Goal: Information Seeking & Learning: Check status

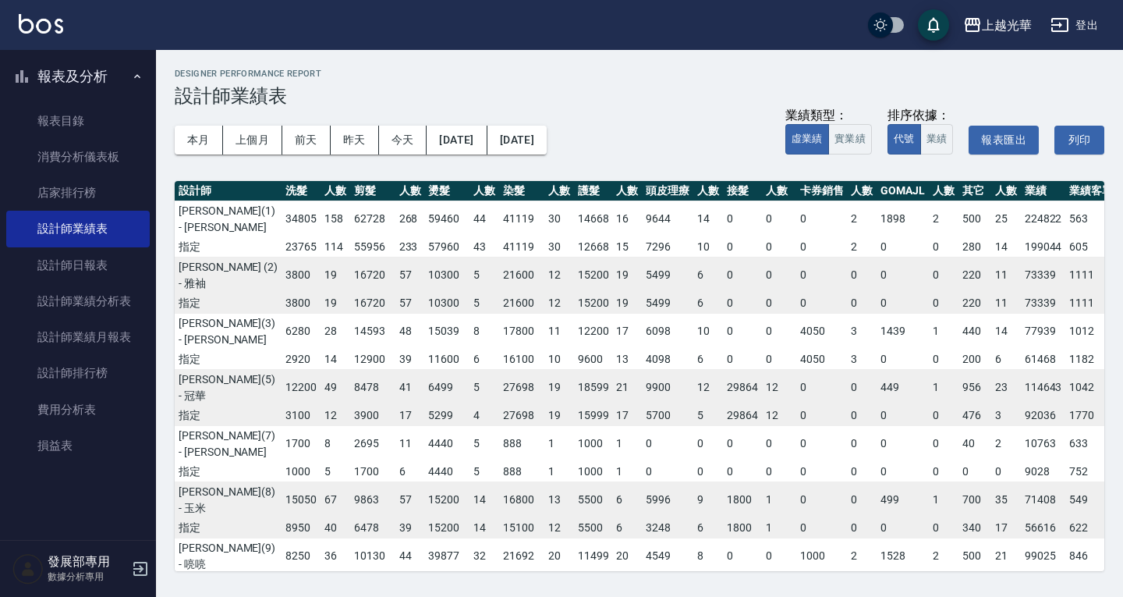
scroll to position [115, 164]
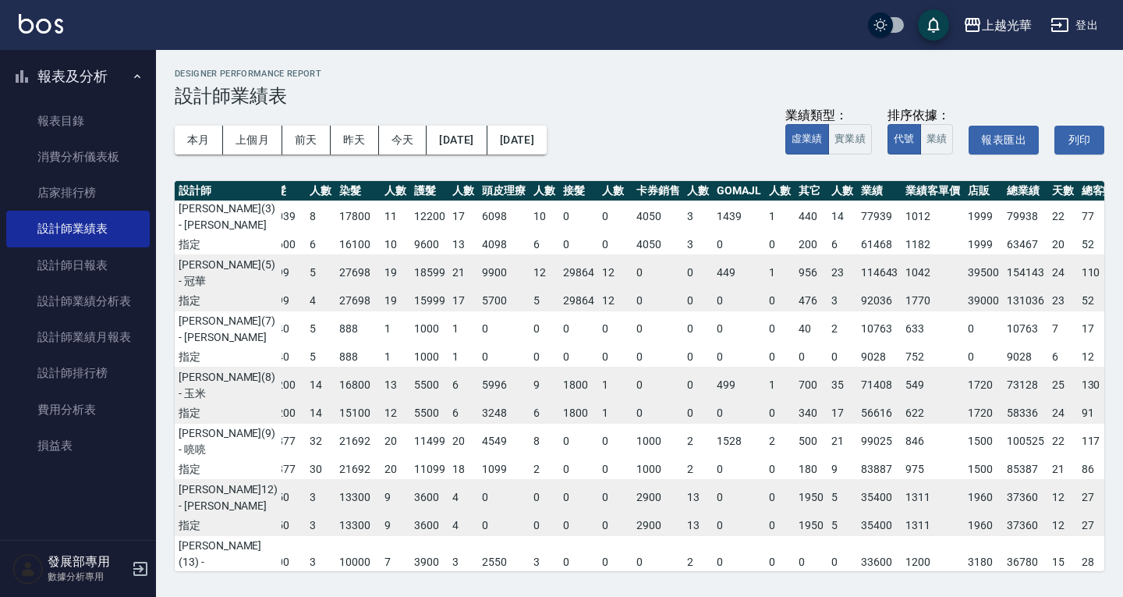
click at [1123, 596] on html "上越光華 登出 報表及分析 報表目錄 消費分析儀表板 店家排行榜 設計師業績表 設計師日報表 設計師業績分析表 設計師業績月報表 設計師排行榜 費用分析表 損…" at bounding box center [561, 298] width 1123 height 597
click at [1023, 23] on div "上越光華" at bounding box center [1007, 26] width 50 height 20
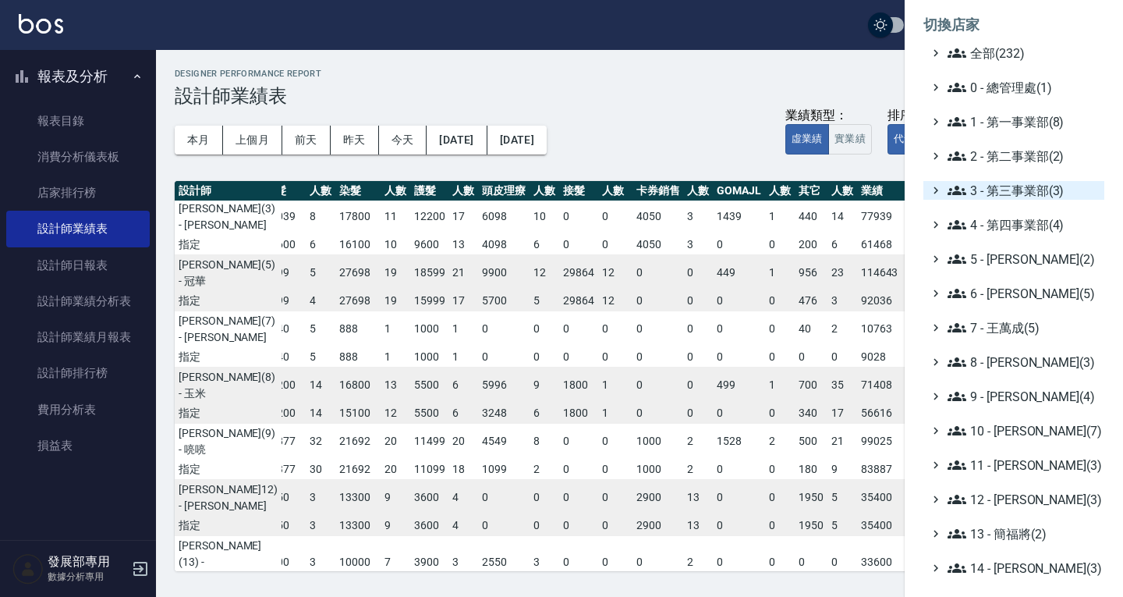
click at [1000, 186] on span "3 - 第三事業部(3)" at bounding box center [1023, 190] width 151 height 19
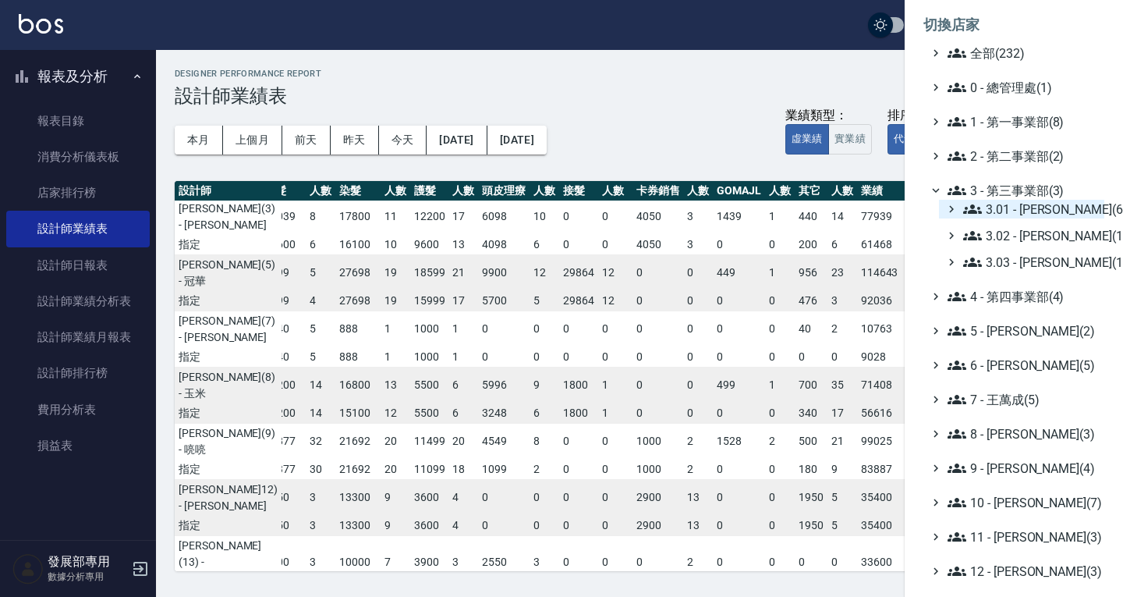
click at [1013, 210] on span "3.01 - [PERSON_NAME](6)" at bounding box center [1031, 209] width 135 height 19
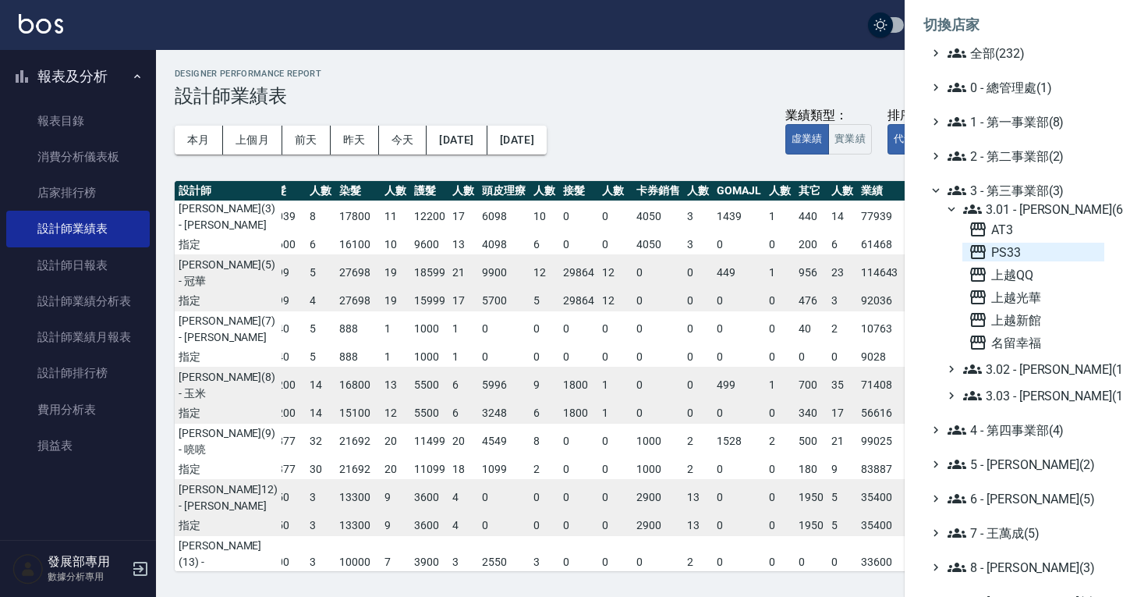
click at [1017, 252] on span "PS33" at bounding box center [1034, 252] width 130 height 19
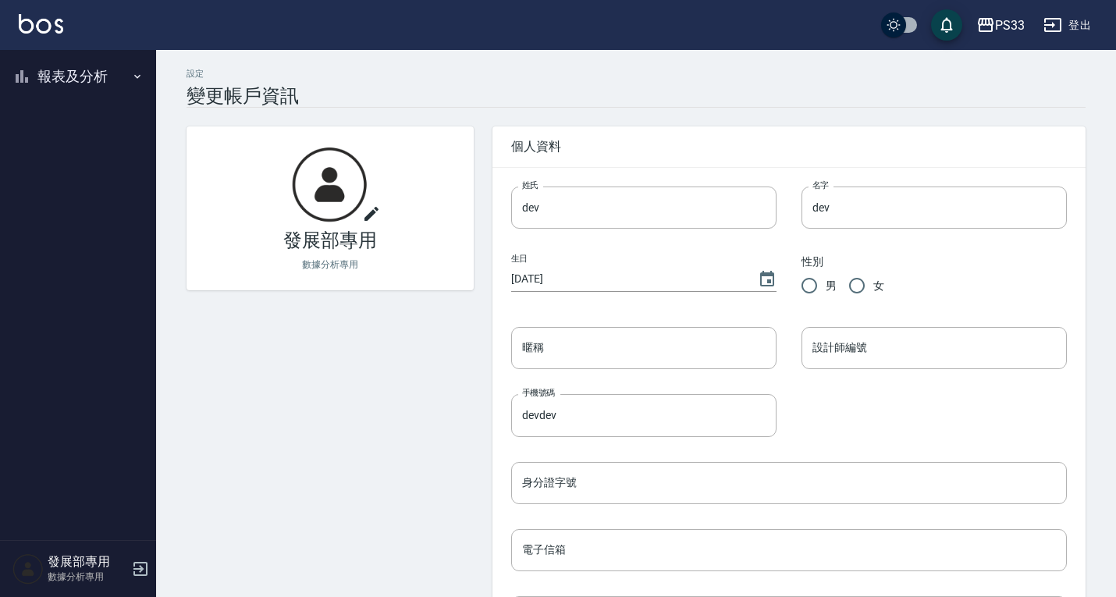
click at [86, 80] on button "報表及分析" at bounding box center [78, 76] width 144 height 41
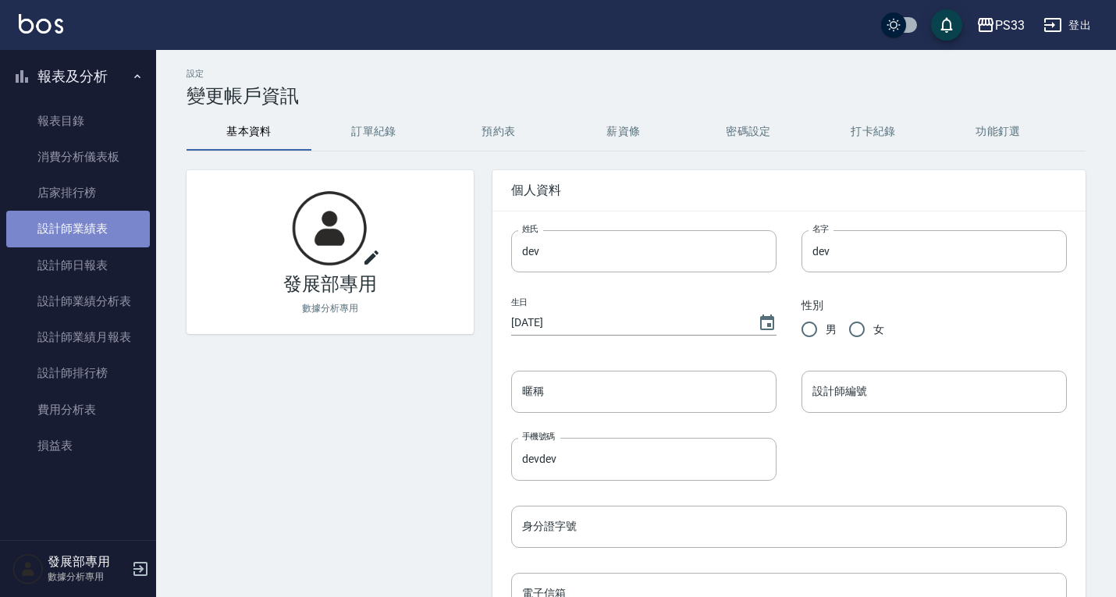
click at [93, 239] on link "設計師業績表" at bounding box center [78, 229] width 144 height 36
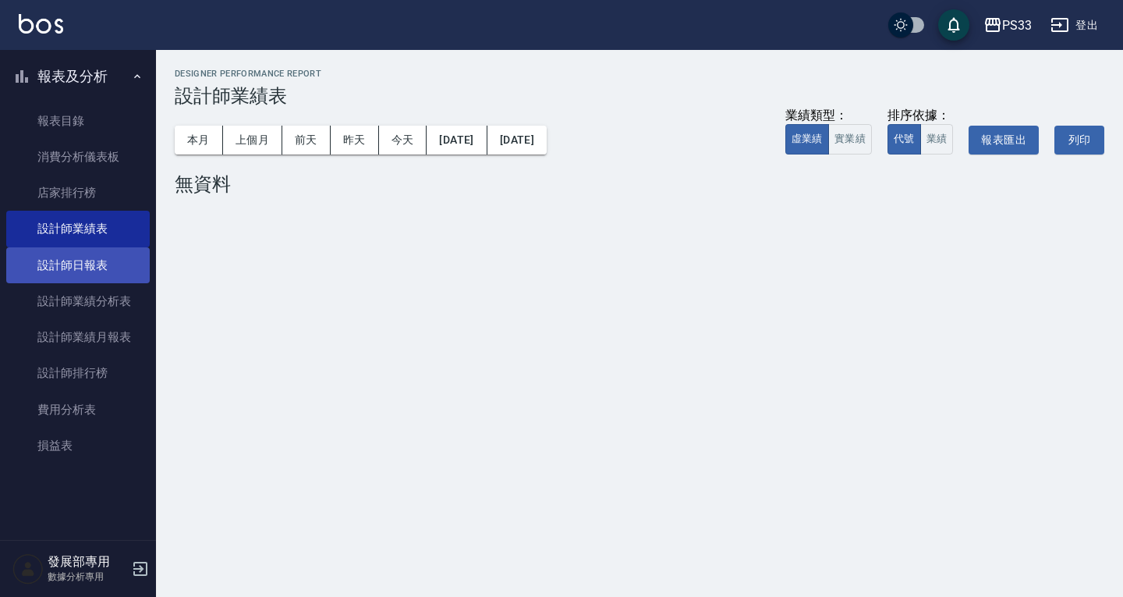
click at [92, 254] on link "設計師日報表" at bounding box center [78, 265] width 144 height 36
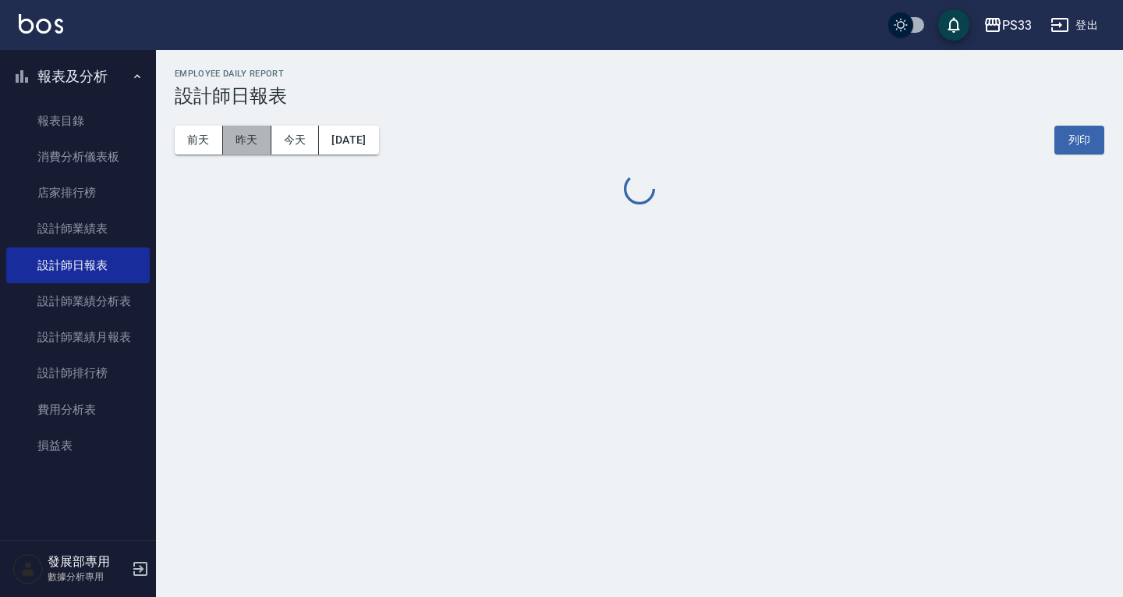
click at [242, 144] on button "昨天" at bounding box center [247, 140] width 48 height 29
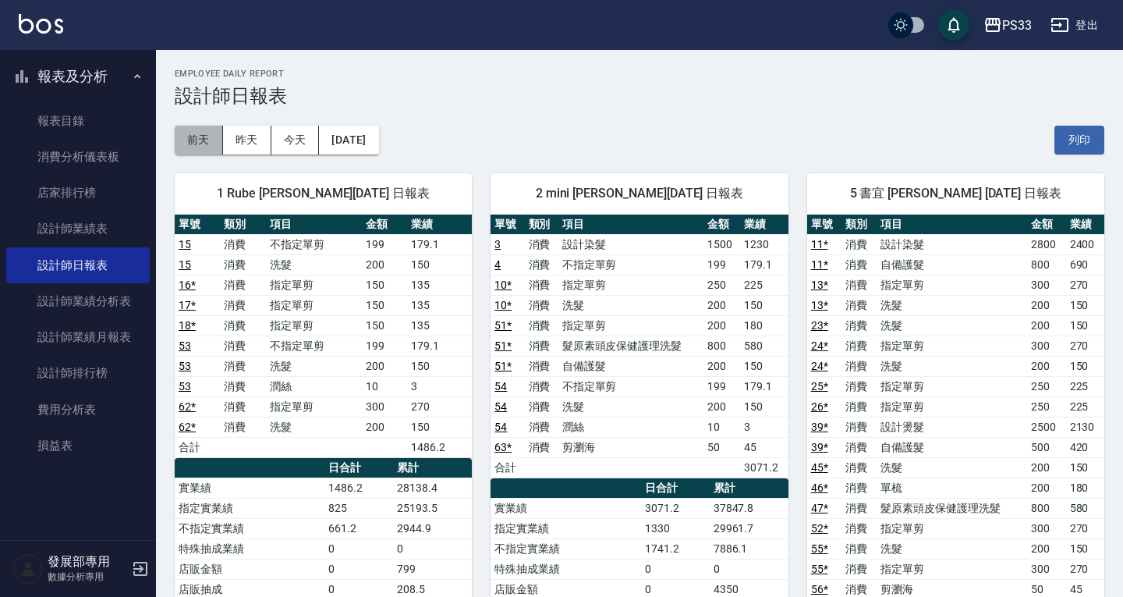
click at [209, 135] on button "前天" at bounding box center [199, 140] width 48 height 29
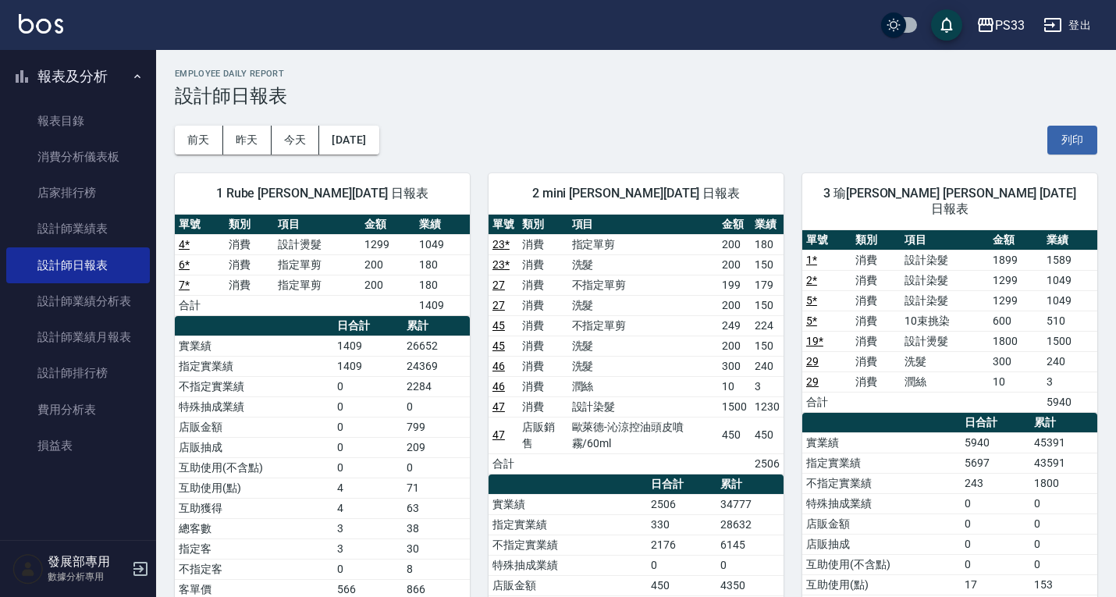
click at [255, 125] on div "前天 昨天 今天 2025/09/20 列印" at bounding box center [636, 140] width 922 height 66
click at [250, 137] on button "昨天" at bounding box center [247, 140] width 48 height 29
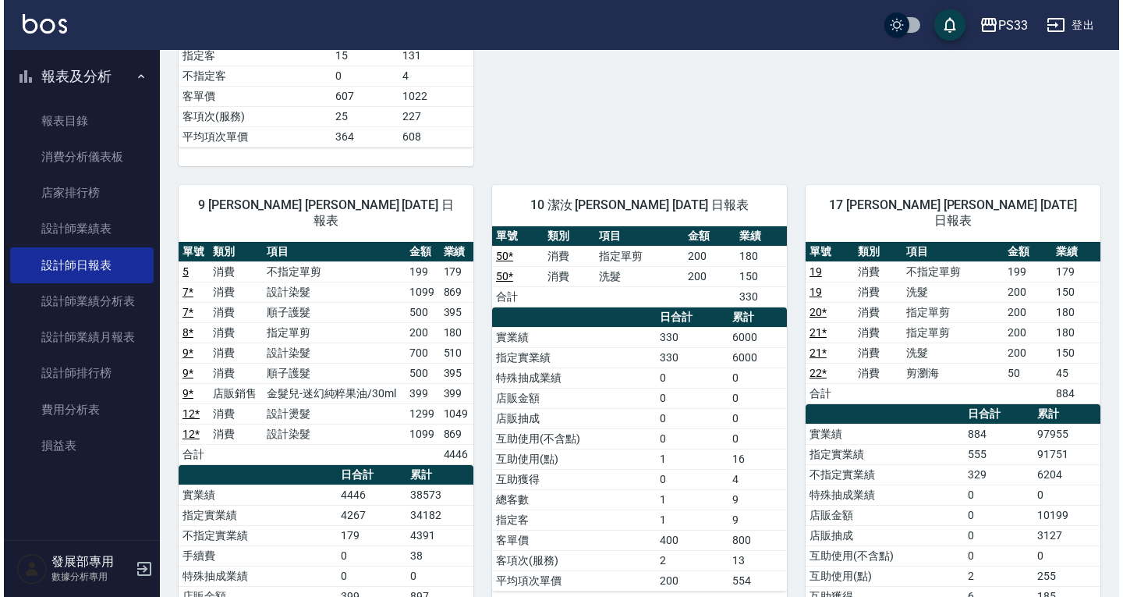
scroll to position [1846, 0]
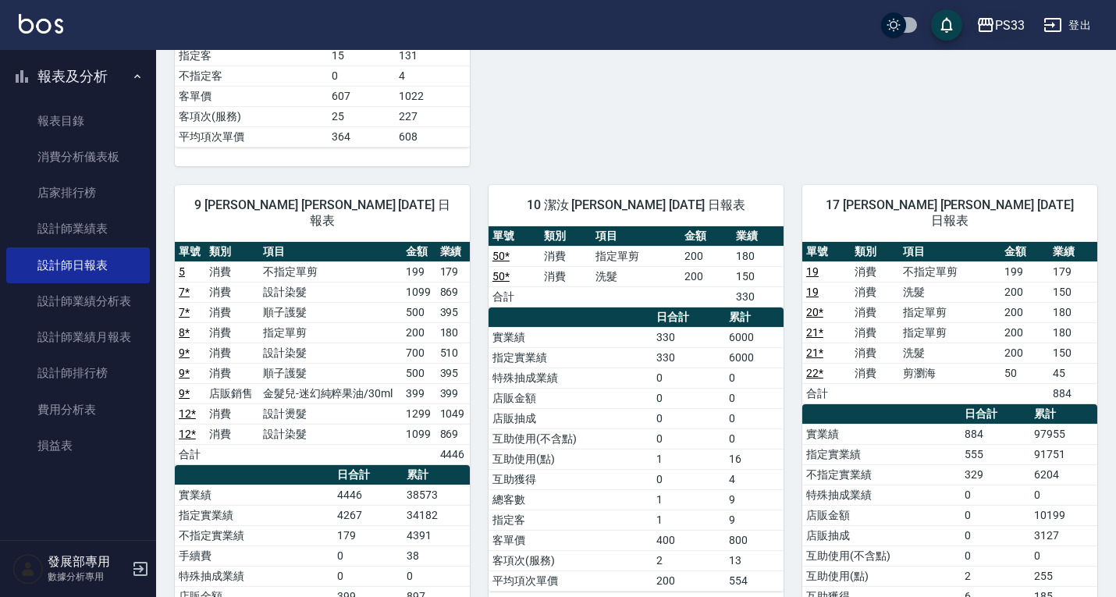
click at [1004, 16] on div "PS33" at bounding box center [1010, 26] width 30 height 20
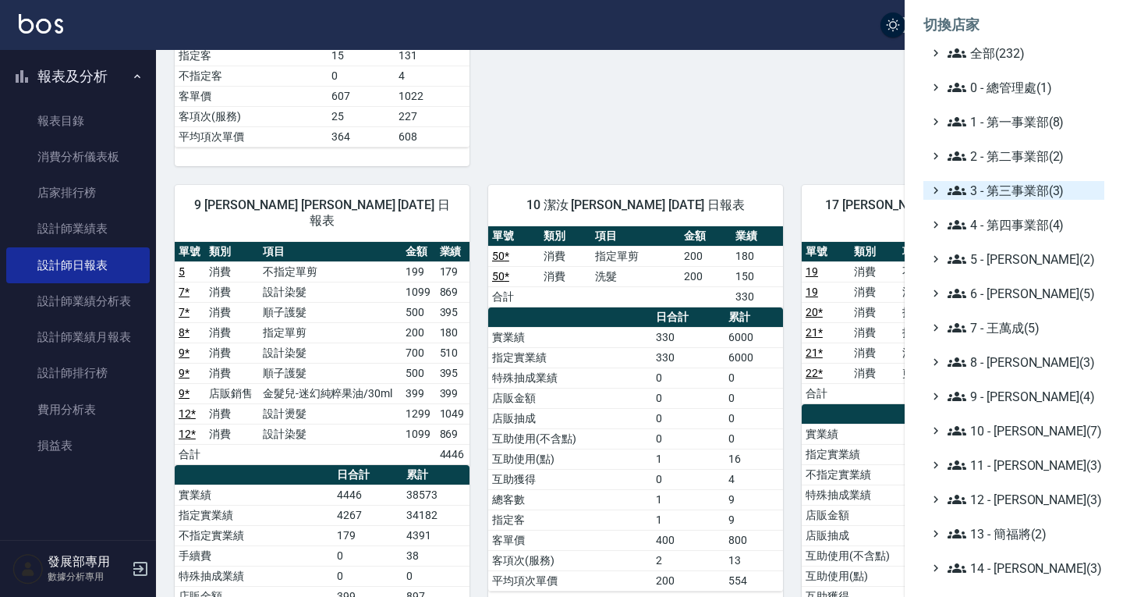
click at [1002, 190] on span "3 - 第三事業部(3)" at bounding box center [1023, 190] width 151 height 19
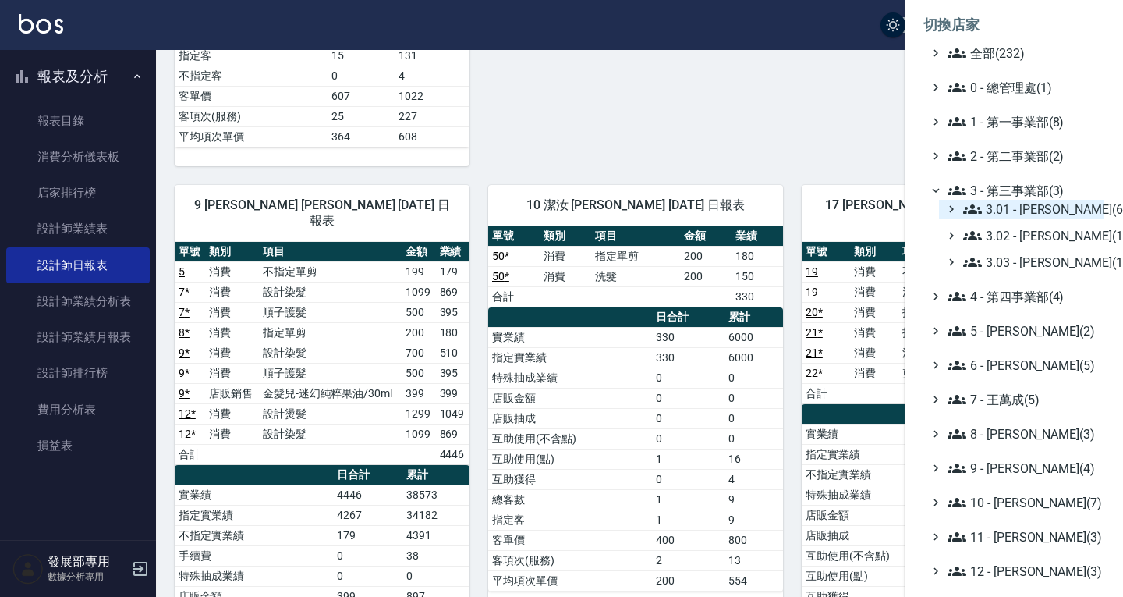
click at [1010, 211] on span "3.01 - 蔡承翰(6)" at bounding box center [1031, 209] width 135 height 19
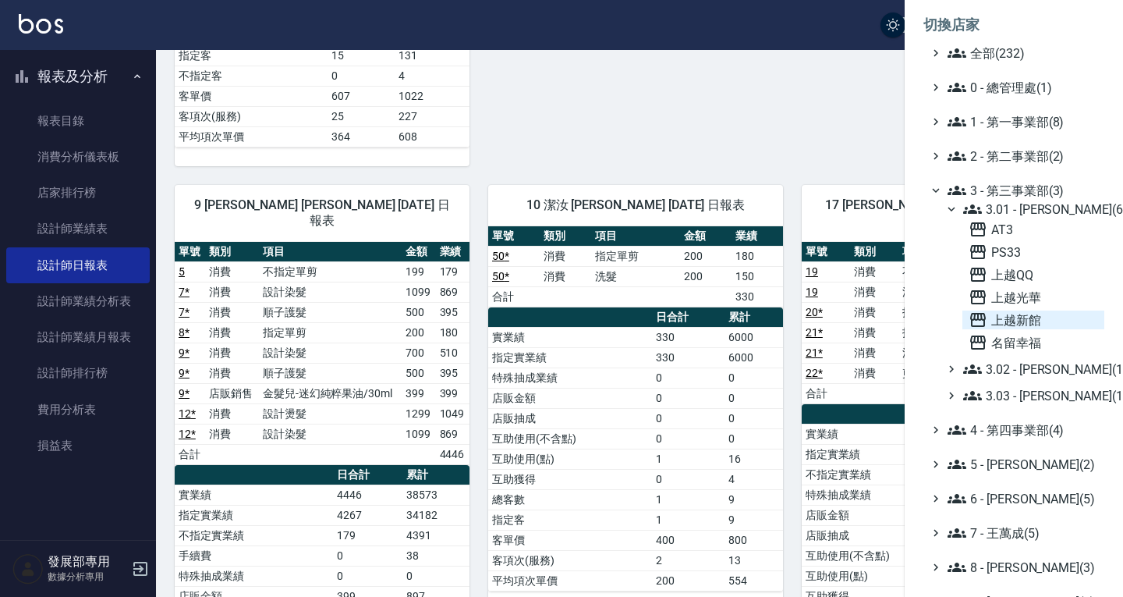
click at [1028, 316] on span "上越新館" at bounding box center [1034, 320] width 130 height 19
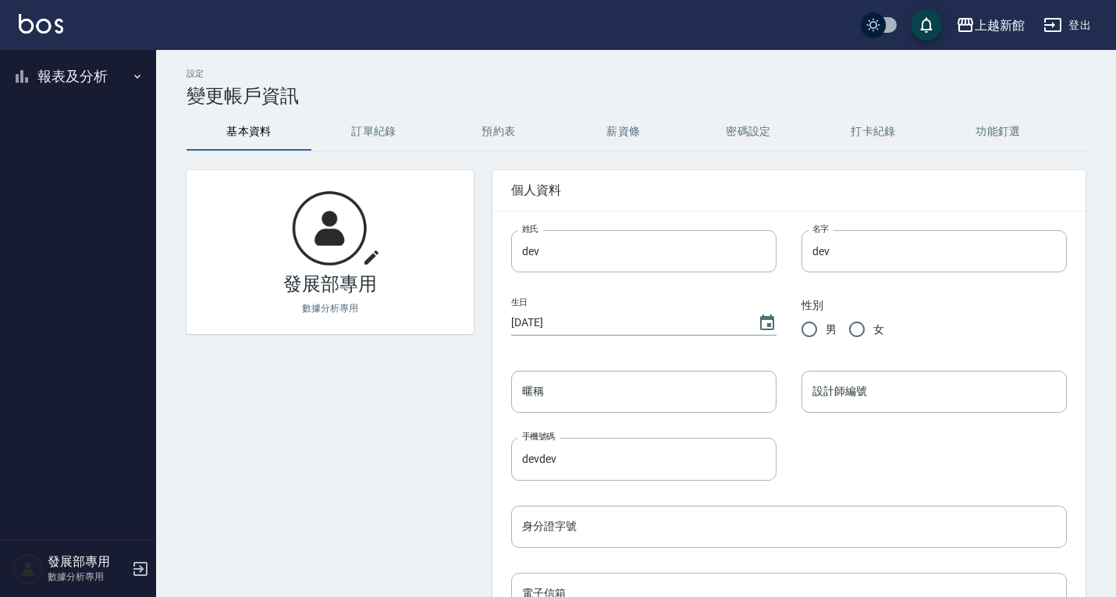
click at [70, 65] on button "報表及分析" at bounding box center [78, 76] width 144 height 41
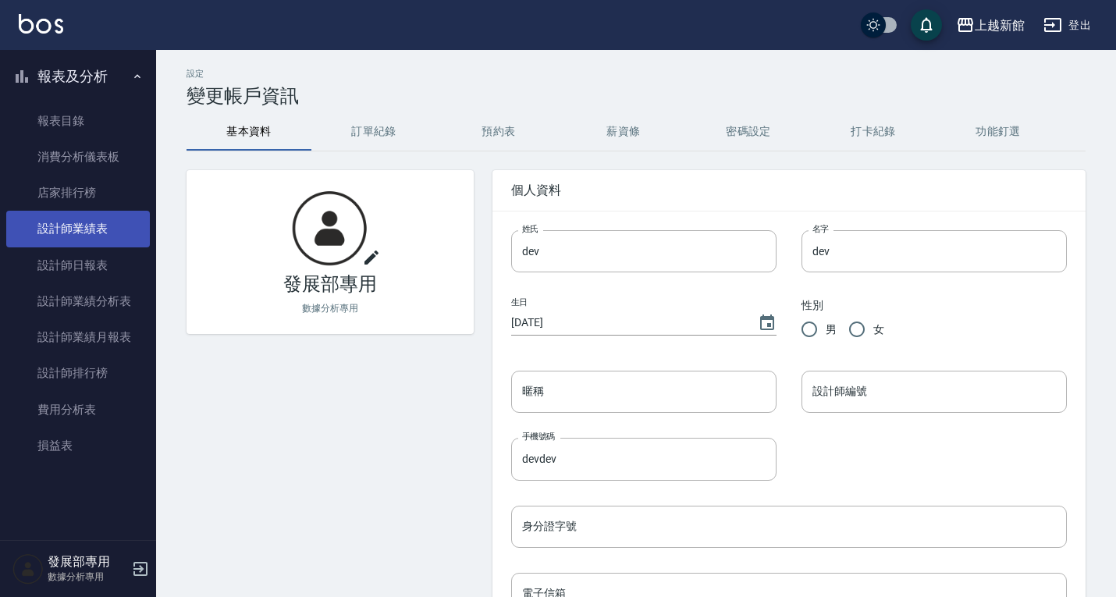
click at [102, 220] on link "設計師業績表" at bounding box center [78, 229] width 144 height 36
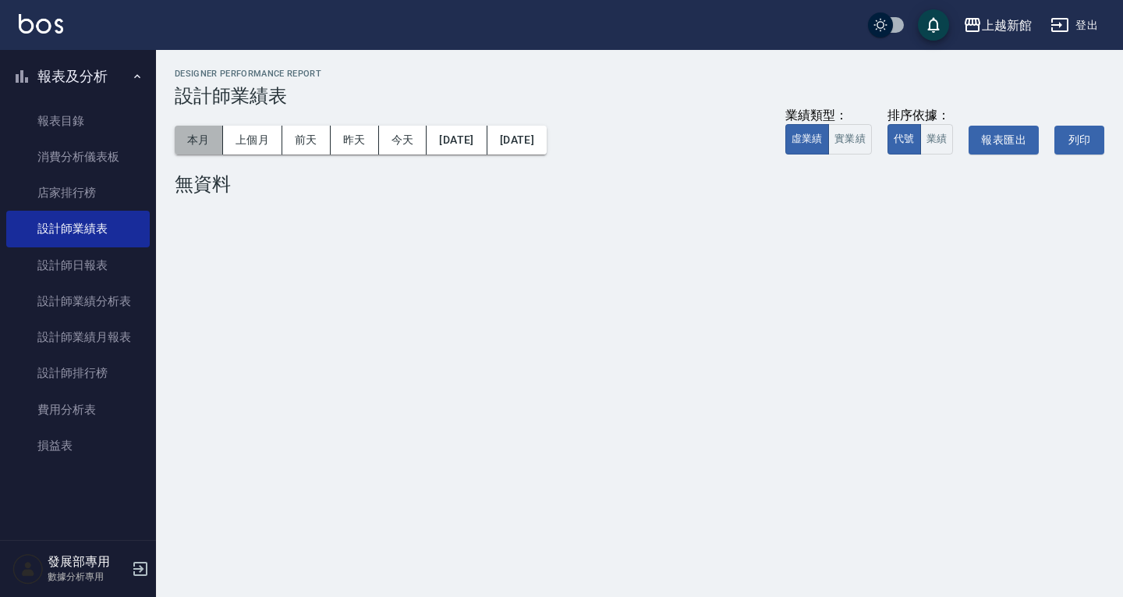
click at [204, 141] on button "本月" at bounding box center [199, 140] width 48 height 29
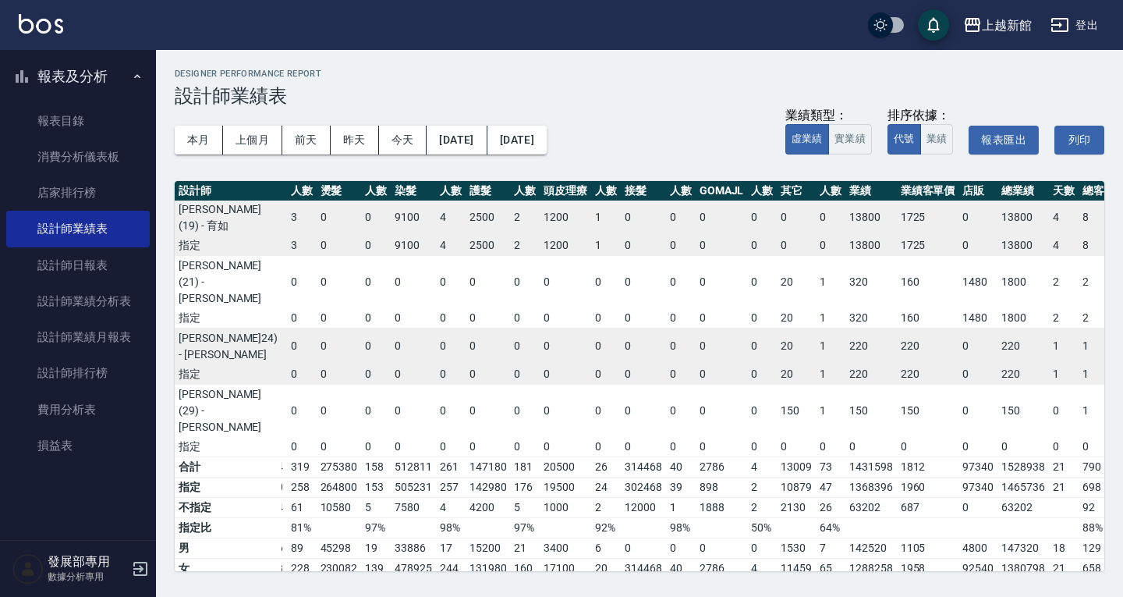
scroll to position [524, 102]
click at [1017, 22] on div "上越新館" at bounding box center [1007, 26] width 50 height 20
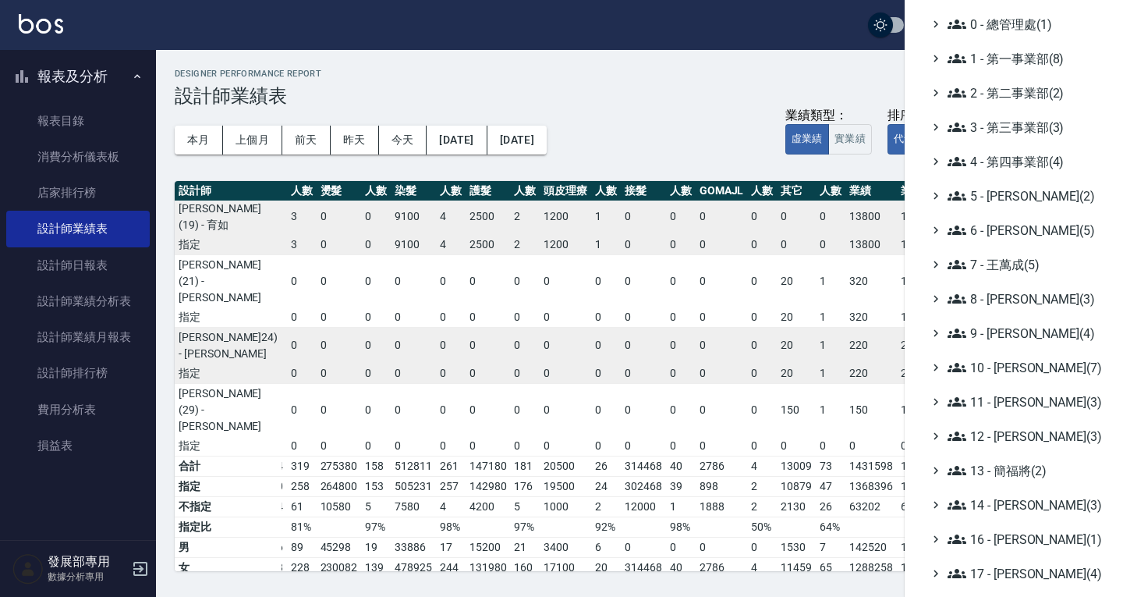
scroll to position [156, 0]
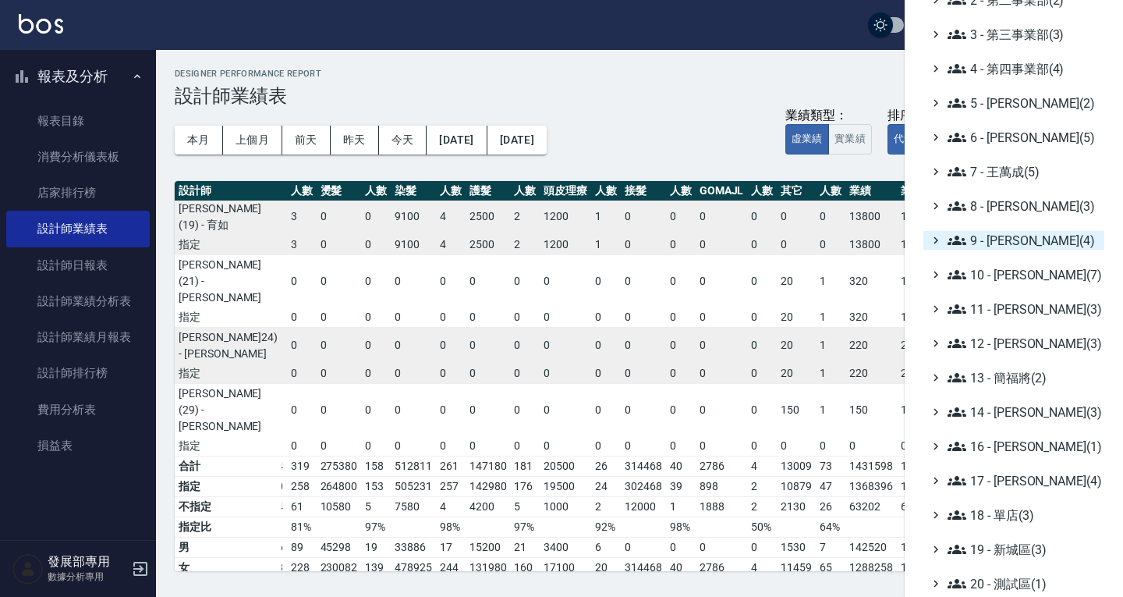
click at [1000, 245] on span "9 - [PERSON_NAME](4)" at bounding box center [1023, 240] width 151 height 19
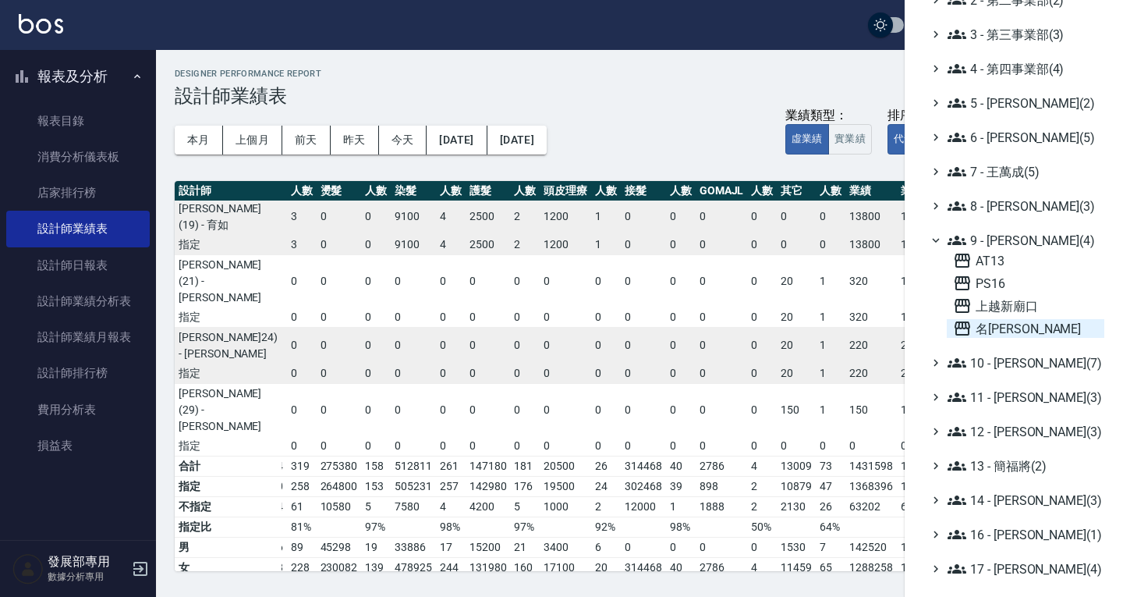
click at [1007, 328] on span "名留仁二" at bounding box center [1025, 328] width 145 height 19
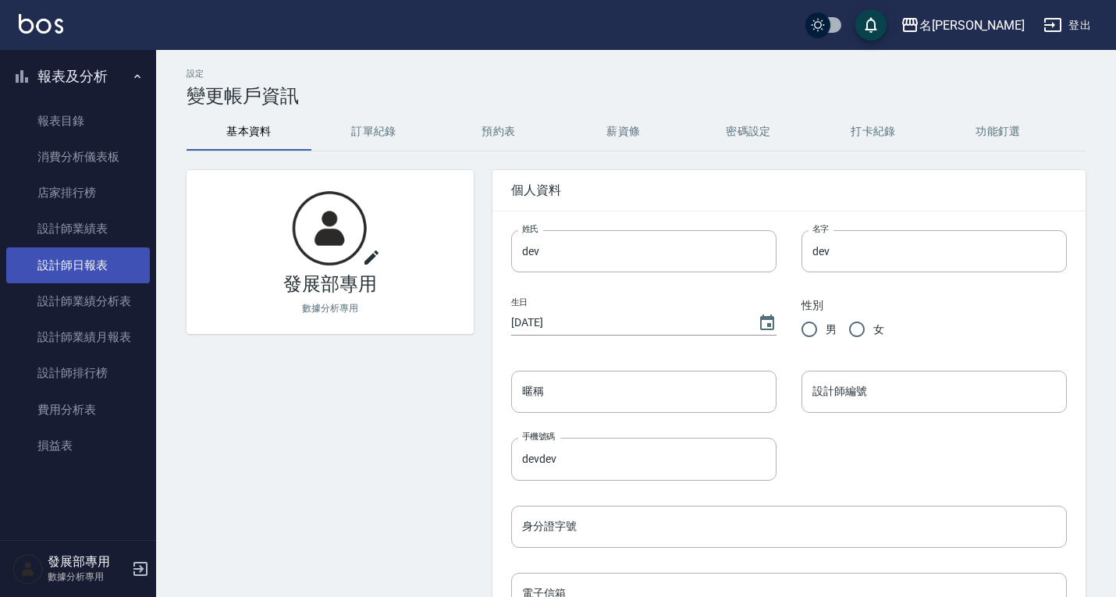
click at [87, 264] on link "設計師日報表" at bounding box center [78, 265] width 144 height 36
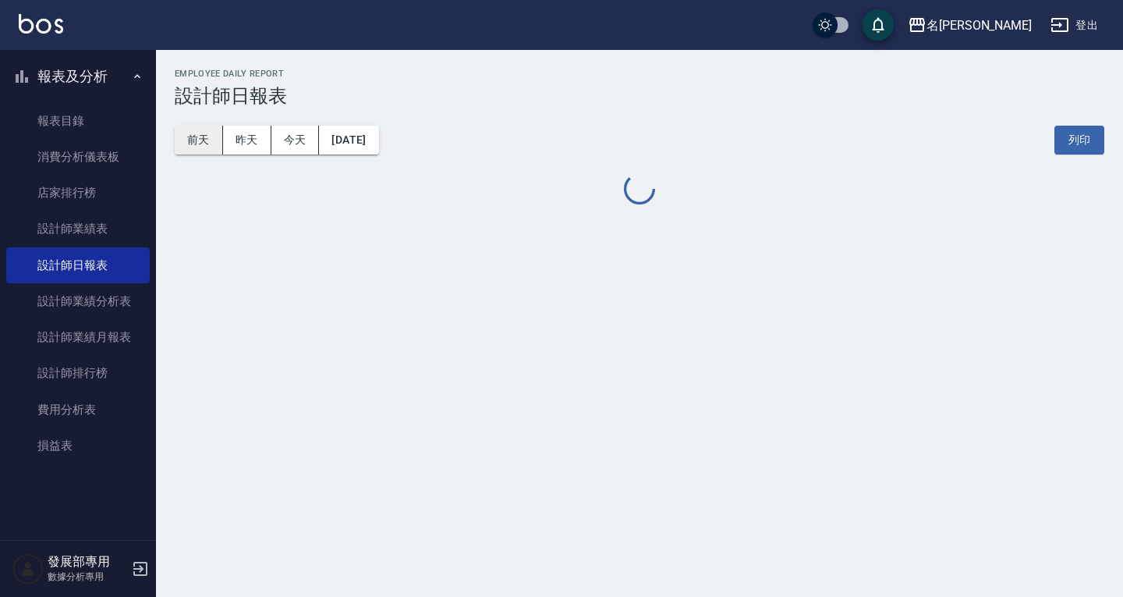
click at [198, 132] on button "前天" at bounding box center [199, 140] width 48 height 29
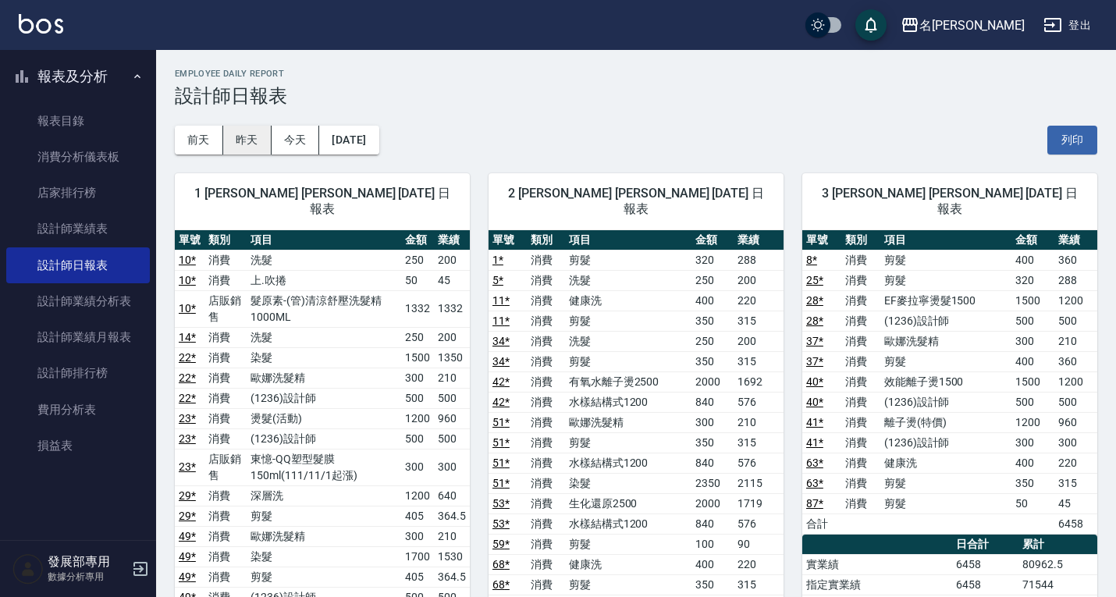
click at [247, 137] on button "昨天" at bounding box center [247, 140] width 48 height 29
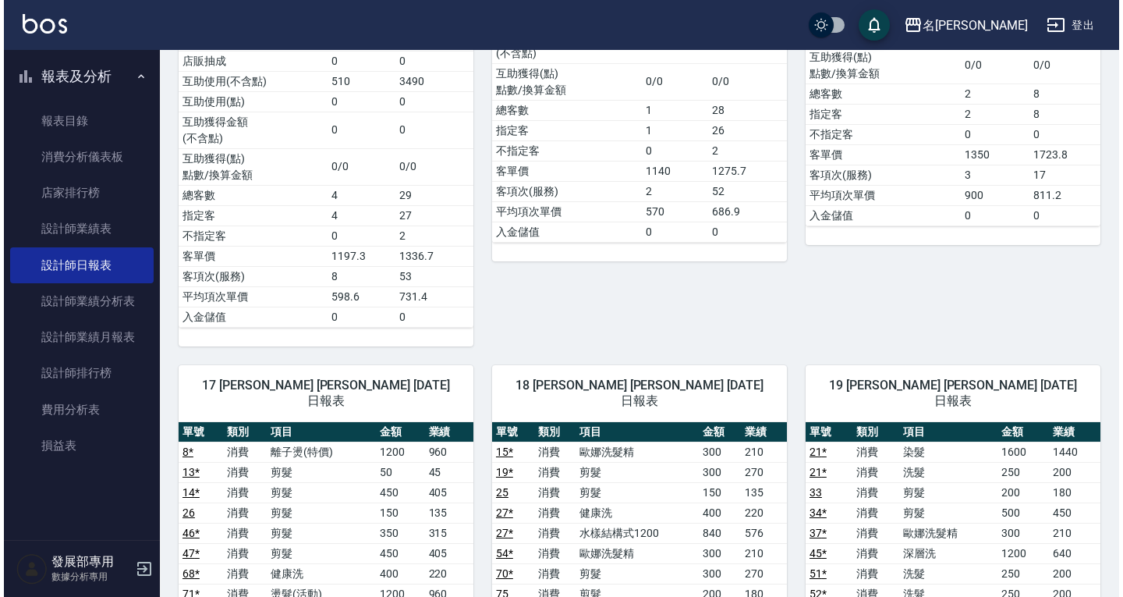
scroll to position [2965, 0]
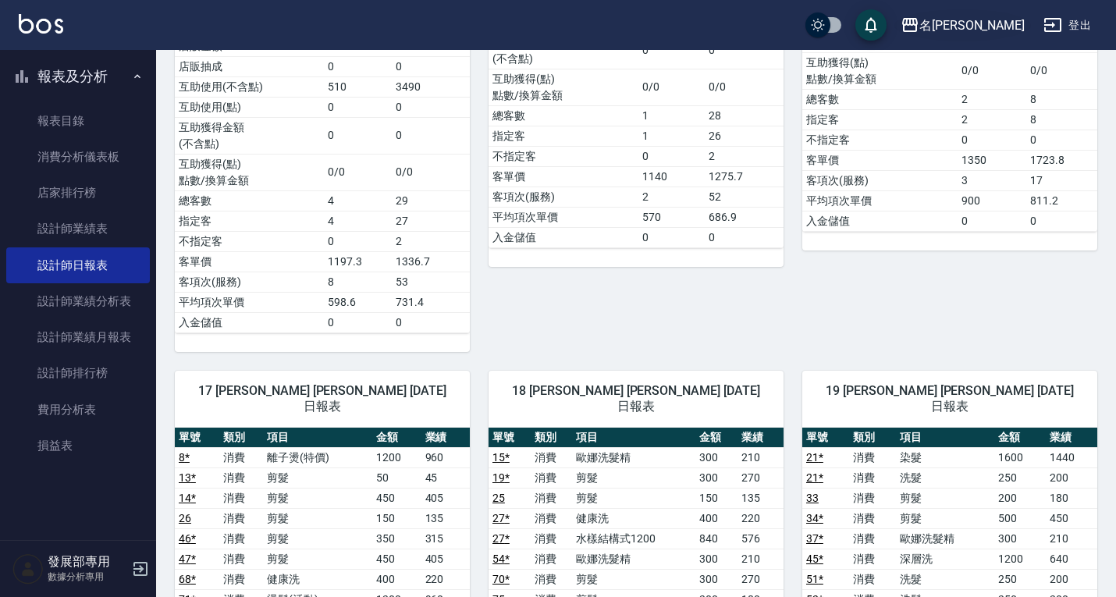
click at [1008, 33] on div "名留仁二" at bounding box center [971, 26] width 105 height 20
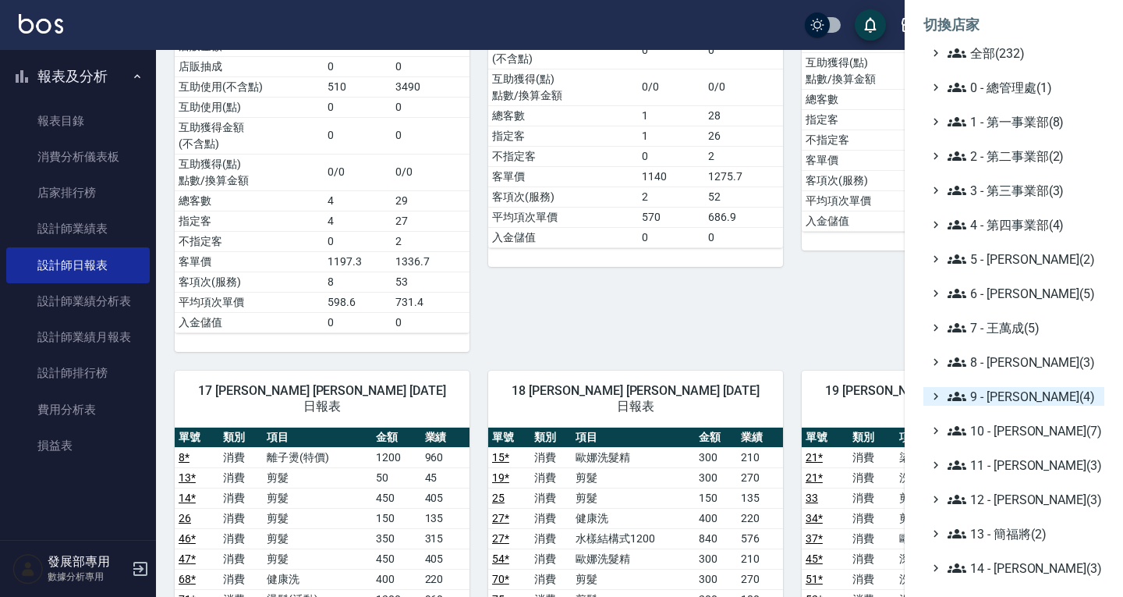
click at [1010, 396] on span "9 - [PERSON_NAME](4)" at bounding box center [1023, 396] width 151 height 19
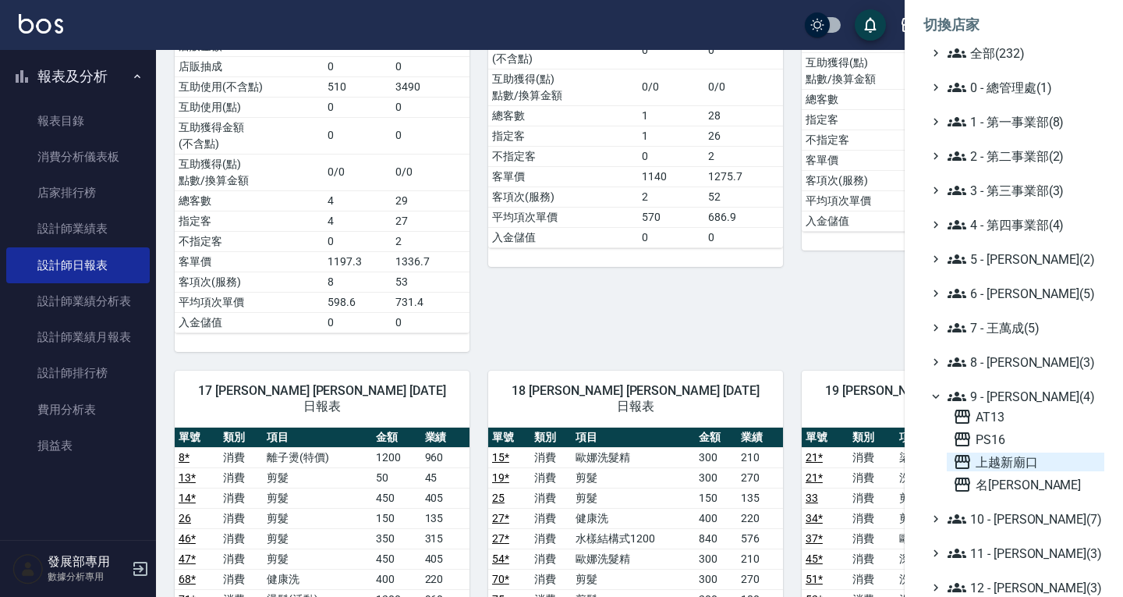
click at [1017, 465] on span "上越新廟口" at bounding box center [1025, 462] width 145 height 19
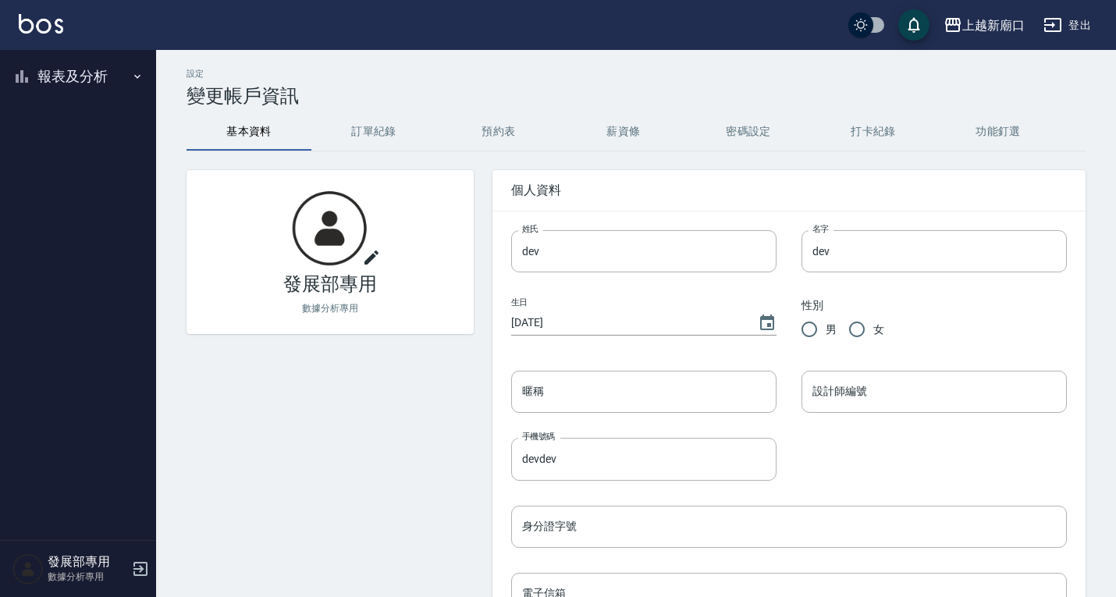
click at [69, 72] on button "報表及分析" at bounding box center [78, 76] width 144 height 41
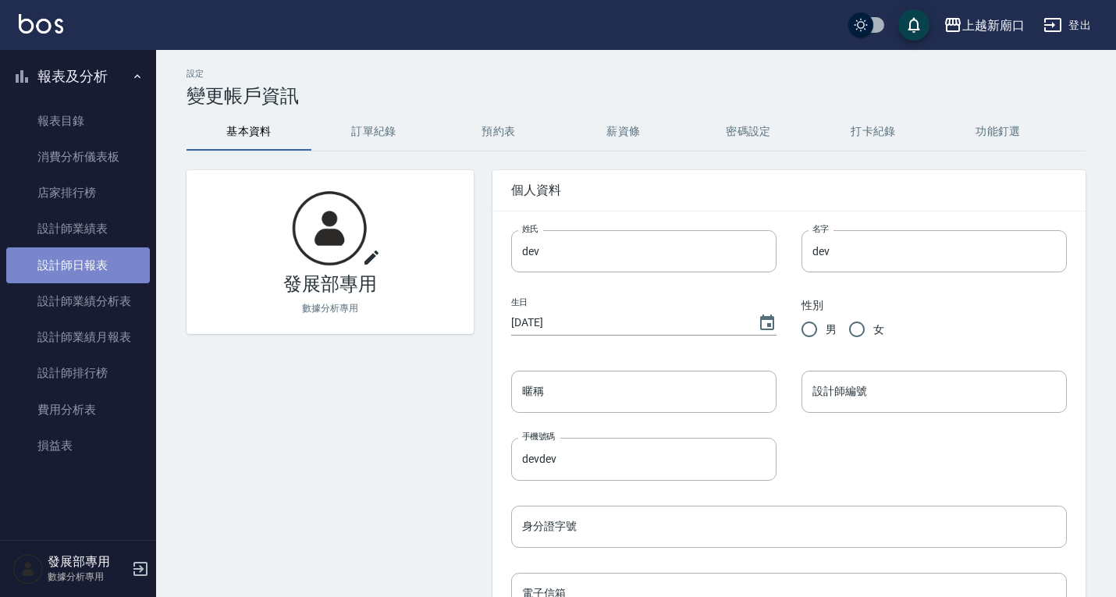
click at [62, 261] on link "設計師日報表" at bounding box center [78, 265] width 144 height 36
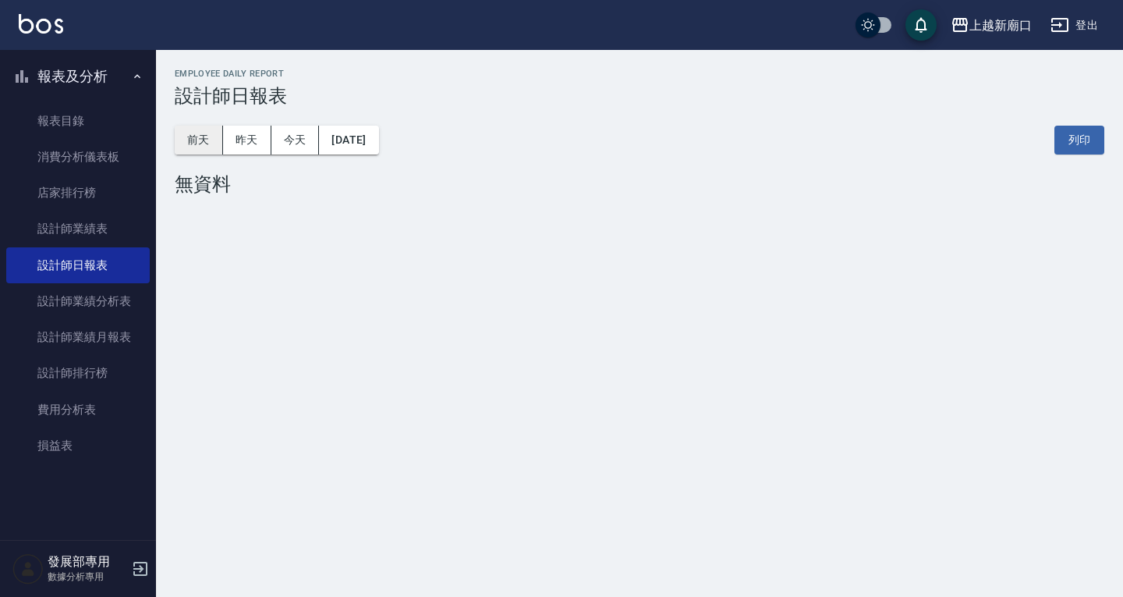
click at [197, 147] on button "前天" at bounding box center [199, 140] width 48 height 29
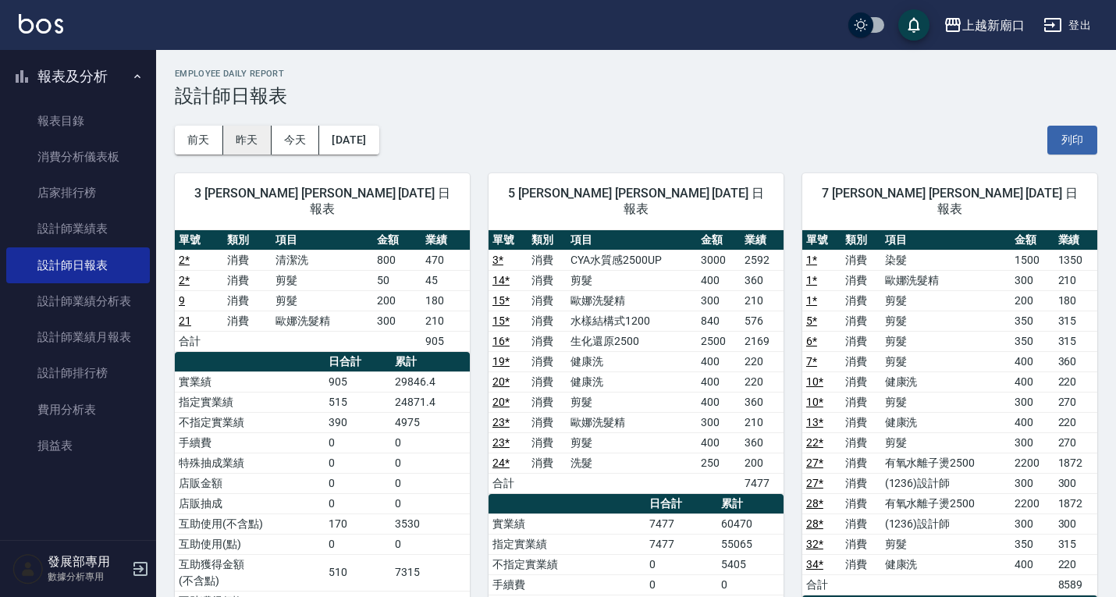
click at [249, 147] on button "昨天" at bounding box center [247, 140] width 48 height 29
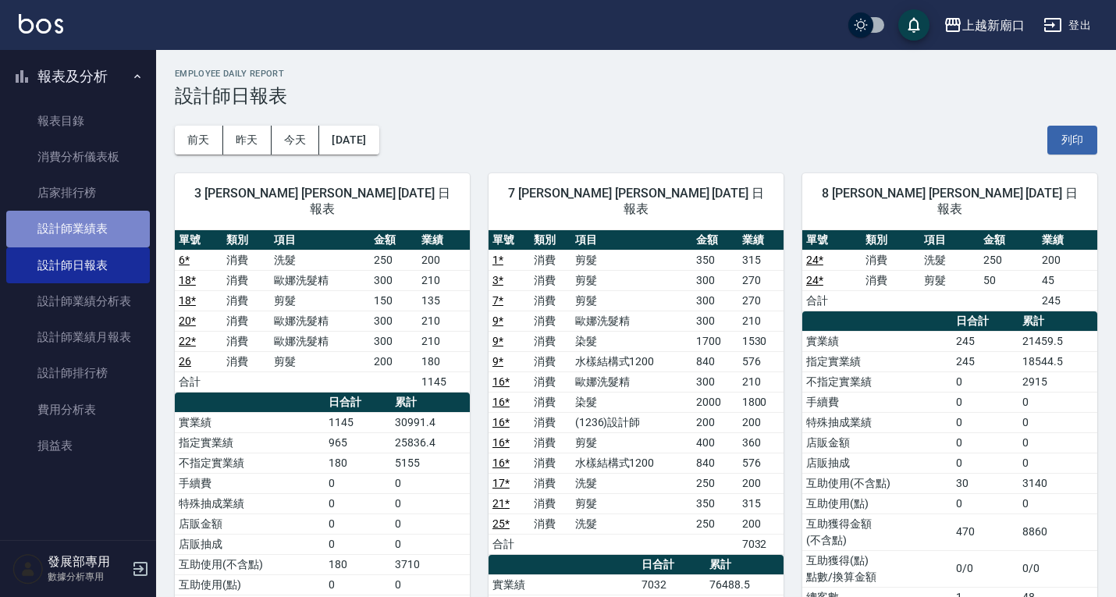
click at [101, 230] on link "設計師業績表" at bounding box center [78, 229] width 144 height 36
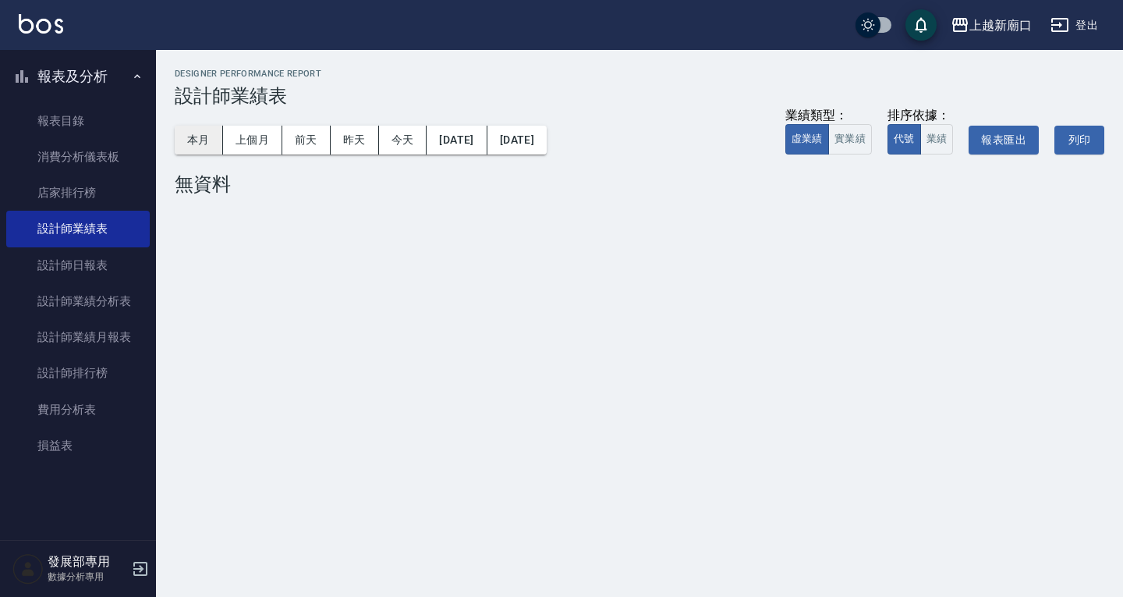
click at [203, 137] on button "本月" at bounding box center [199, 140] width 48 height 29
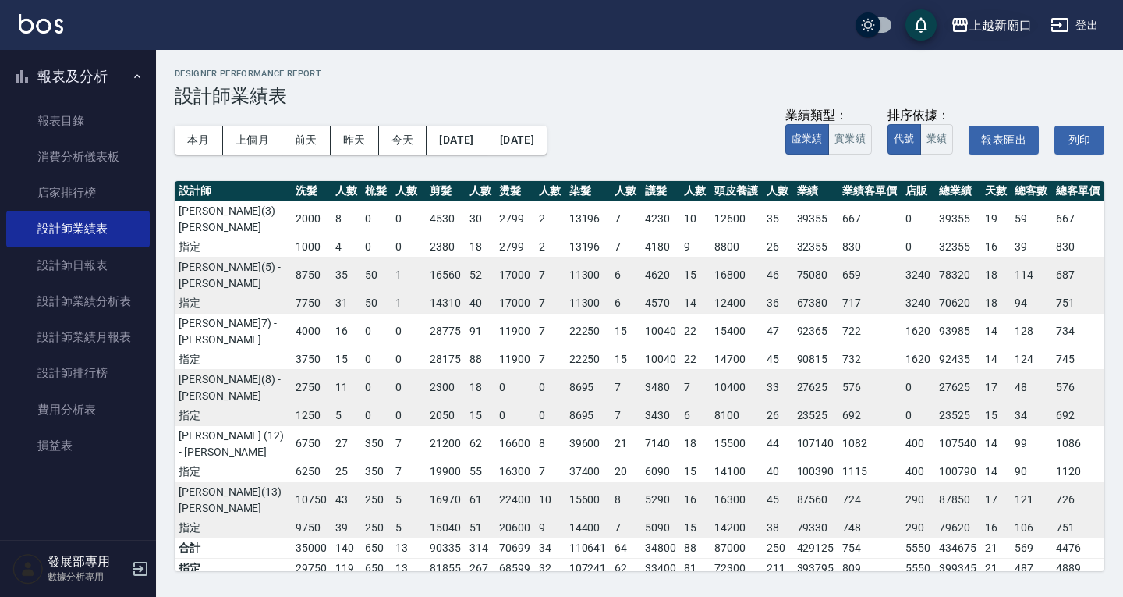
click at [980, 29] on div "上越新廟口" at bounding box center [1001, 26] width 62 height 20
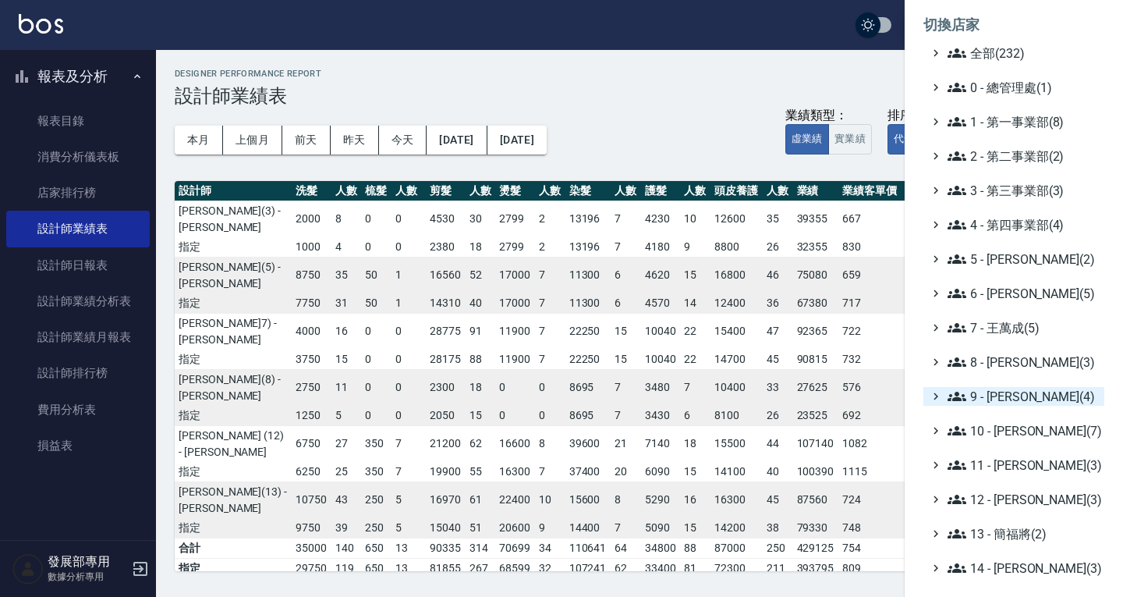
click at [1021, 399] on span "9 - [PERSON_NAME](4)" at bounding box center [1023, 396] width 151 height 19
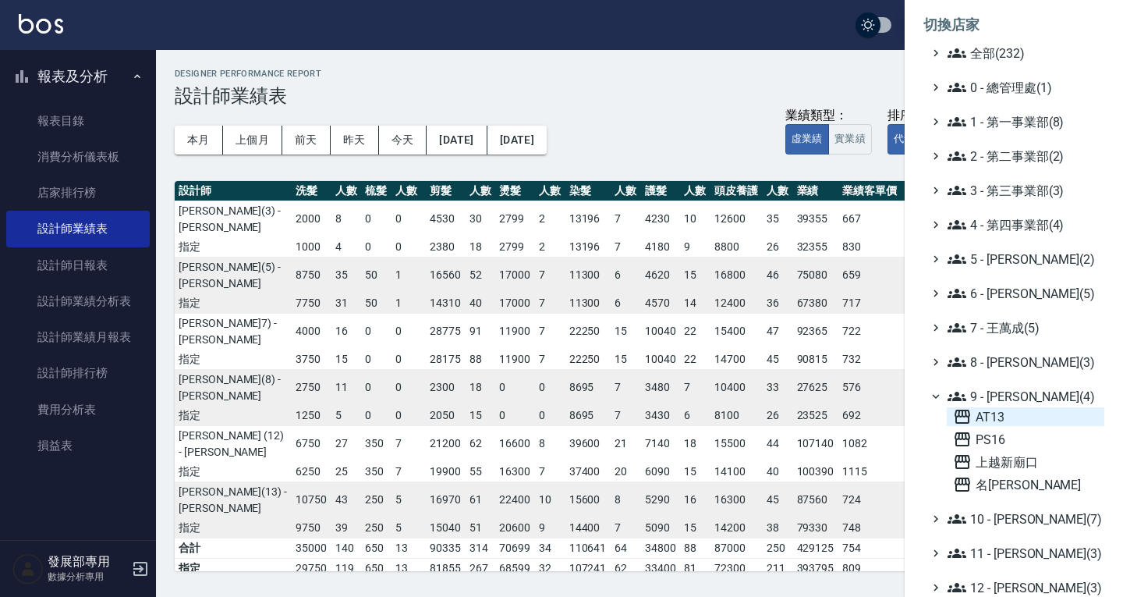
click at [1003, 420] on span "AT13" at bounding box center [1025, 416] width 145 height 19
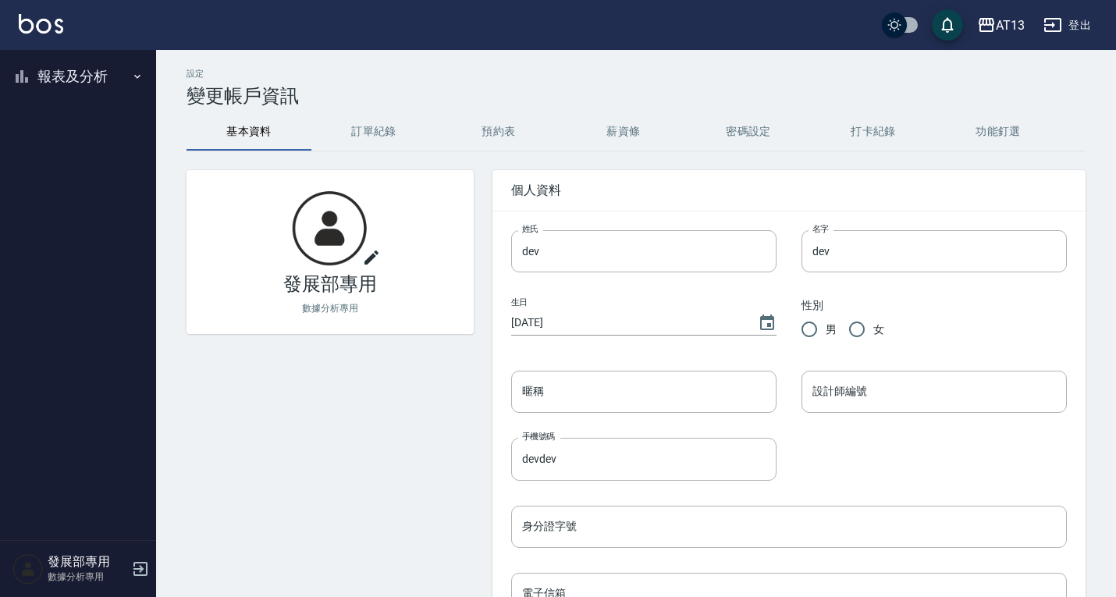
click at [86, 83] on button "報表及分析" at bounding box center [78, 76] width 144 height 41
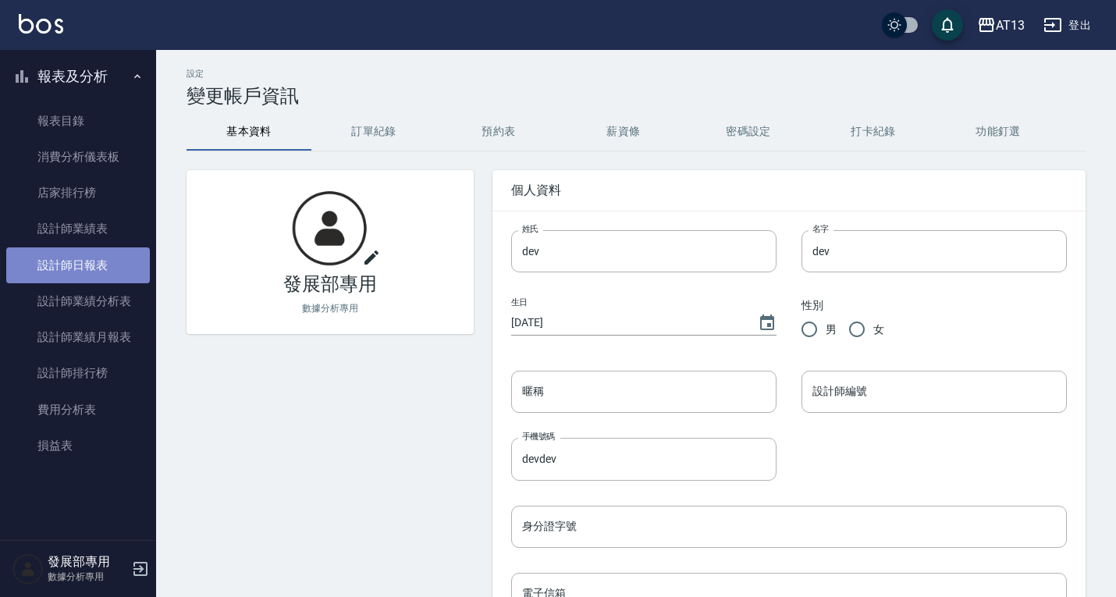
click at [72, 264] on link "設計師日報表" at bounding box center [78, 265] width 144 height 36
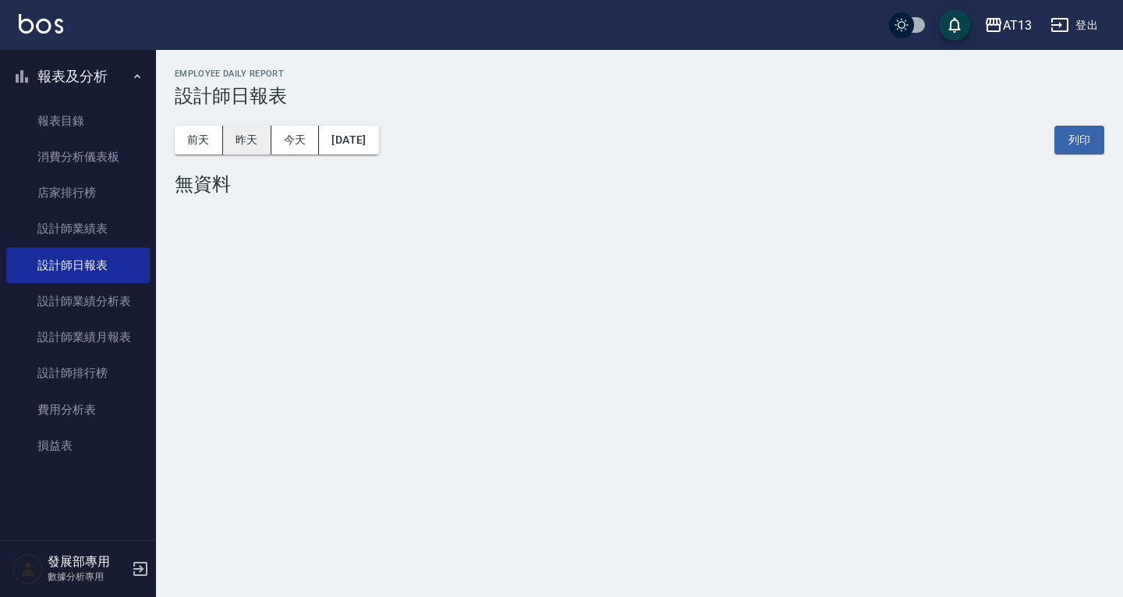
click at [241, 142] on button "昨天" at bounding box center [247, 140] width 48 height 29
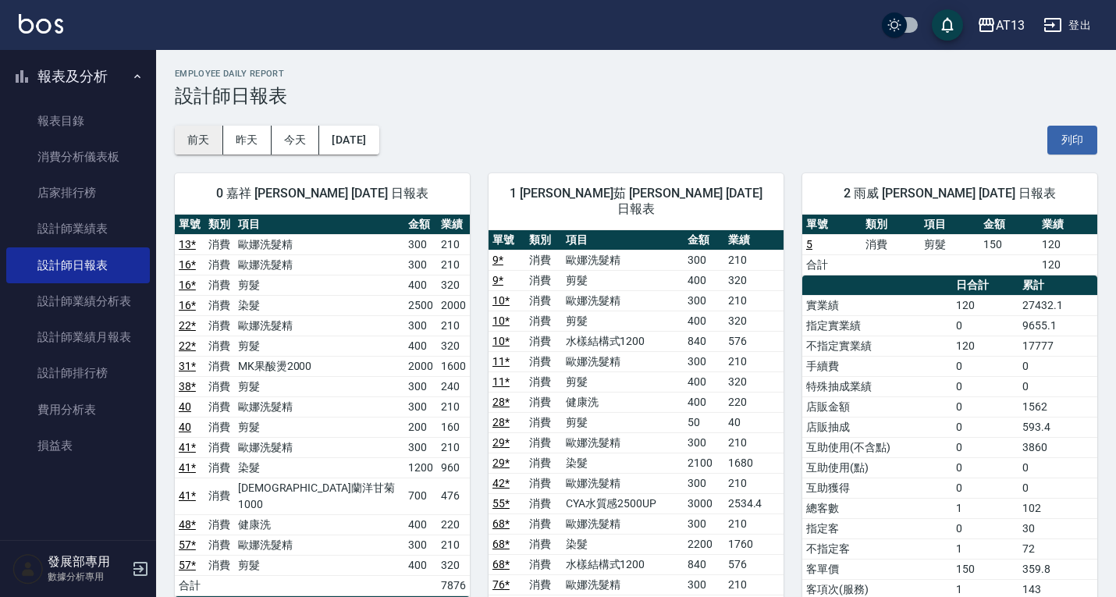
click at [197, 135] on button "前天" at bounding box center [199, 140] width 48 height 29
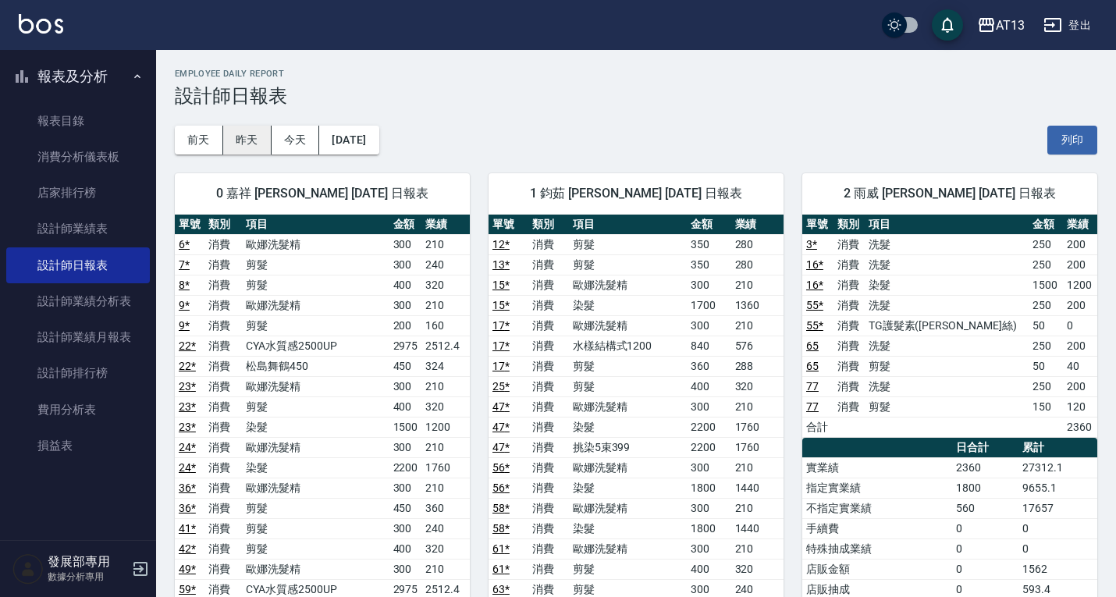
click at [235, 144] on button "昨天" at bounding box center [247, 140] width 48 height 29
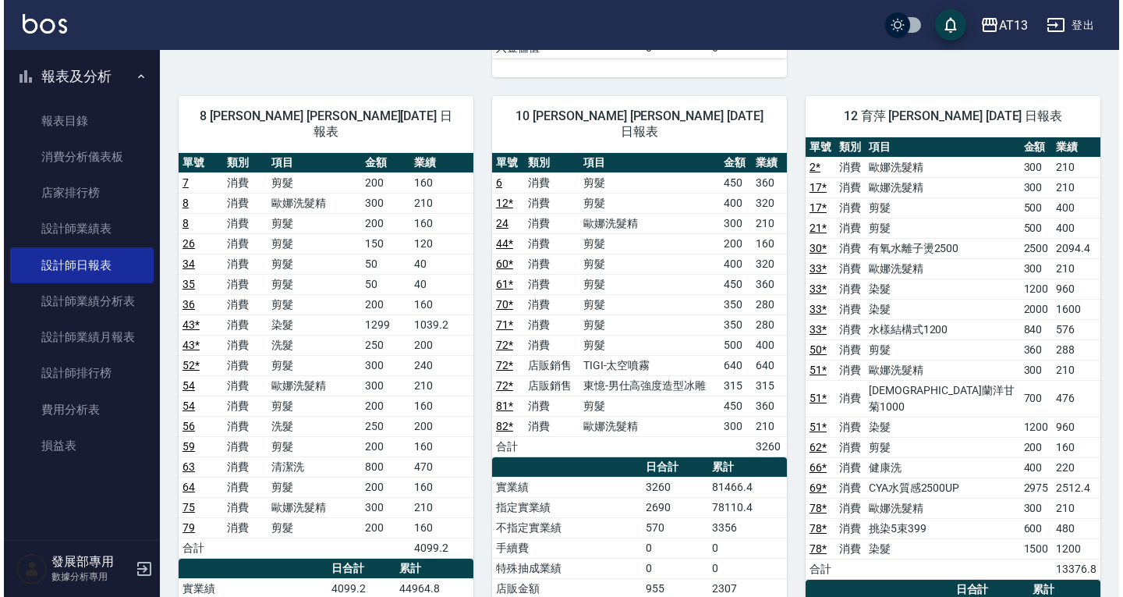
scroll to position [1561, 0]
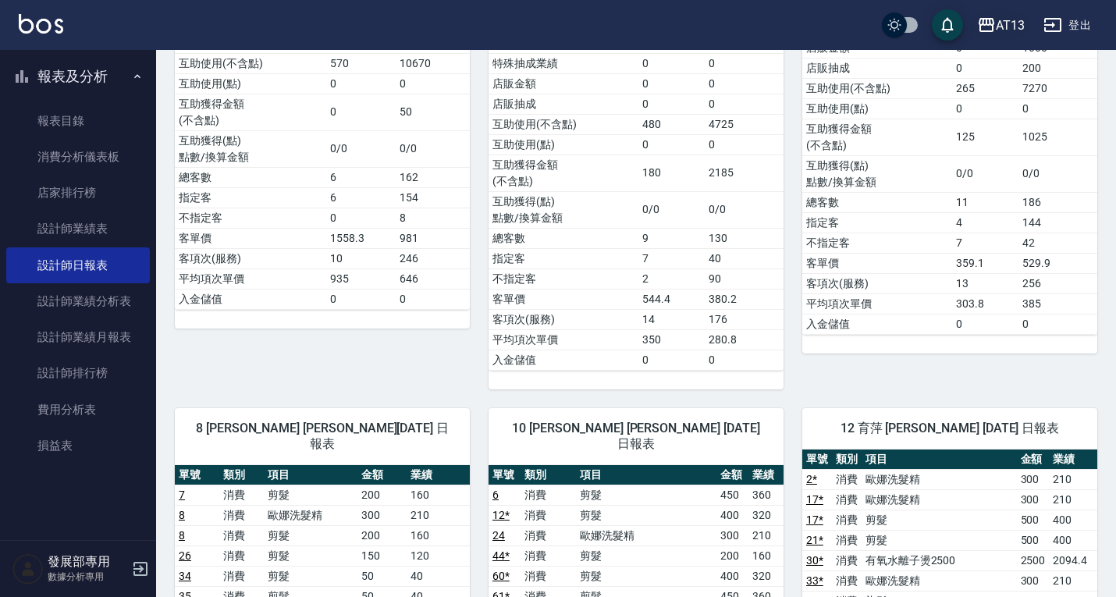
click at [989, 23] on icon "button" at bounding box center [986, 25] width 16 height 14
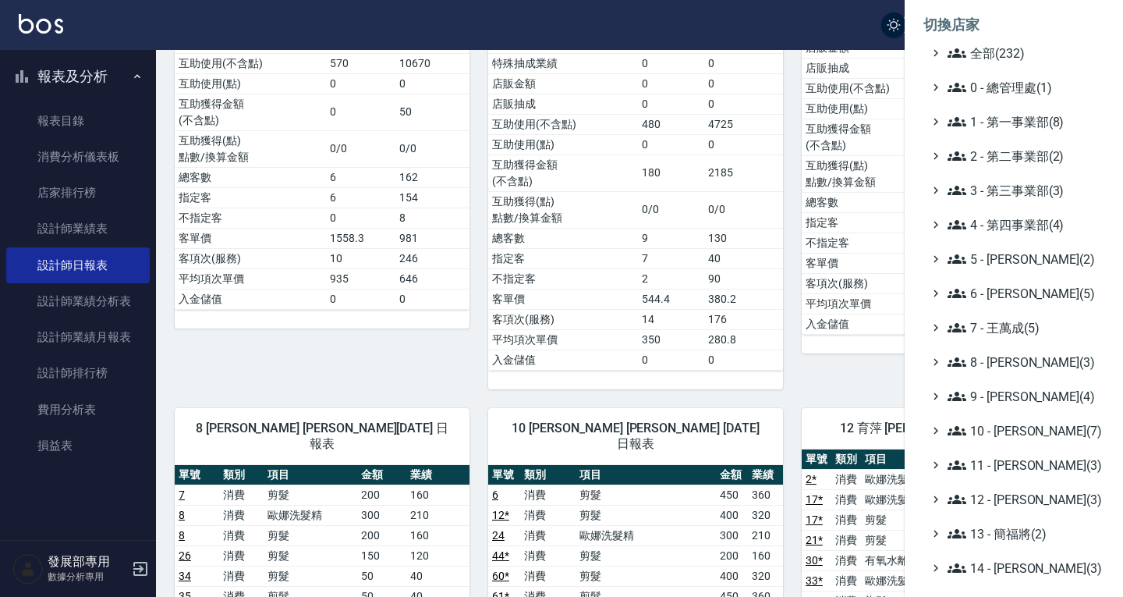
click at [999, 135] on ul "全部(232) 0 - 總管理處(1) 1 - 第一事業部(8) 2 - 第二事業部(2) 3 - 第三事業部(3) 4 - 第四事業部(4) 5 - [PE…" at bounding box center [1014, 431] width 181 height 774
click at [999, 122] on span "1 - 第一事業部(8)" at bounding box center [1023, 121] width 151 height 19
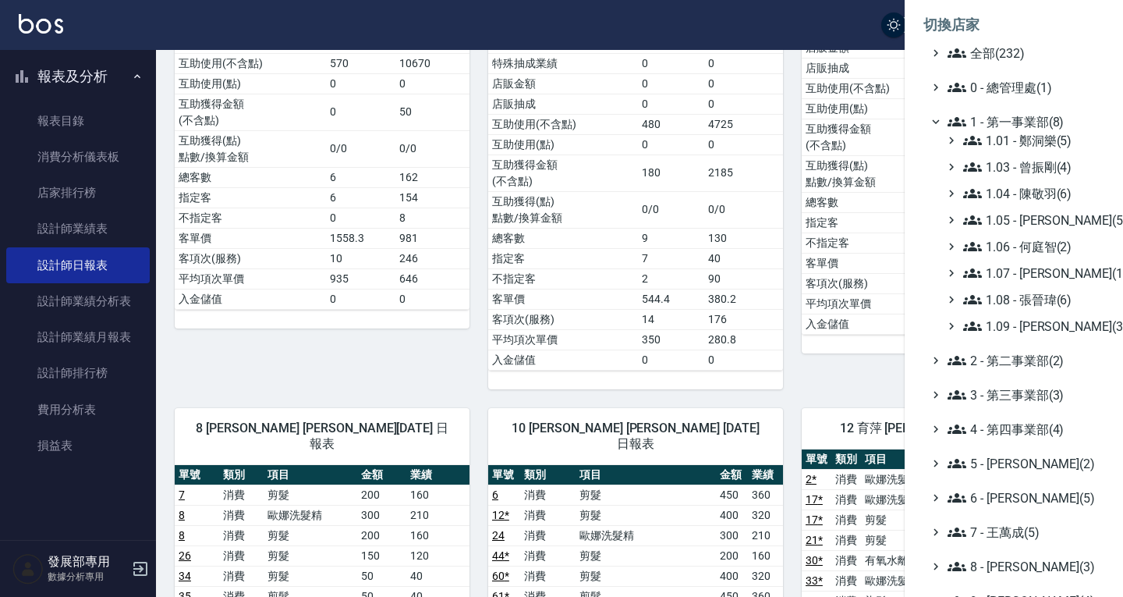
click at [999, 122] on span "1 - 第一事業部(8)" at bounding box center [1023, 121] width 151 height 19
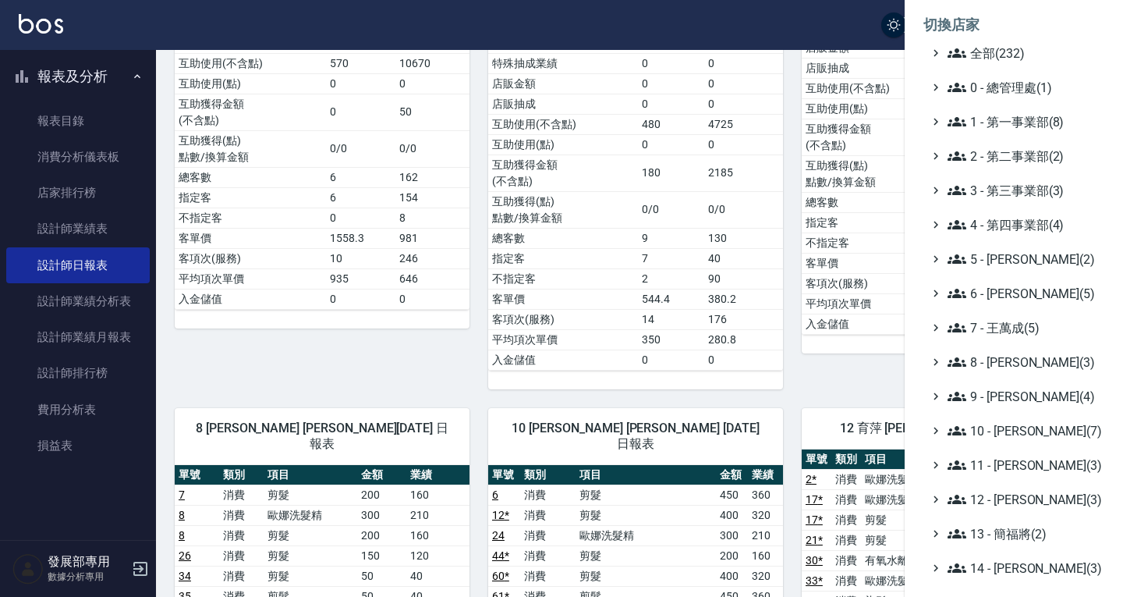
click at [1010, 384] on ul "全部(232) 0 - 總管理處(1) 1 - 第一事業部(8) 2 - 第二事業部(2) 3 - 第三事業部(3) 4 - 第四事業部(4) 5 - [PE…" at bounding box center [1014, 431] width 181 height 774
click at [1014, 389] on span "9 - [PERSON_NAME](4)" at bounding box center [1023, 396] width 151 height 19
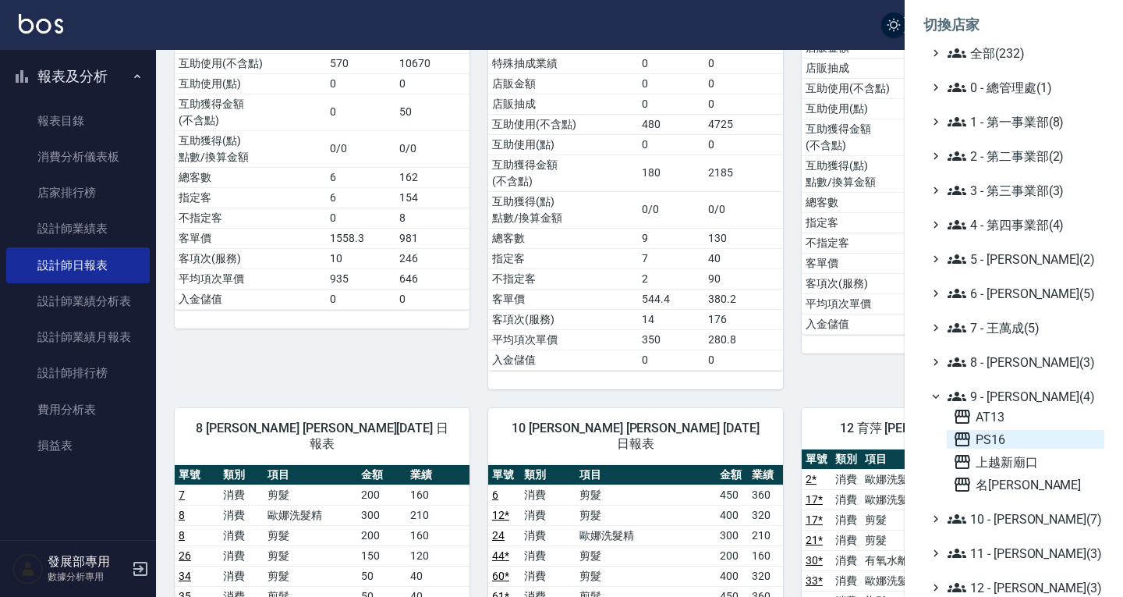
click at [1009, 435] on span "PS16" at bounding box center [1025, 439] width 145 height 19
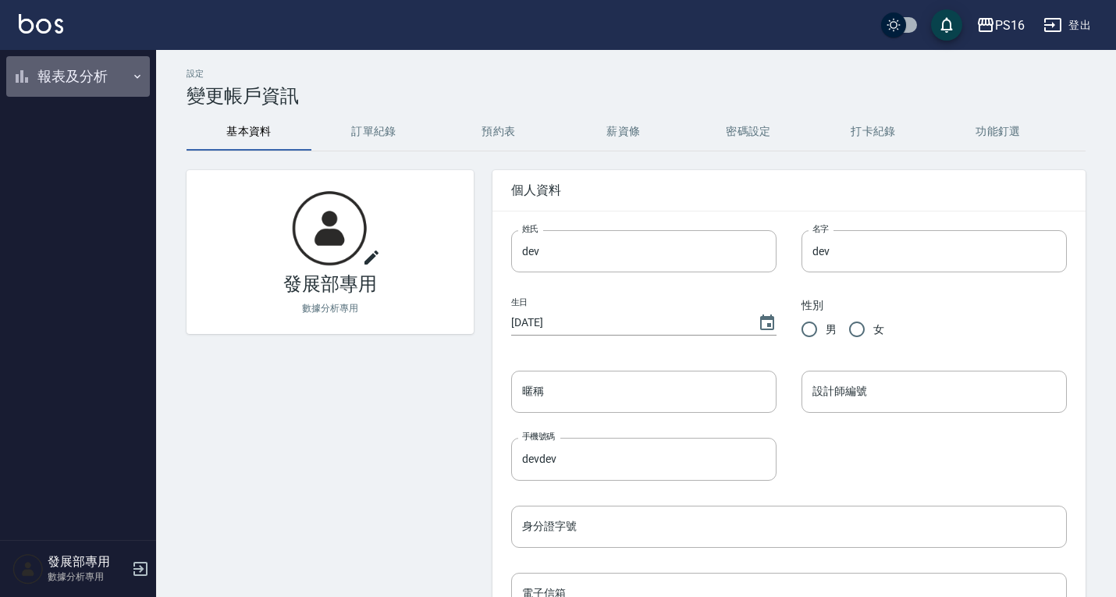
click at [111, 88] on button "報表及分析" at bounding box center [78, 76] width 144 height 41
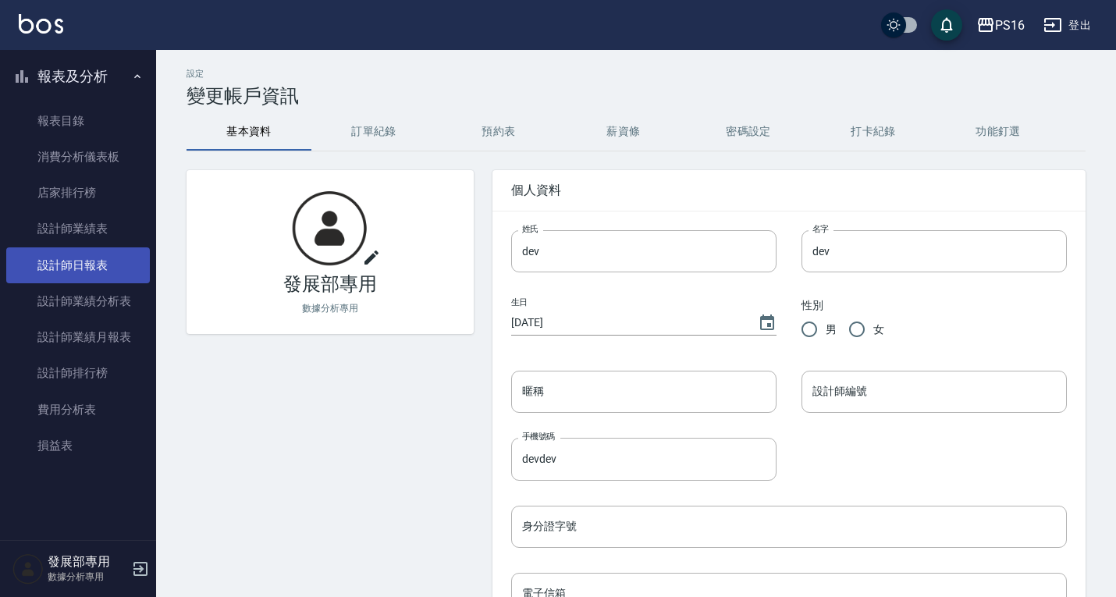
click at [112, 266] on link "設計師日報表" at bounding box center [78, 265] width 144 height 36
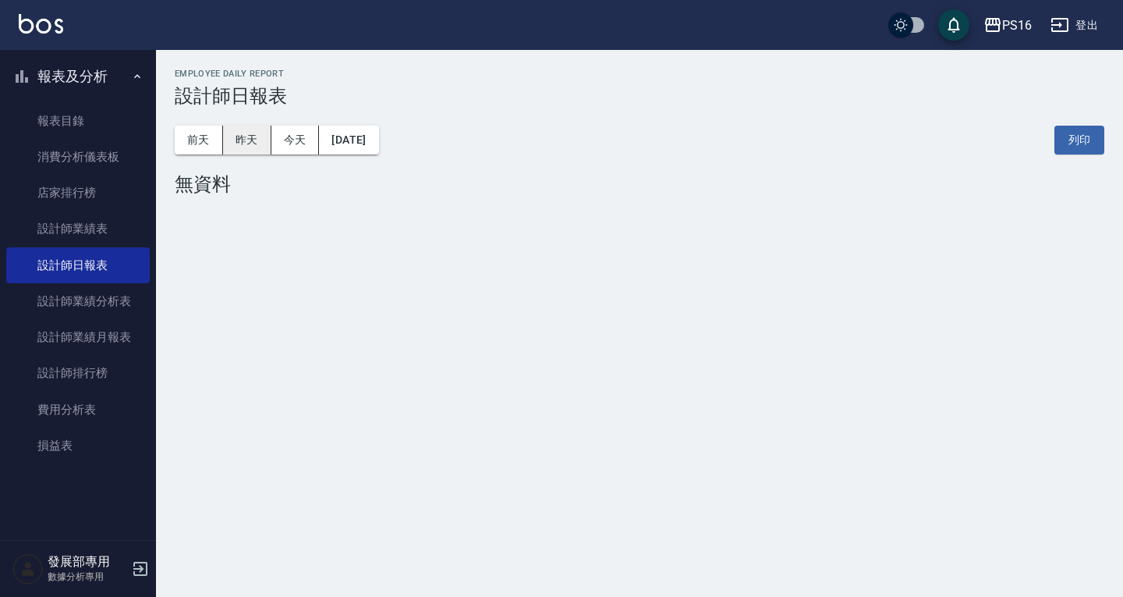
click at [247, 153] on button "昨天" at bounding box center [247, 140] width 48 height 29
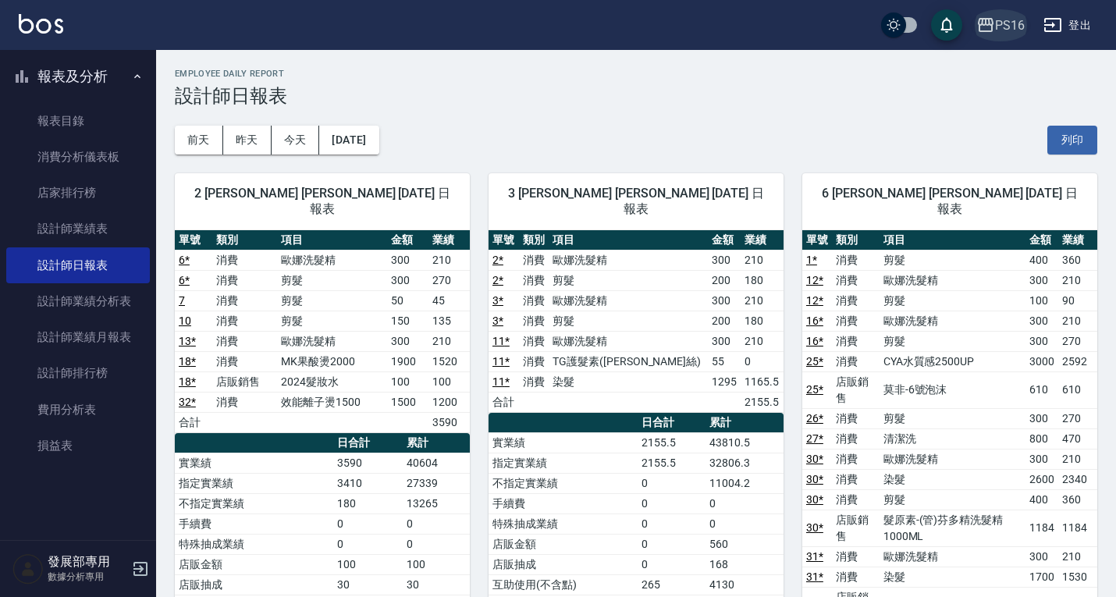
click at [1010, 23] on div "PS16" at bounding box center [1010, 26] width 30 height 20
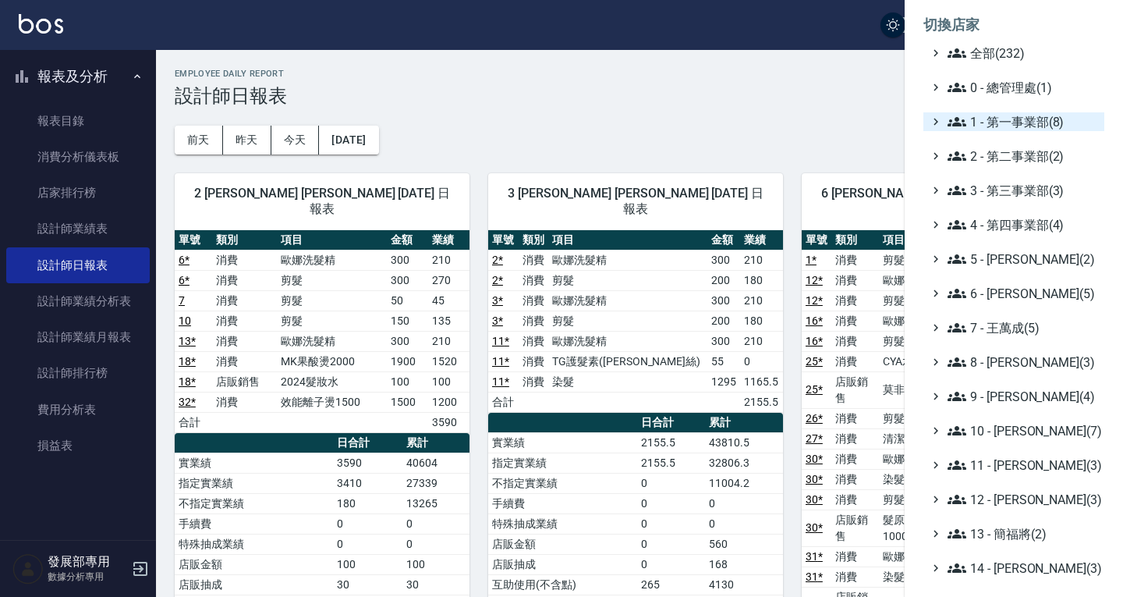
click at [988, 120] on span "1 - 第一事業部(8)" at bounding box center [1023, 121] width 151 height 19
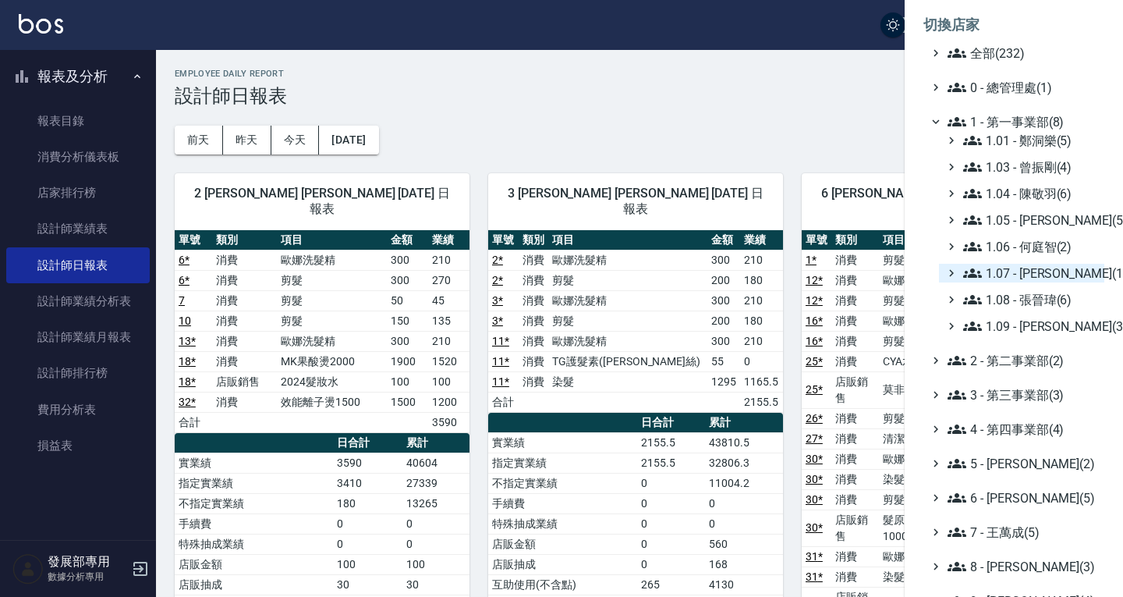
click at [1021, 272] on span "1.07 - 蔡佳均(11)" at bounding box center [1031, 273] width 135 height 19
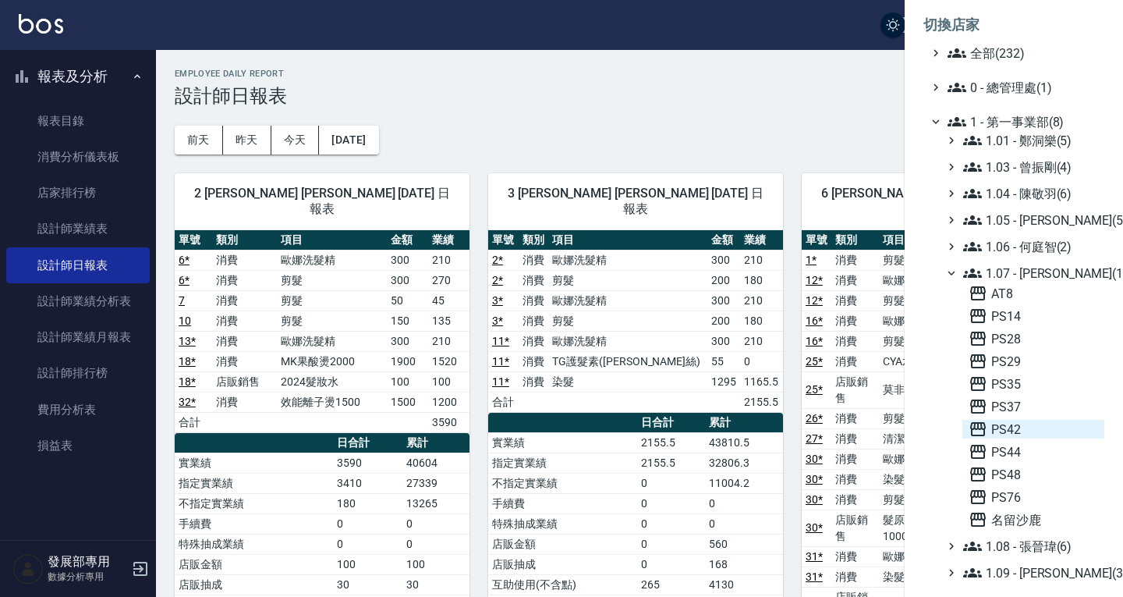
click at [1003, 429] on span "PS42" at bounding box center [1034, 429] width 130 height 19
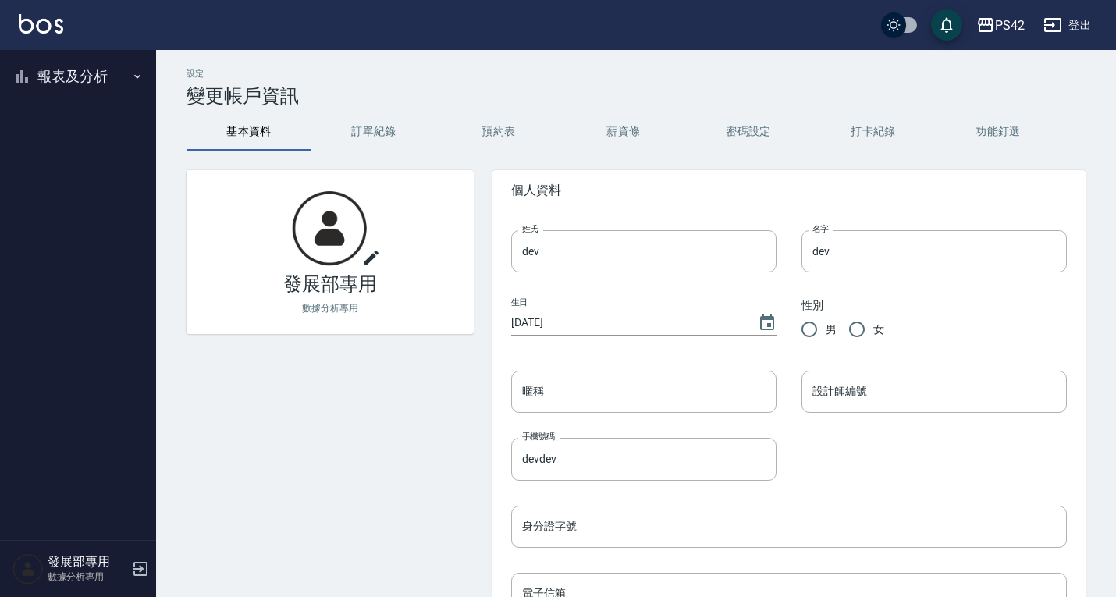
click at [81, 83] on button "報表及分析" at bounding box center [78, 76] width 144 height 41
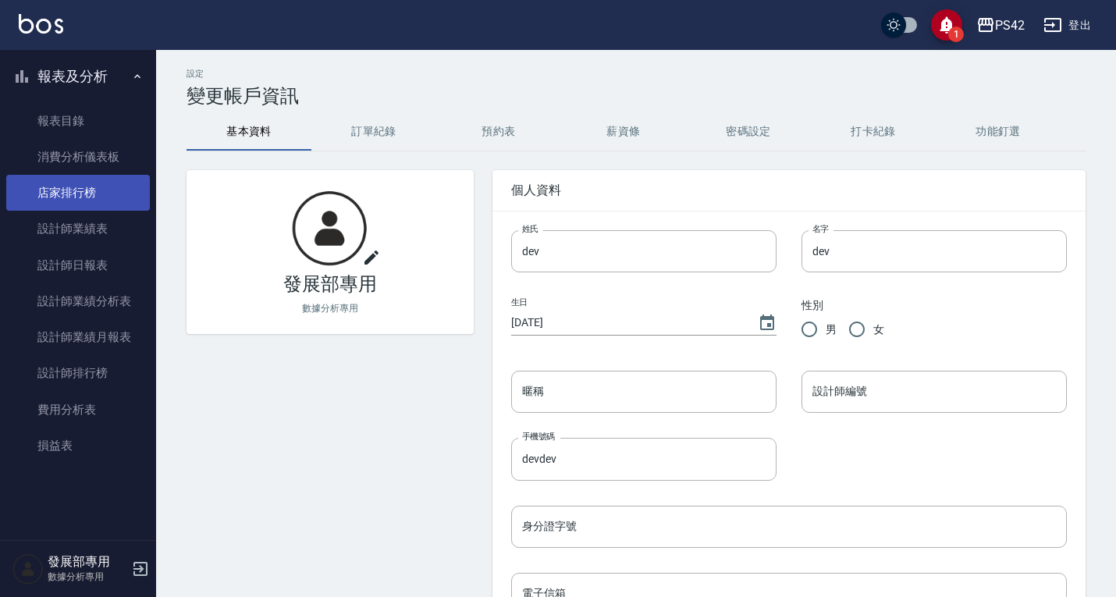
drag, startPoint x: 106, startPoint y: 263, endPoint x: 117, endPoint y: 208, distance: 55.7
click at [106, 263] on link "設計師日報表" at bounding box center [78, 265] width 144 height 36
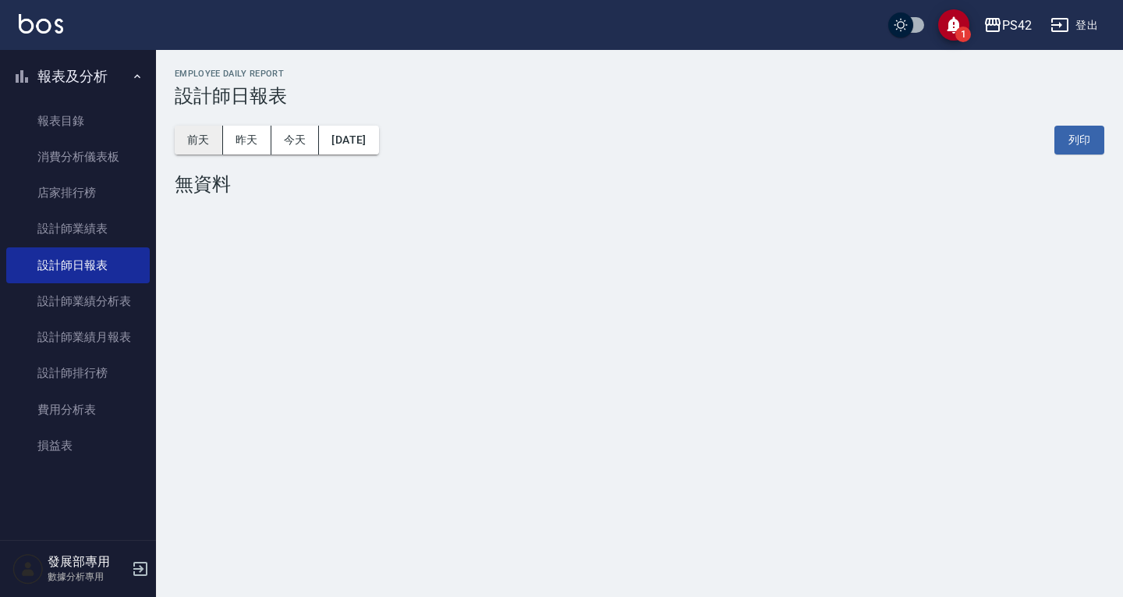
click at [201, 131] on button "前天" at bounding box center [199, 140] width 48 height 29
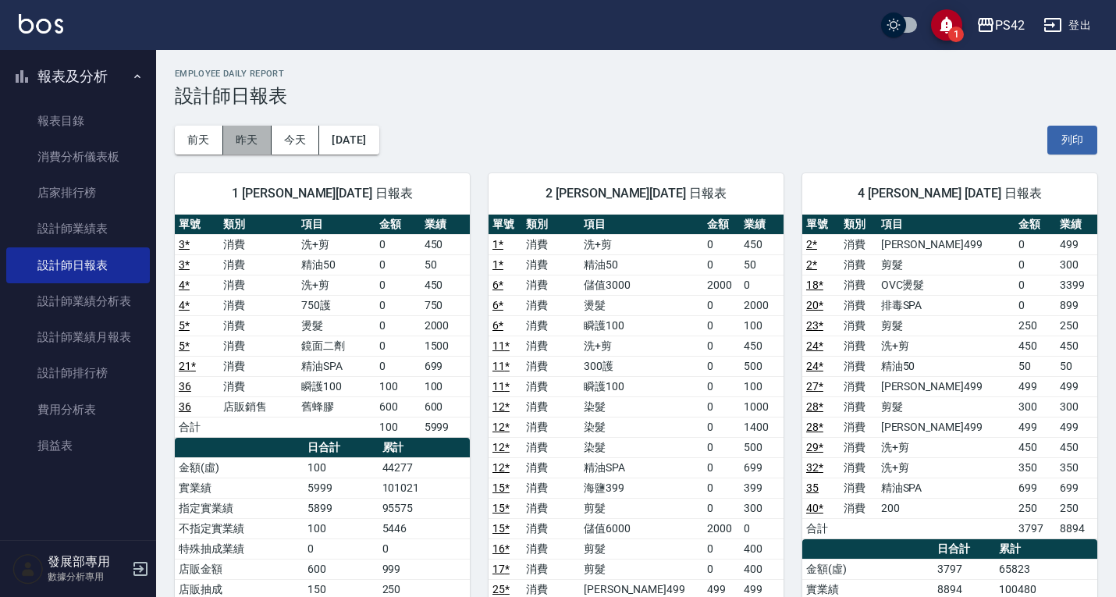
click at [252, 143] on button "昨天" at bounding box center [247, 140] width 48 height 29
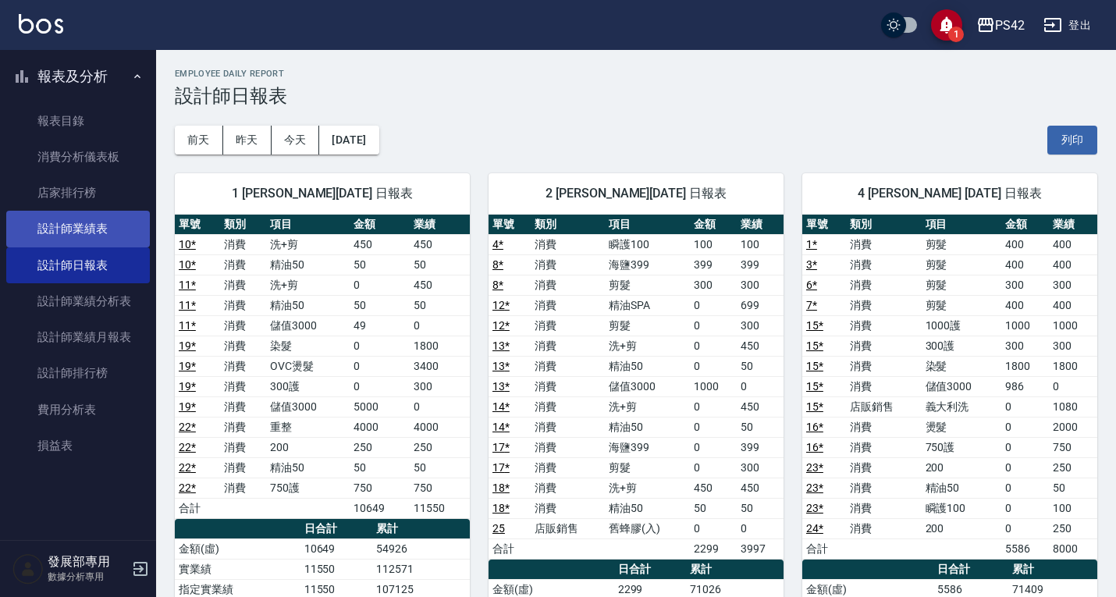
drag, startPoint x: 80, startPoint y: 231, endPoint x: 84, endPoint y: 222, distance: 10.5
click at [80, 231] on link "設計師業績表" at bounding box center [78, 229] width 144 height 36
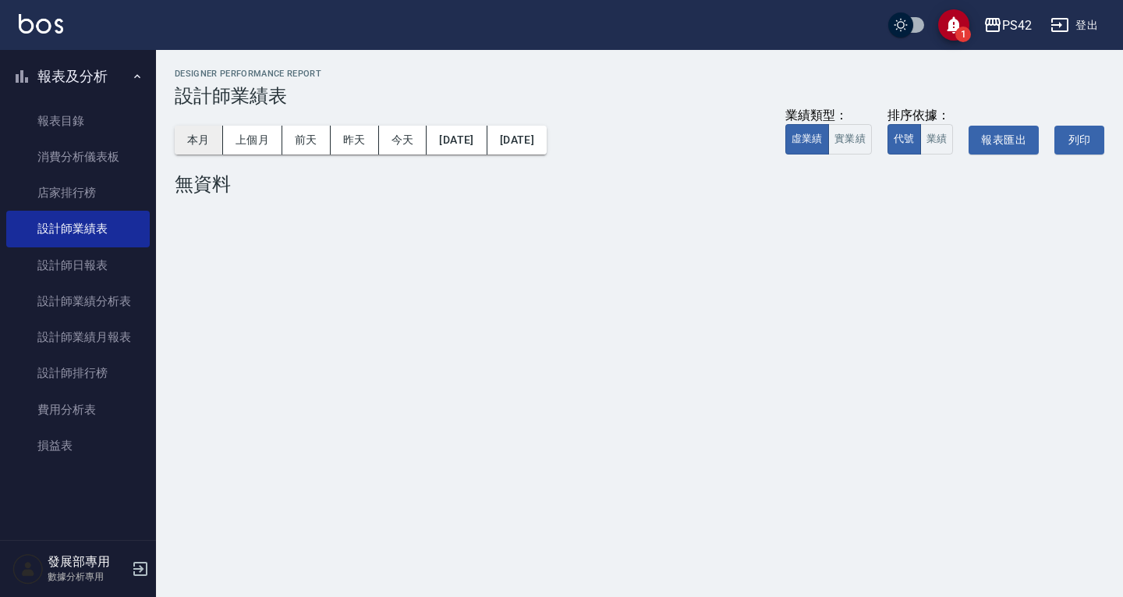
click at [214, 140] on button "本月" at bounding box center [199, 140] width 48 height 29
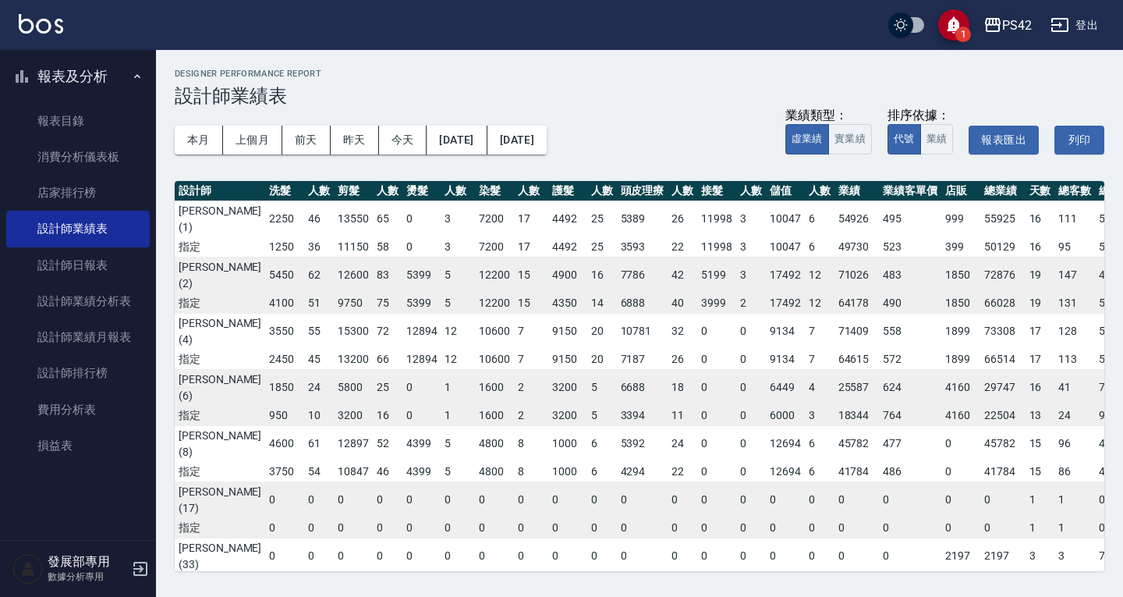
click at [1031, 30] on div "PS42" at bounding box center [1018, 26] width 30 height 20
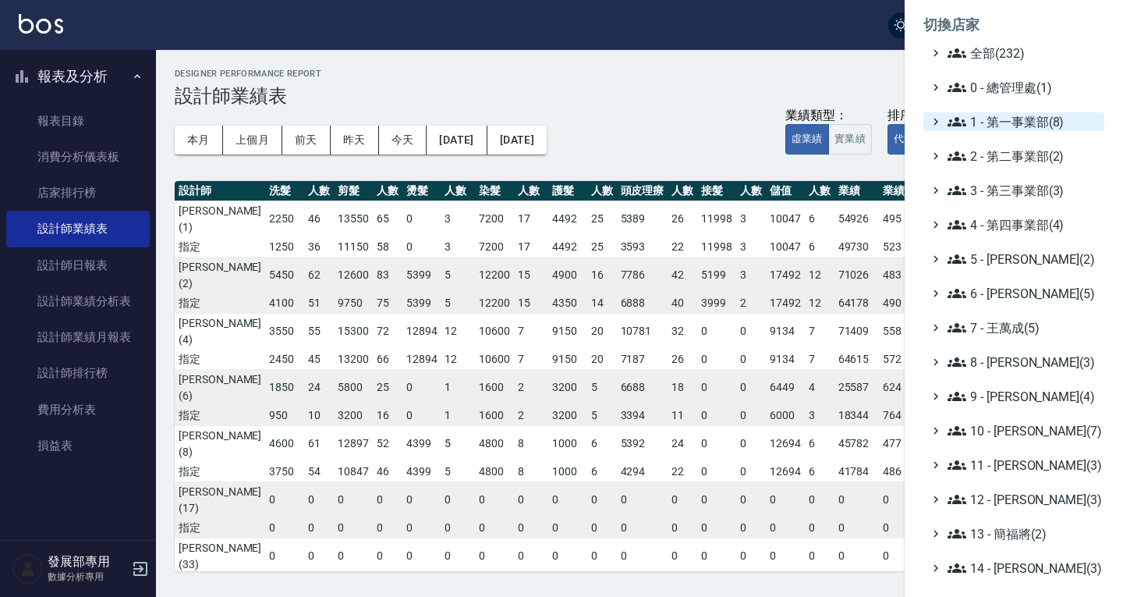
click at [1013, 117] on span "1 - 第一事業部(8)" at bounding box center [1023, 121] width 151 height 19
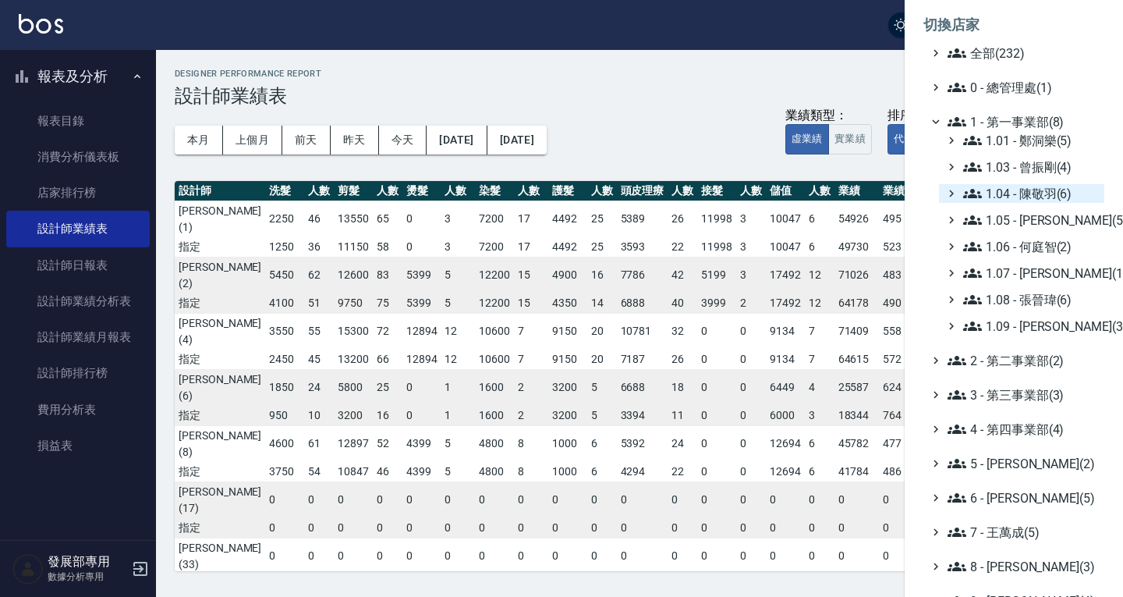
click at [1028, 191] on span "1.04 - 陳敬羽(6)" at bounding box center [1031, 193] width 135 height 19
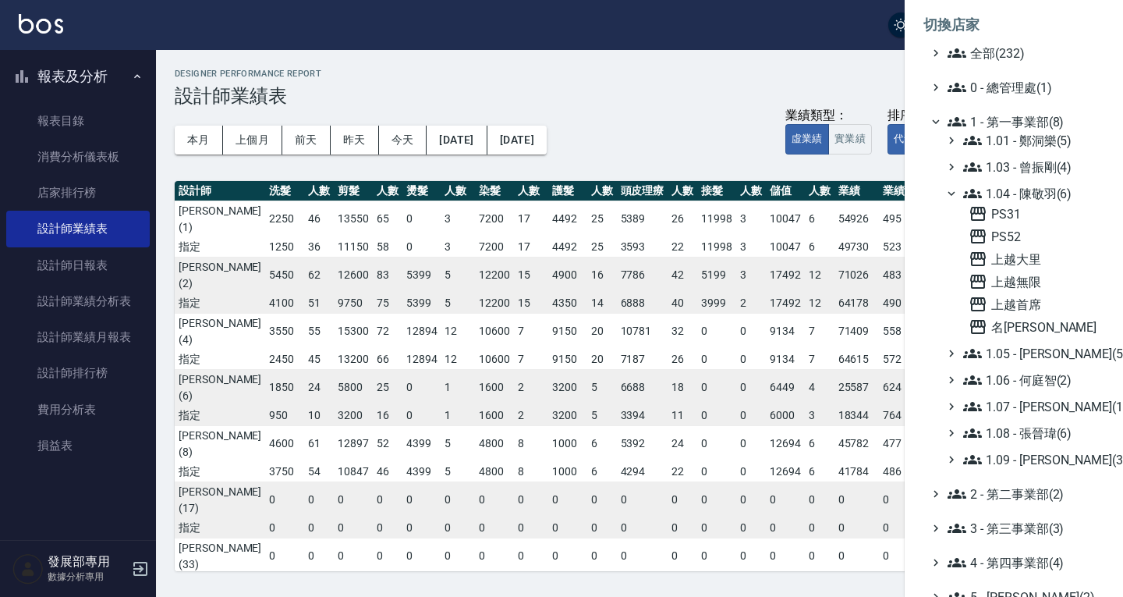
click at [1028, 191] on span "1.04 - 陳敬羽(6)" at bounding box center [1031, 193] width 135 height 19
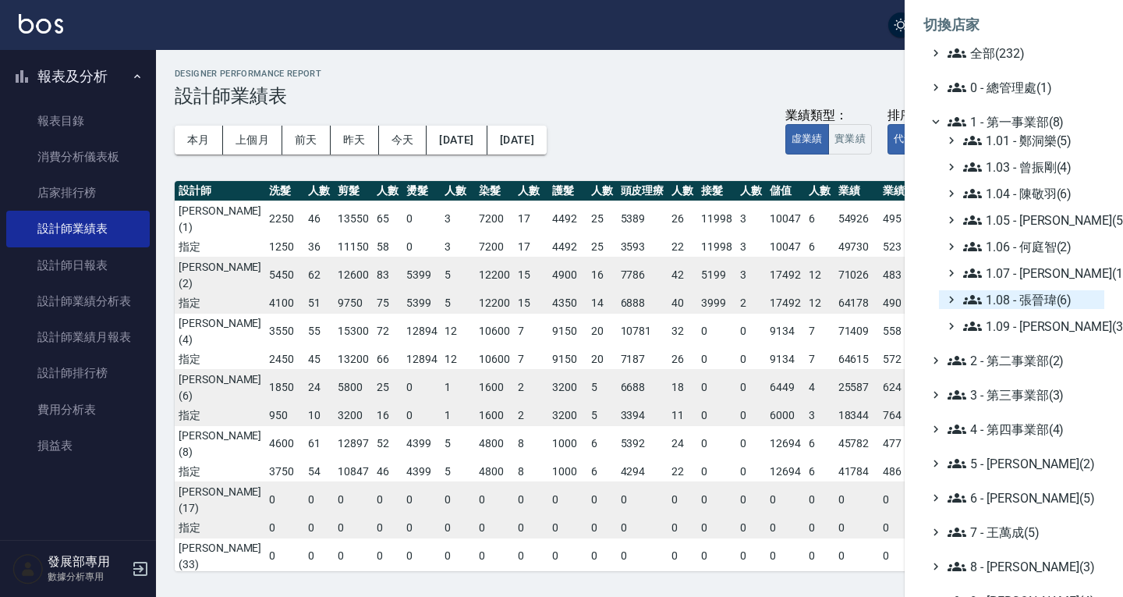
click at [1024, 298] on span "1.08 - 張晉瑋(6)" at bounding box center [1031, 299] width 135 height 19
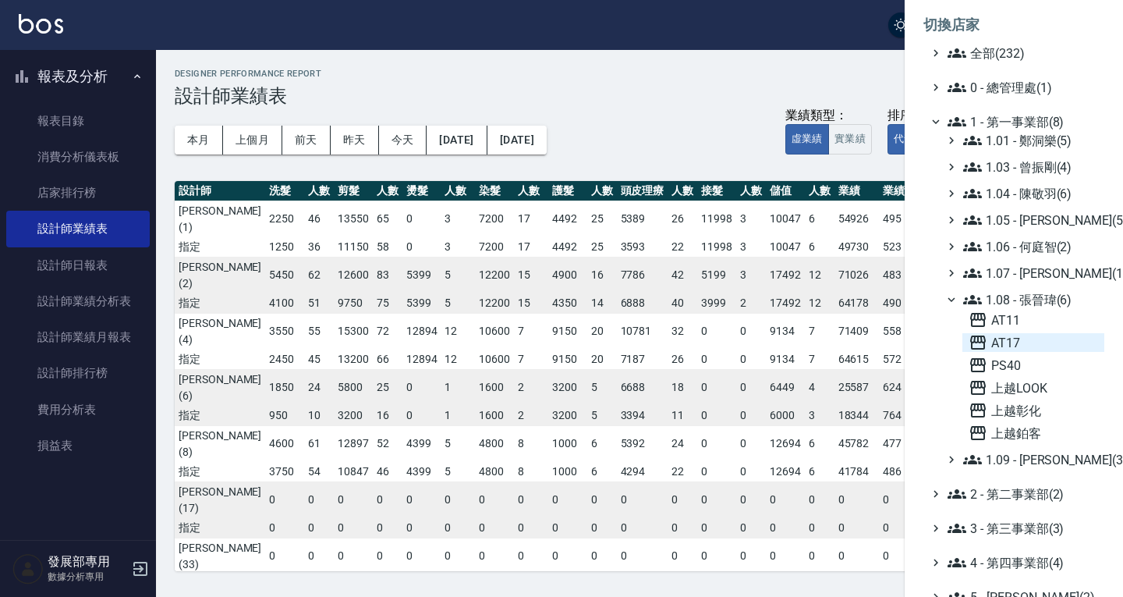
click at [1018, 342] on span "AT17" at bounding box center [1034, 342] width 130 height 19
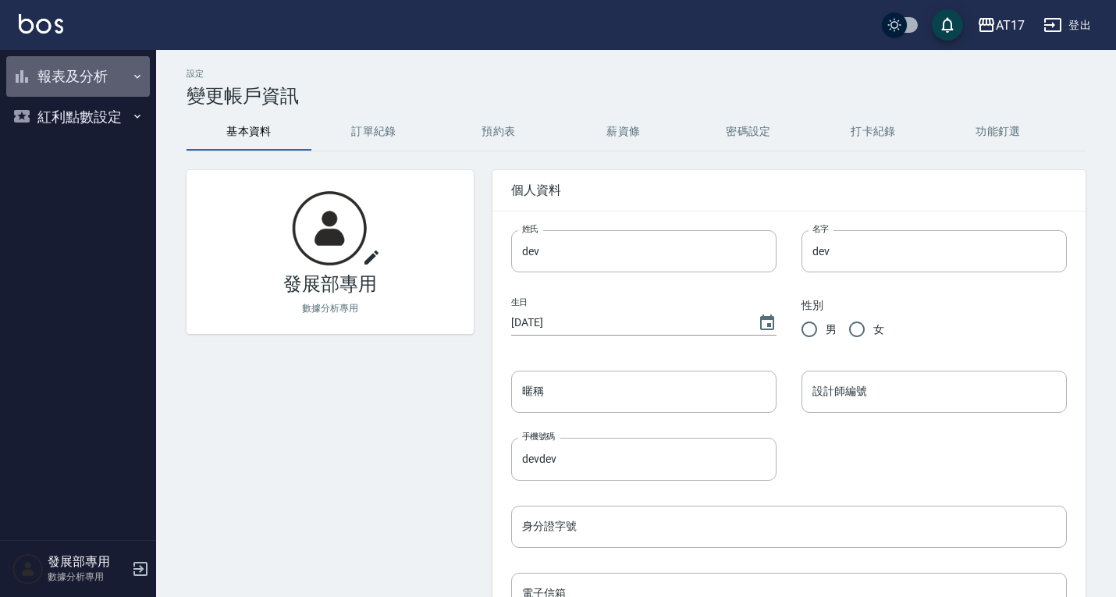
click at [97, 75] on button "報表及分析" at bounding box center [78, 76] width 144 height 41
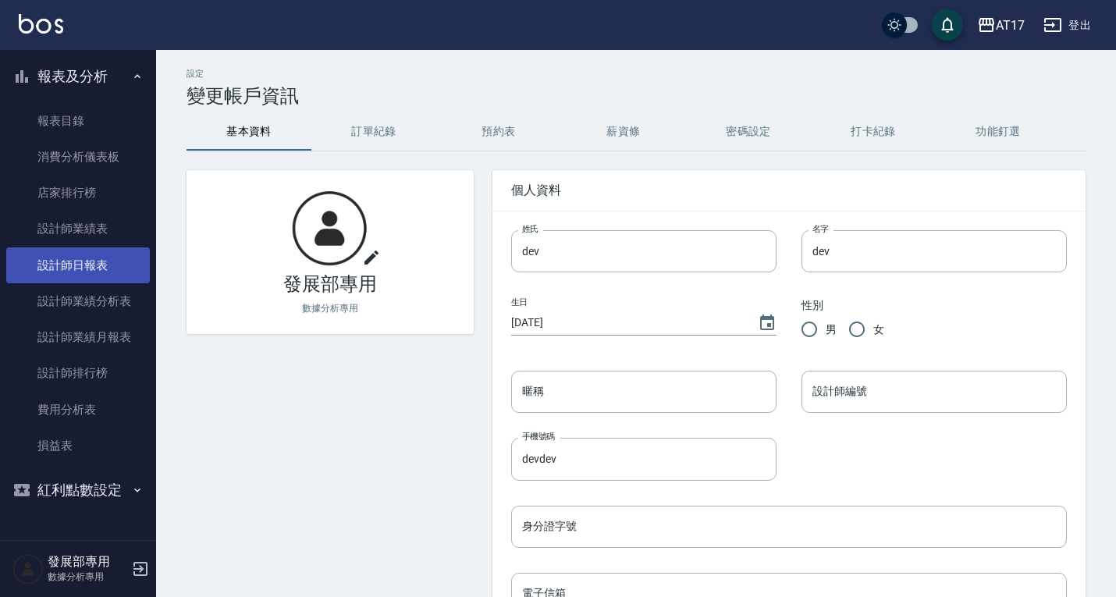
click at [91, 268] on link "設計師日報表" at bounding box center [78, 265] width 144 height 36
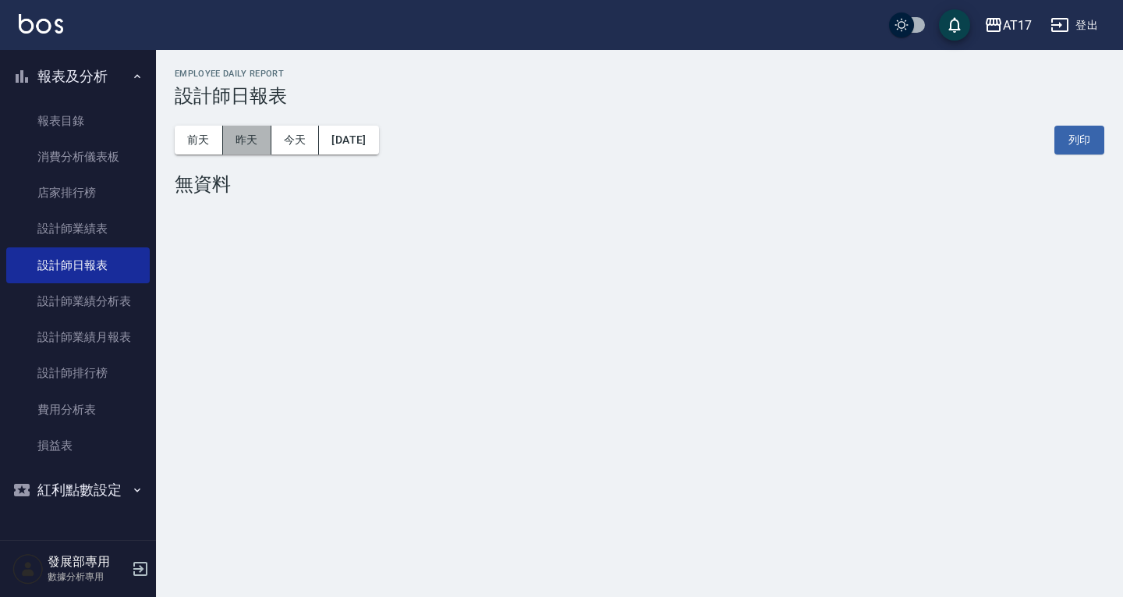
click at [256, 147] on button "昨天" at bounding box center [247, 140] width 48 height 29
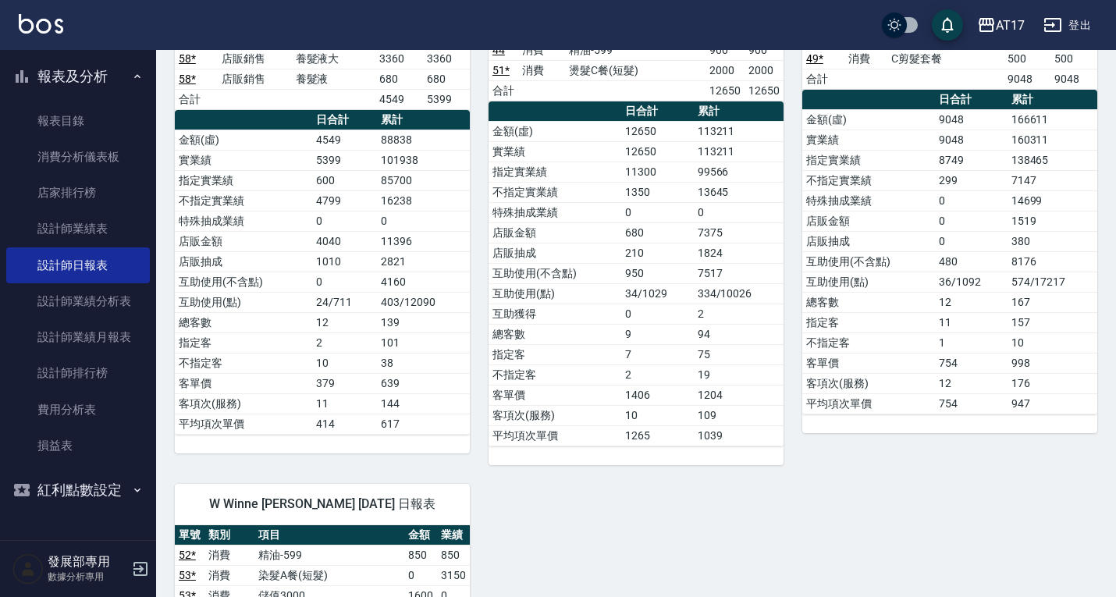
scroll to position [1404, 0]
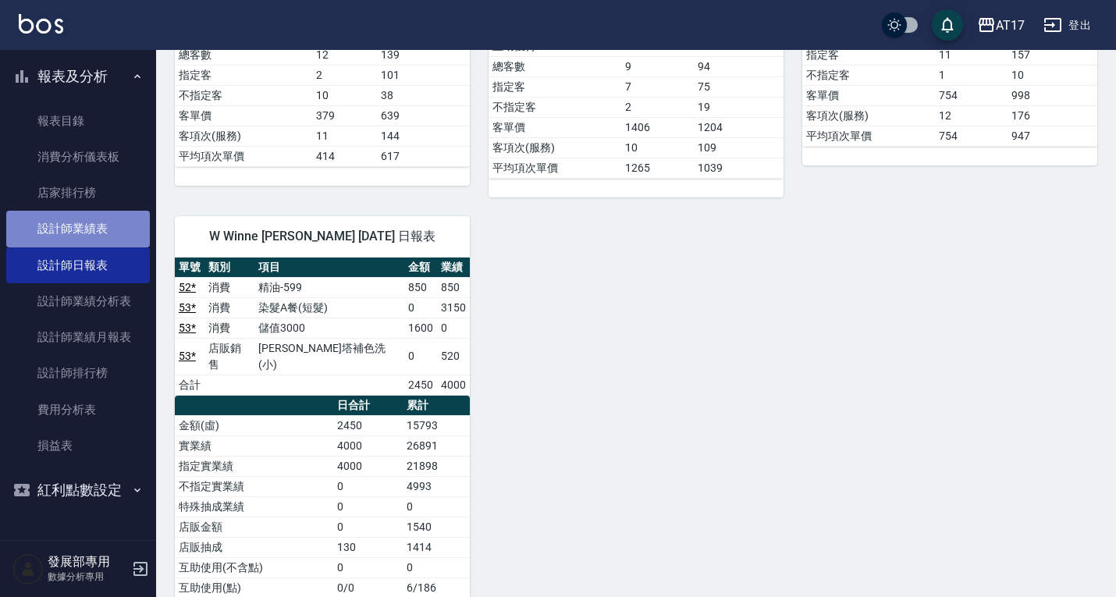
click at [94, 229] on link "設計師業績表" at bounding box center [78, 229] width 144 height 36
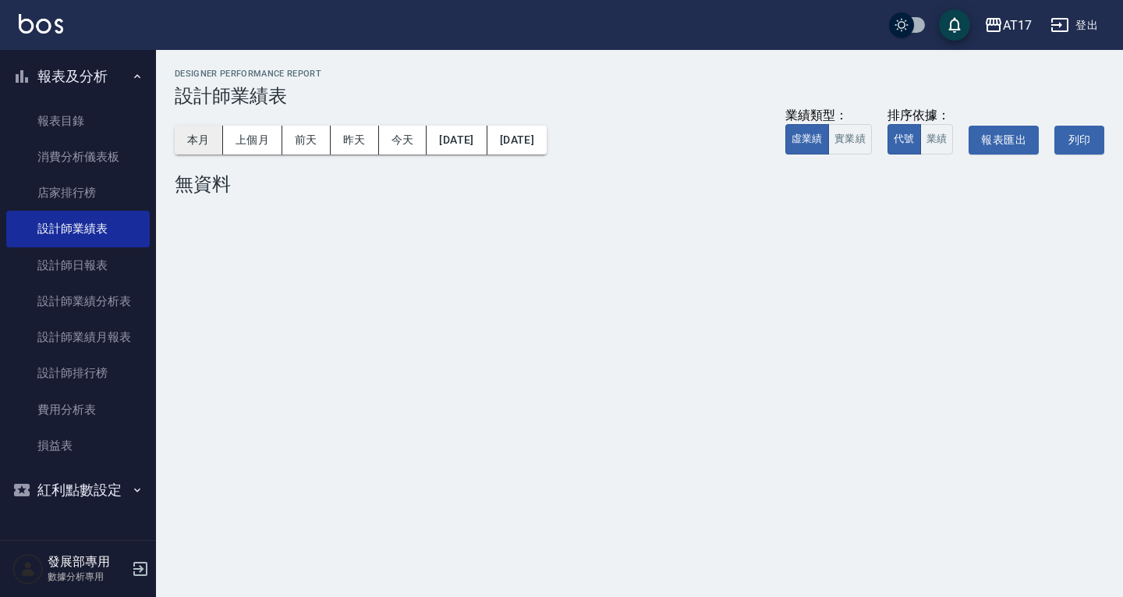
click at [201, 133] on button "本月" at bounding box center [199, 140] width 48 height 29
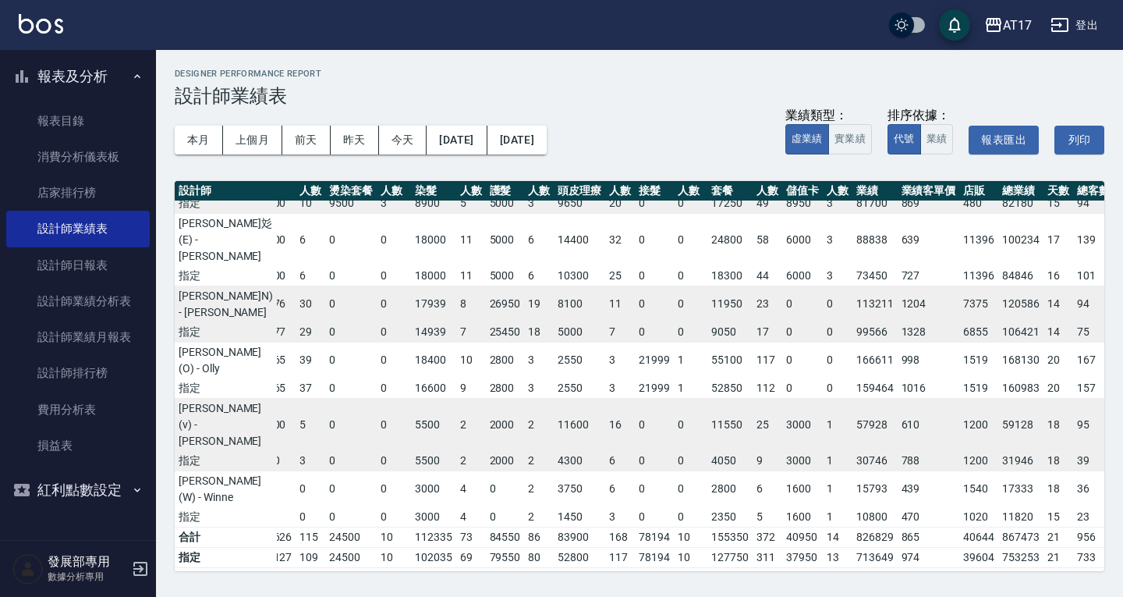
scroll to position [468, 157]
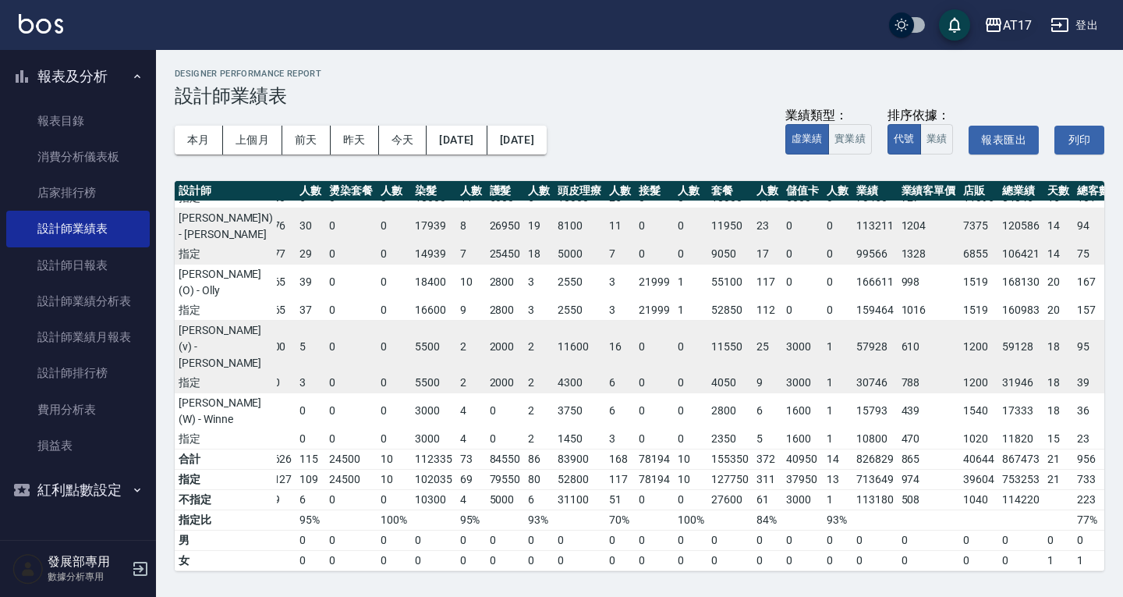
click at [1012, 29] on div "AT17" at bounding box center [1017, 26] width 29 height 20
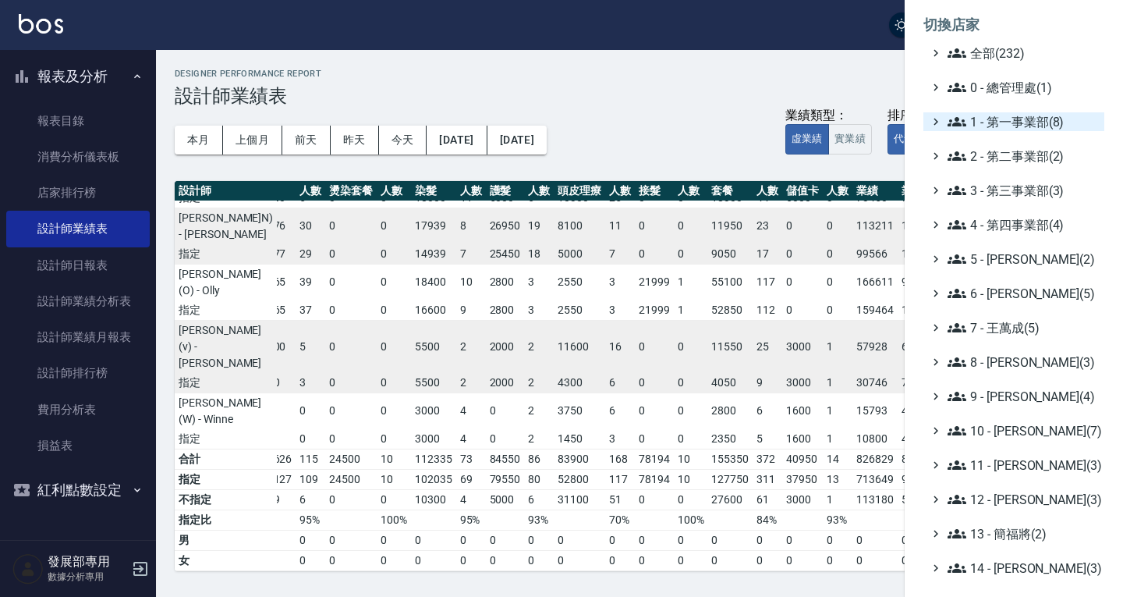
click at [1013, 125] on span "1 - 第一事業部(8)" at bounding box center [1023, 121] width 151 height 19
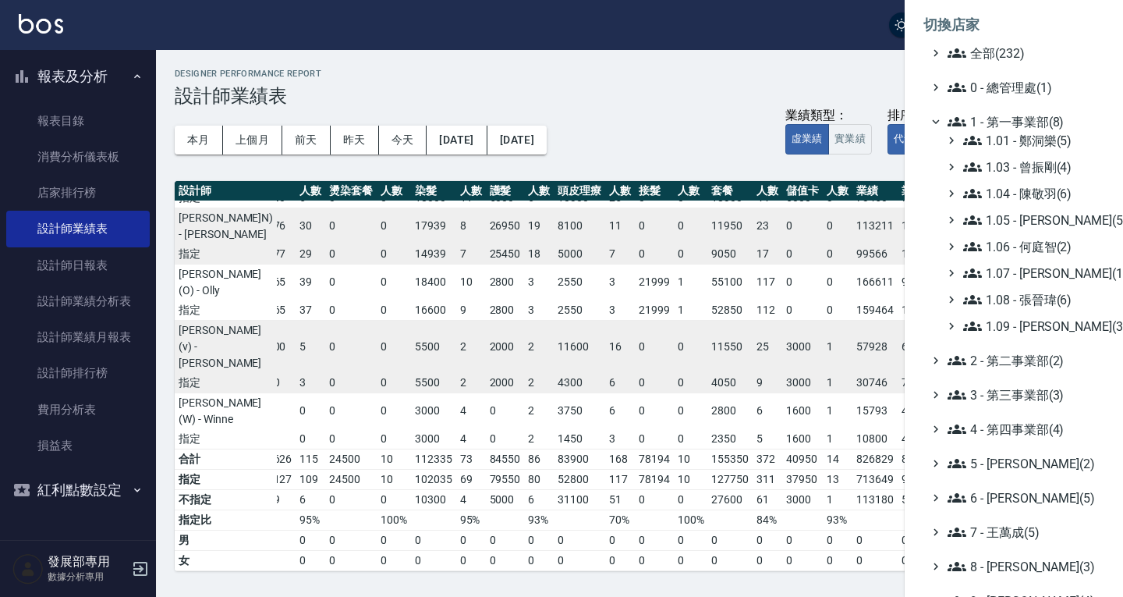
click at [1020, 311] on div "1.01 - [PERSON_NAME](5) 1.03 - [PERSON_NAME](4) 1.04 - [PERSON_NAME](6) 1.05 - …" at bounding box center [1021, 233] width 165 height 204
click at [1019, 298] on span "1.08 - 張晉瑋(6)" at bounding box center [1031, 299] width 135 height 19
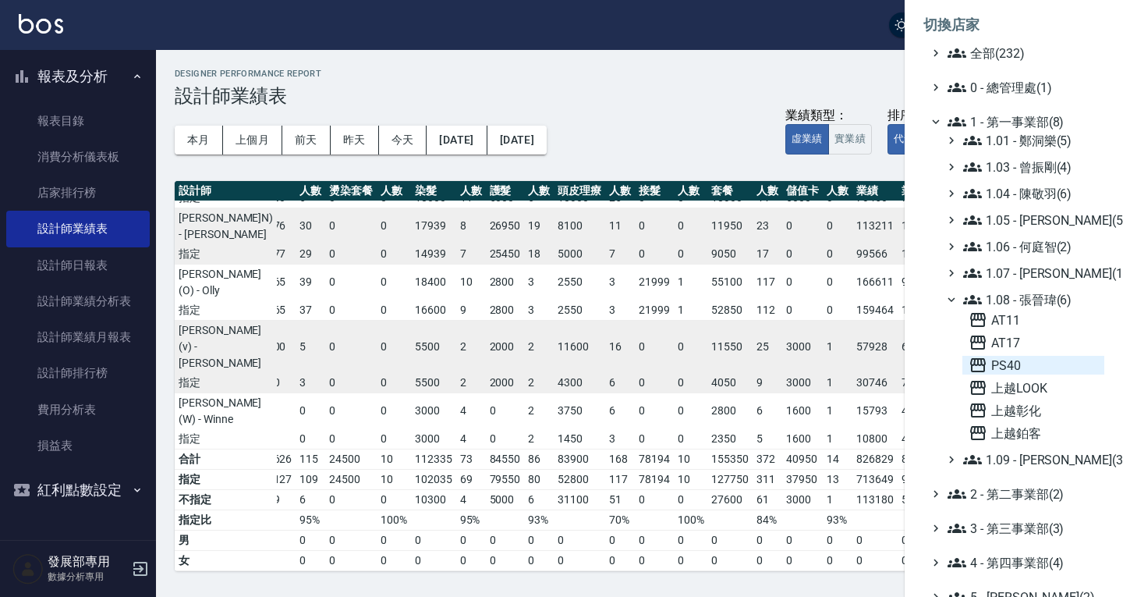
click at [1017, 368] on span "PS40" at bounding box center [1034, 365] width 130 height 19
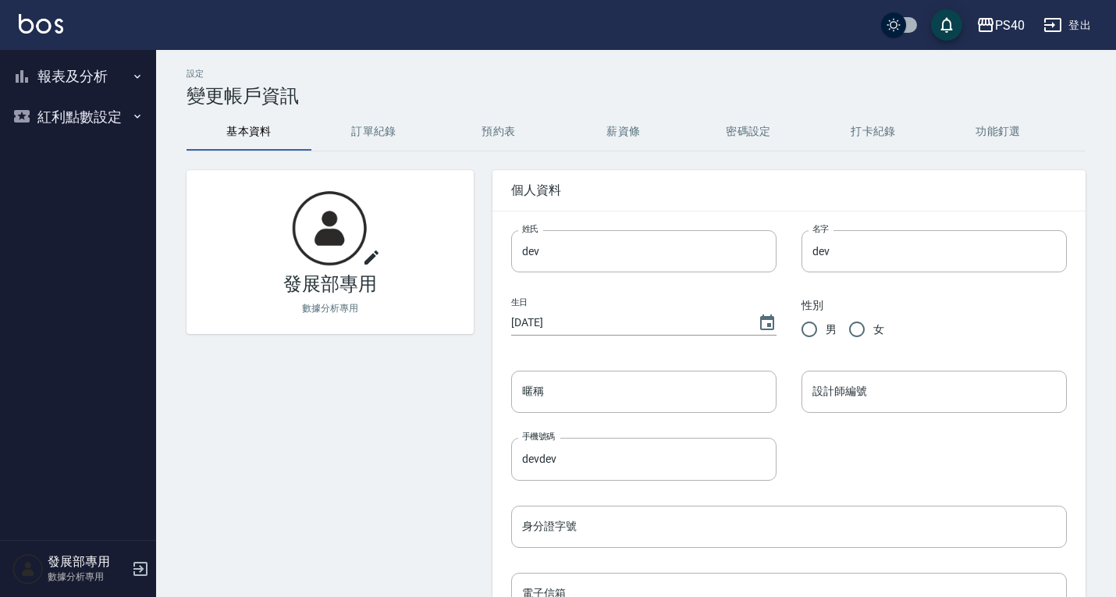
click at [71, 76] on button "報表及分析" at bounding box center [78, 76] width 144 height 41
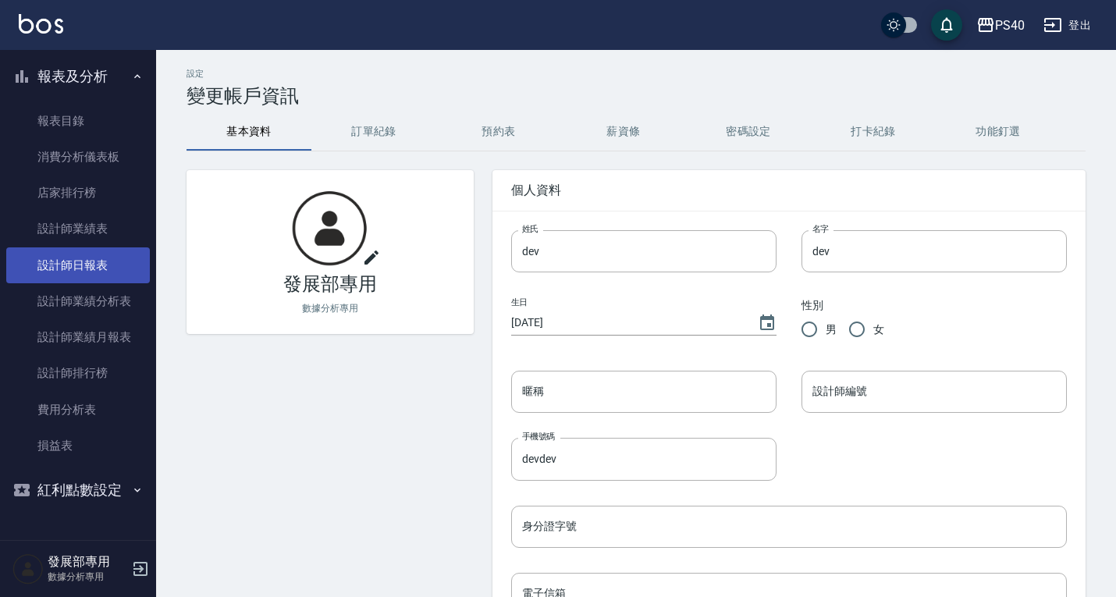
click at [88, 255] on link "設計師日報表" at bounding box center [78, 265] width 144 height 36
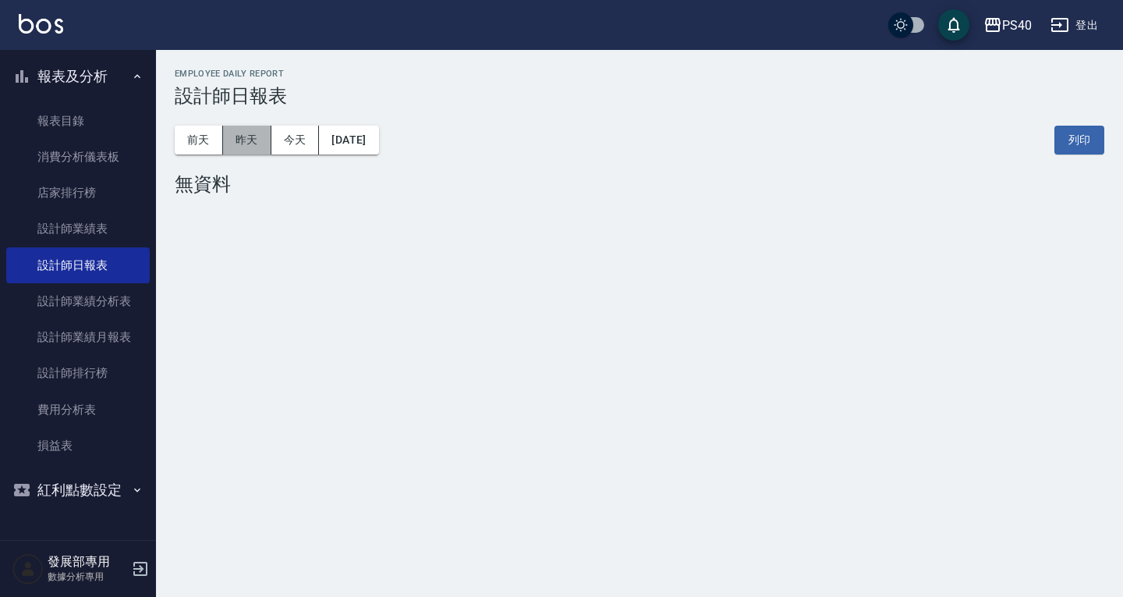
click at [244, 134] on button "昨天" at bounding box center [247, 140] width 48 height 29
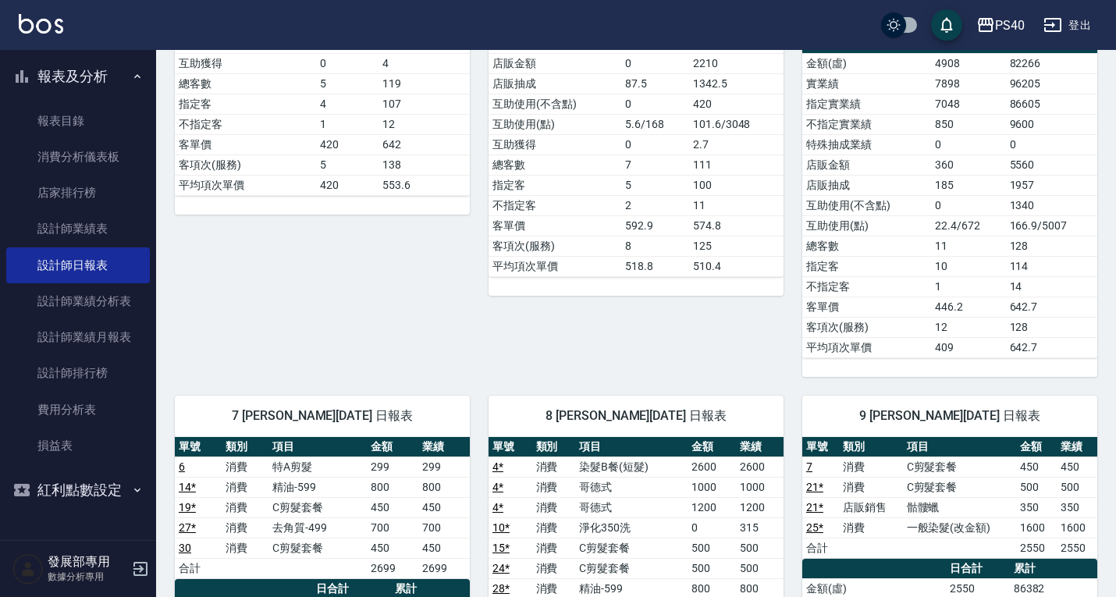
scroll to position [702, 0]
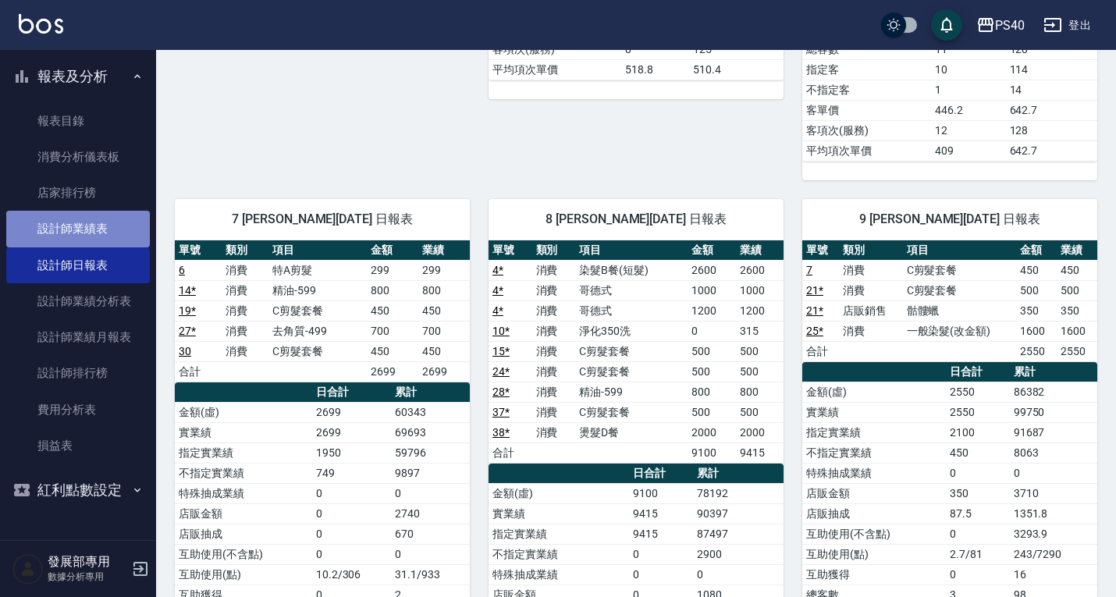
click at [122, 218] on link "設計師業績表" at bounding box center [78, 229] width 144 height 36
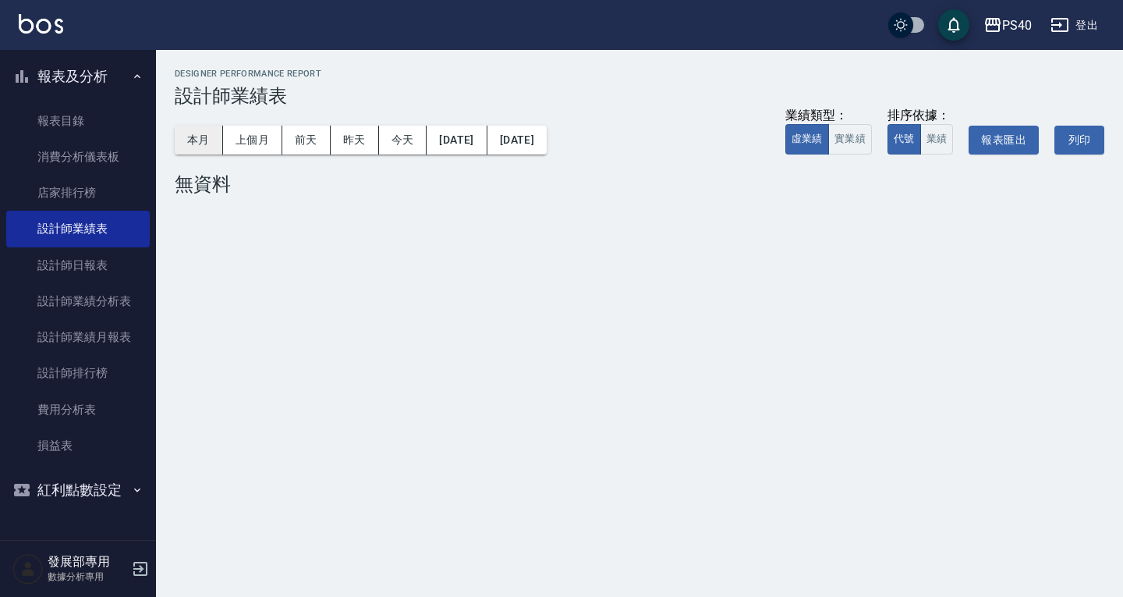
click at [207, 145] on button "本月" at bounding box center [199, 140] width 48 height 29
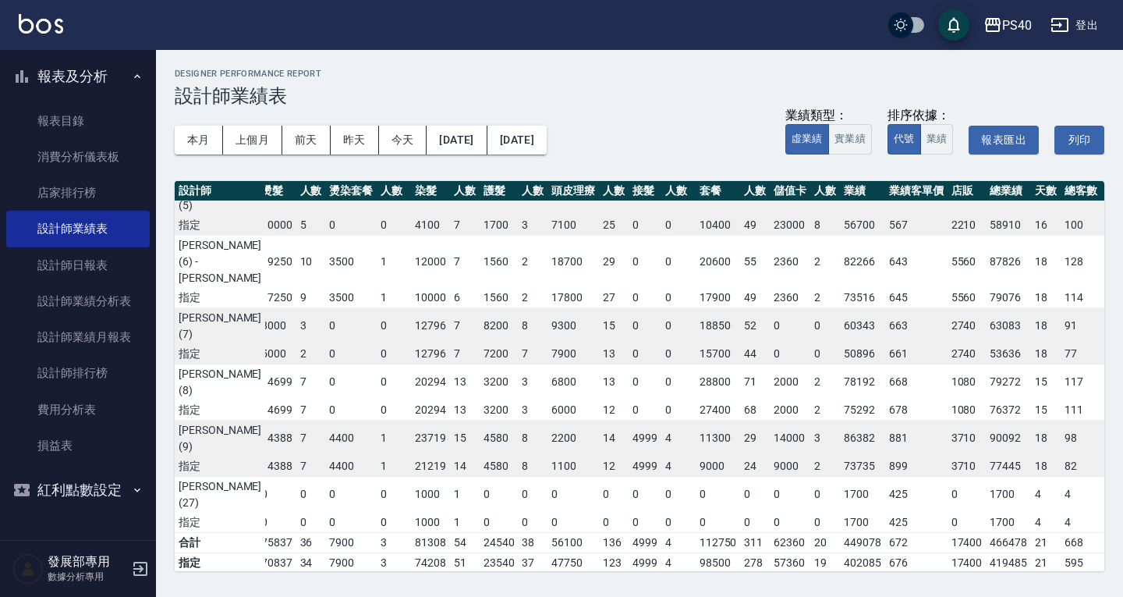
scroll to position [0, 139]
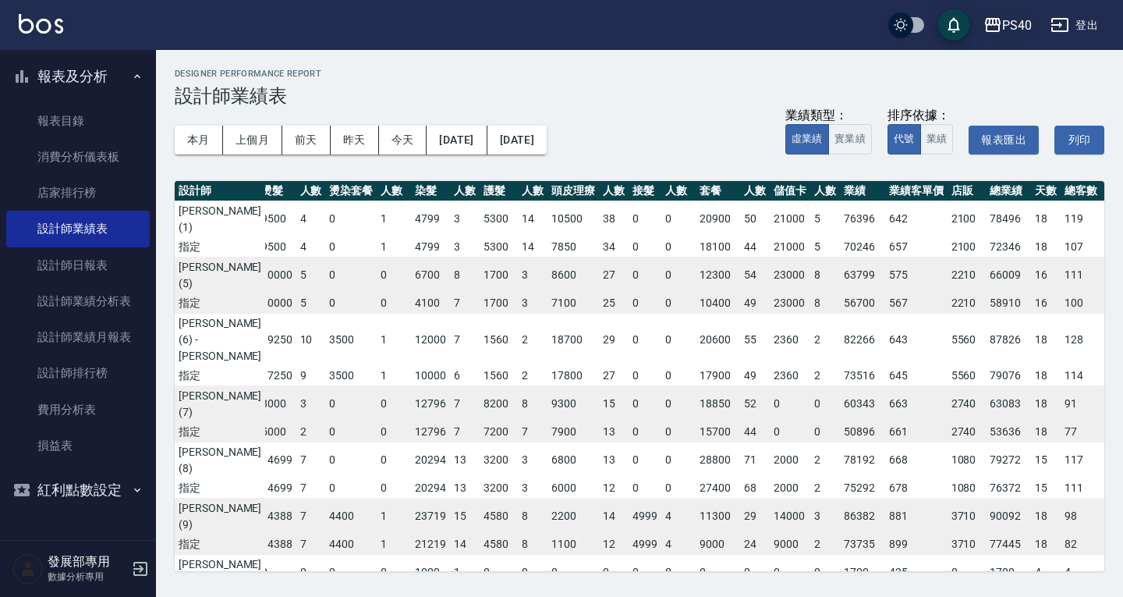
click at [1007, 29] on div "PS40" at bounding box center [1018, 26] width 30 height 20
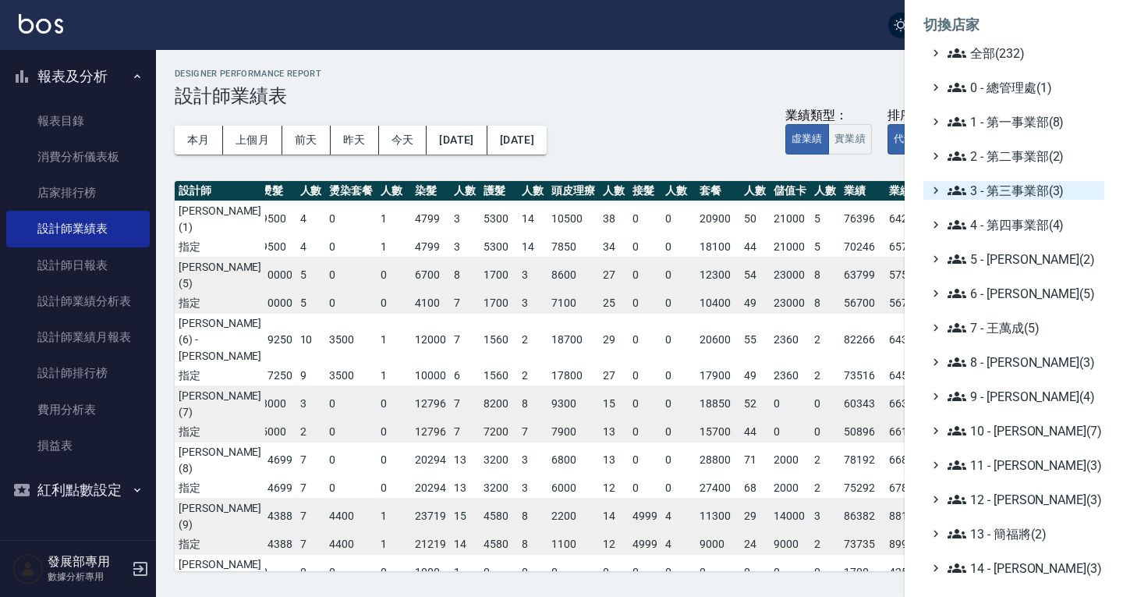
click at [1020, 191] on span "3 - 第三事業部(3)" at bounding box center [1023, 190] width 151 height 19
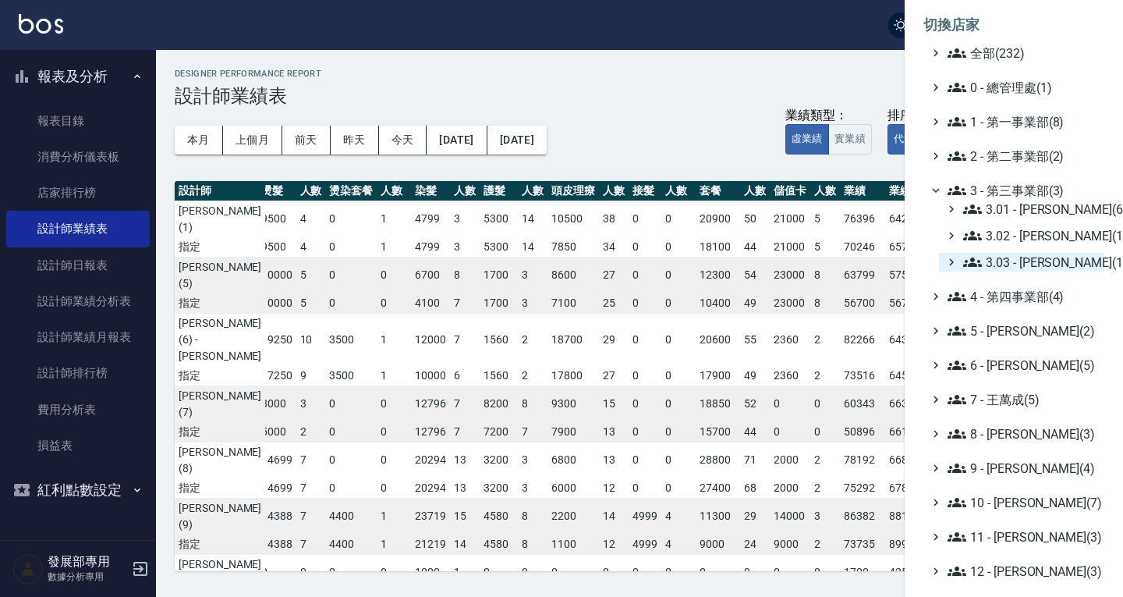
click at [1016, 258] on span "3.03 - 張湘妮(1)" at bounding box center [1031, 262] width 135 height 19
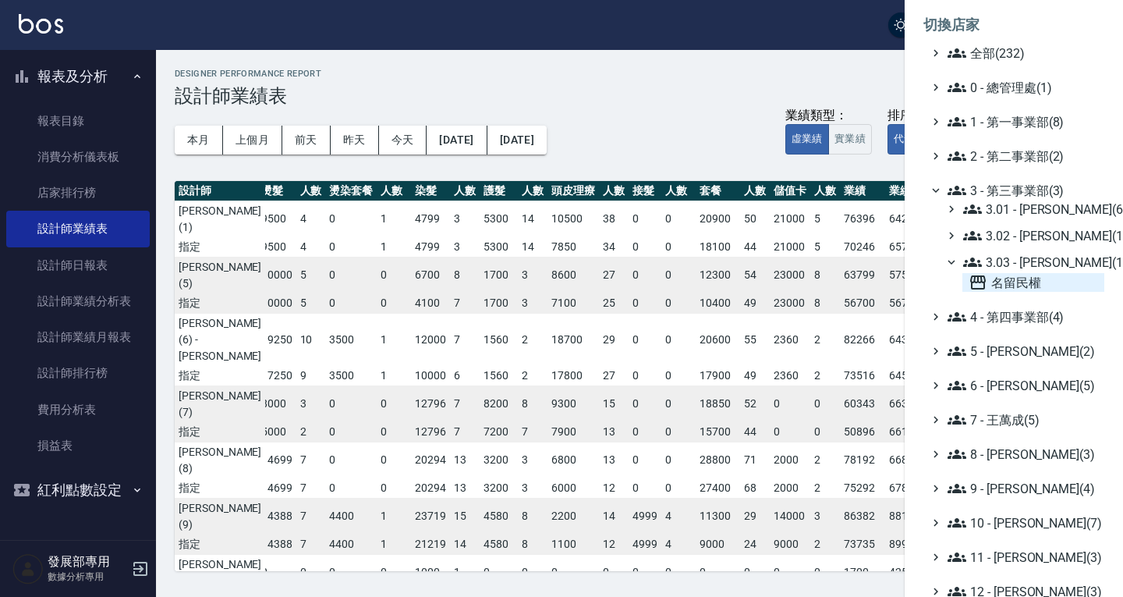
click at [1020, 282] on span "名留民權" at bounding box center [1034, 282] width 130 height 19
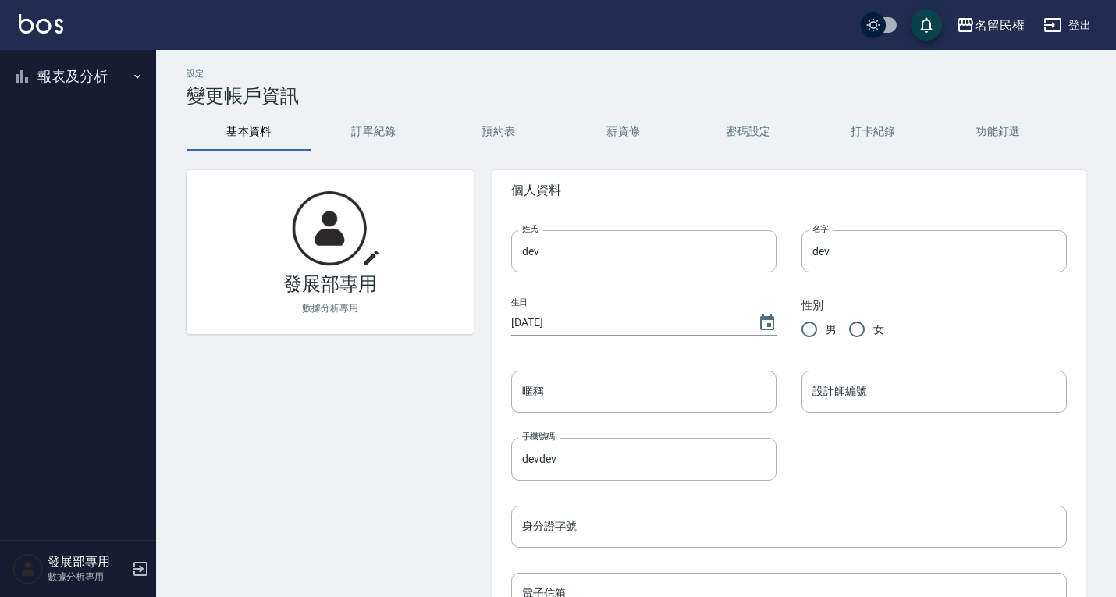
click at [68, 81] on button "報表及分析" at bounding box center [78, 76] width 144 height 41
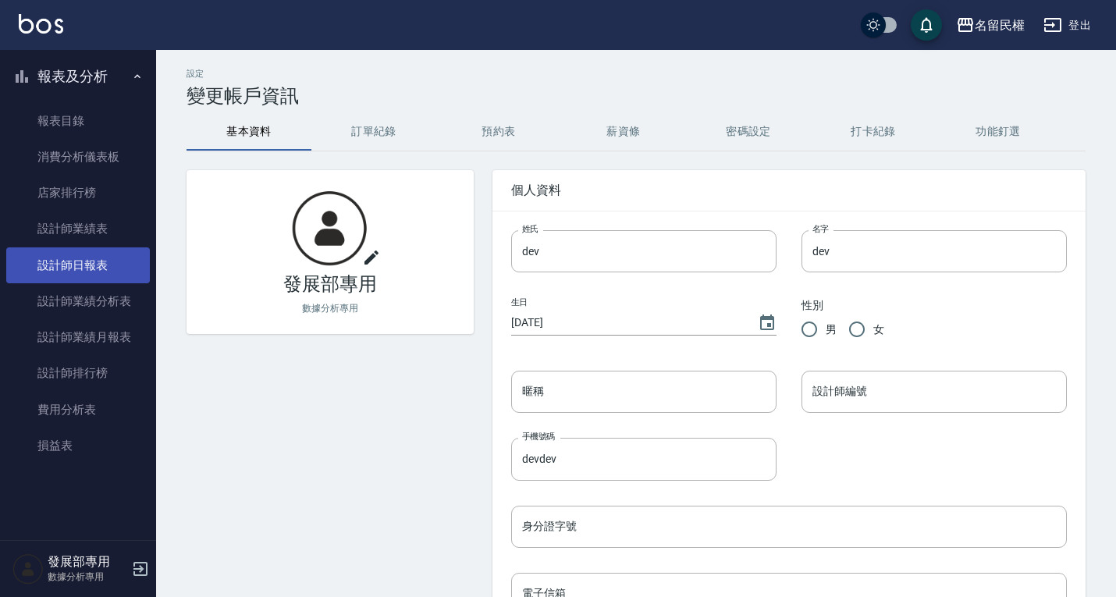
click at [77, 275] on link "設計師日報表" at bounding box center [78, 265] width 144 height 36
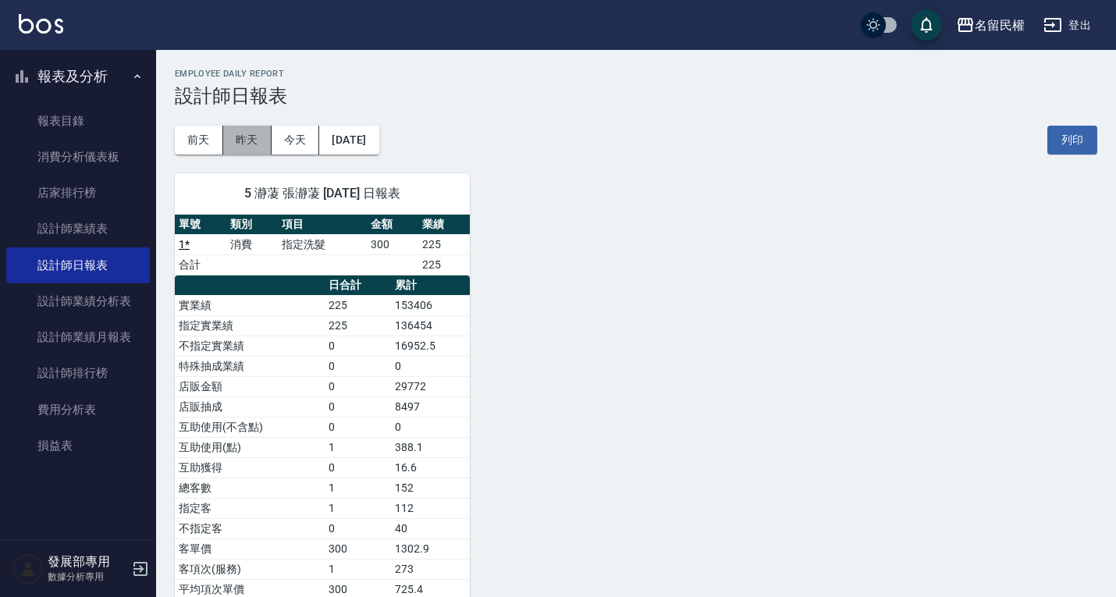
click at [252, 137] on button "昨天" at bounding box center [247, 140] width 48 height 29
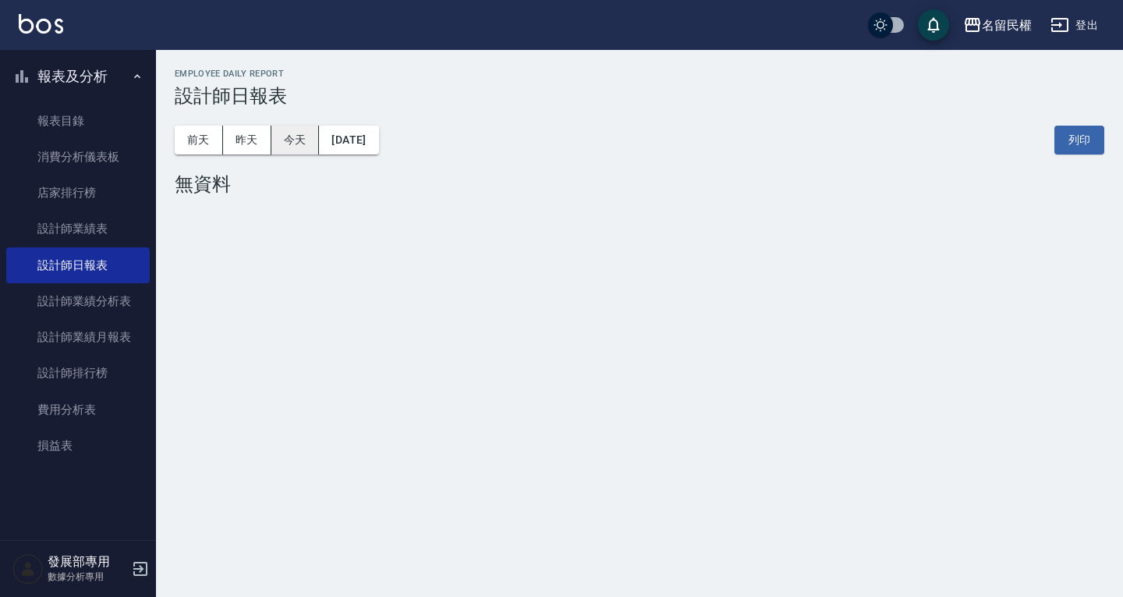
drag, startPoint x: 312, startPoint y: 144, endPoint x: 261, endPoint y: 145, distance: 50.7
click at [311, 144] on button "今天" at bounding box center [296, 140] width 48 height 29
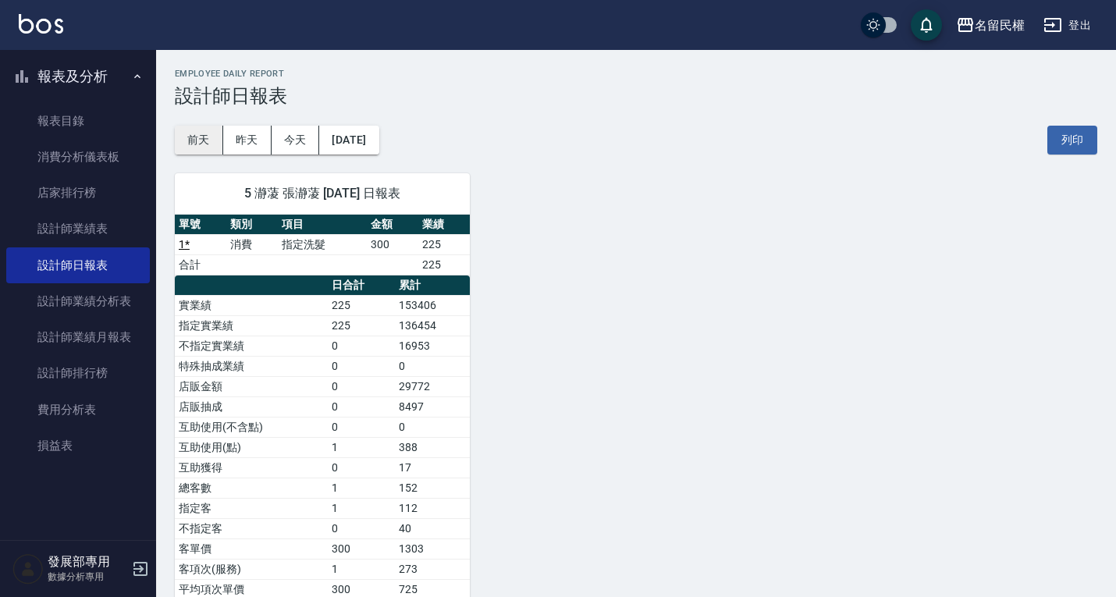
click at [204, 134] on button "前天" at bounding box center [199, 140] width 48 height 29
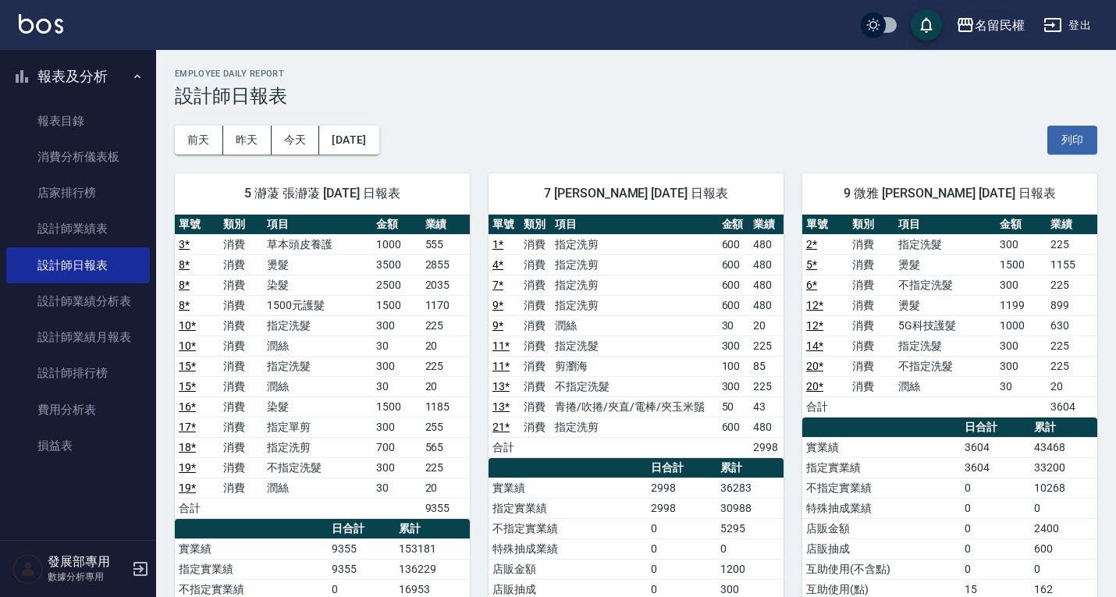
click at [988, 30] on div "名留民權" at bounding box center [999, 26] width 50 height 20
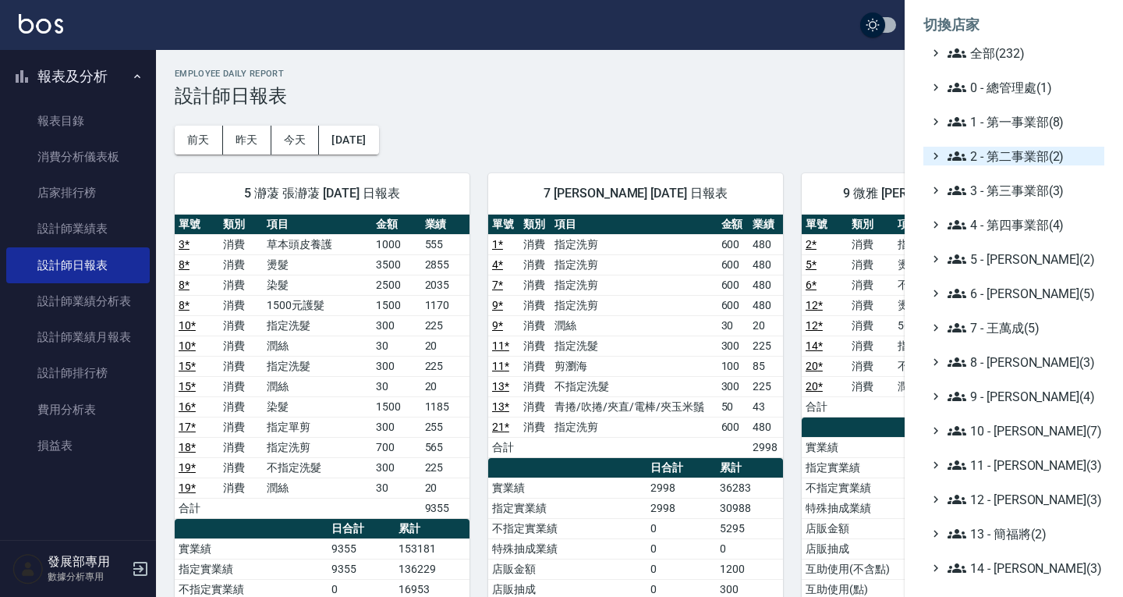
click at [1024, 161] on span "2 - 第二事業部(2)" at bounding box center [1023, 156] width 151 height 19
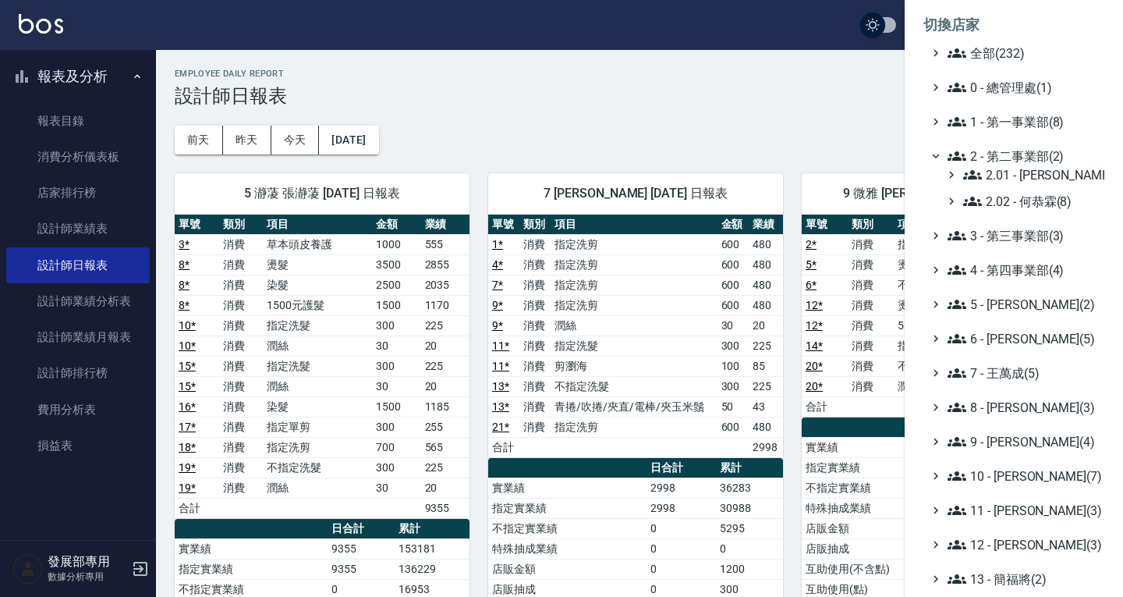
click at [1020, 152] on span "2 - 第二事業部(2)" at bounding box center [1023, 156] width 151 height 19
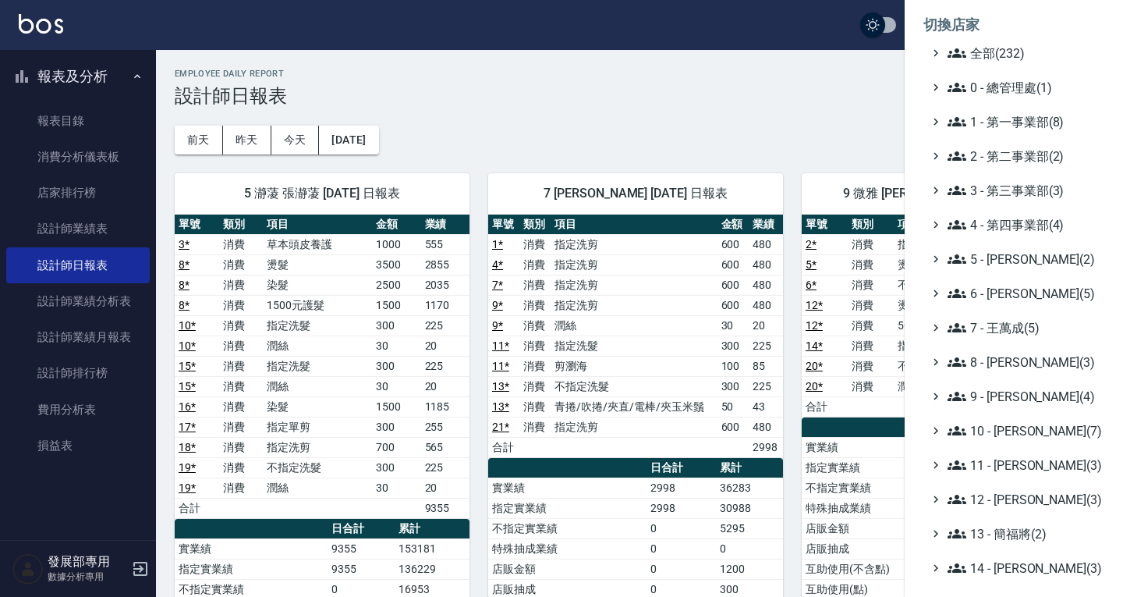
click at [1015, 179] on ul "全部(232) 0 - 總管理處(1) 1 - 第一事業部(8) 2 - 第二事業部(2) 3 - 第三事業部(3) 4 - 第四事業部(4) 5 - [PE…" at bounding box center [1014, 431] width 181 height 774
click at [1014, 189] on span "3 - 第三事業部(3)" at bounding box center [1023, 190] width 151 height 19
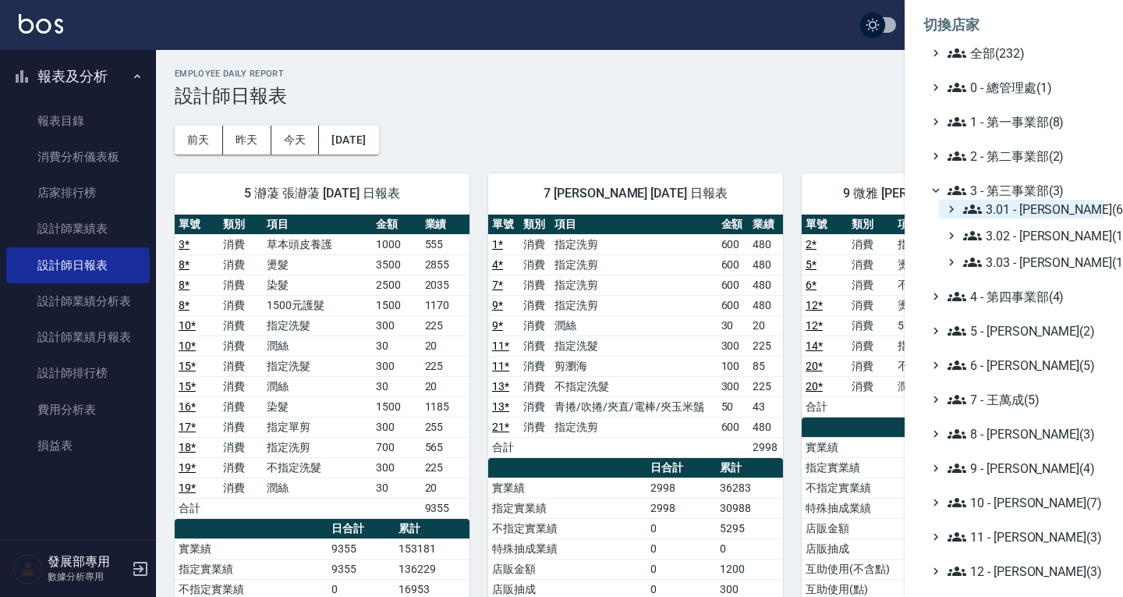
click at [1015, 208] on span "3.01 - 蔡承翰(6)" at bounding box center [1031, 209] width 135 height 19
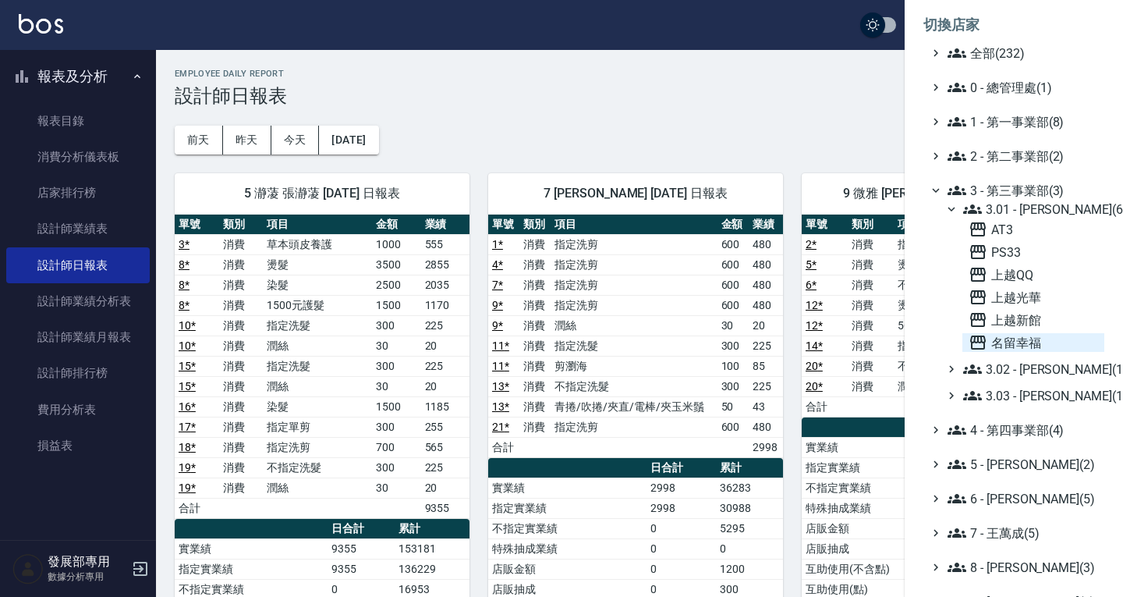
click at [1035, 339] on span "名留幸福" at bounding box center [1034, 342] width 130 height 19
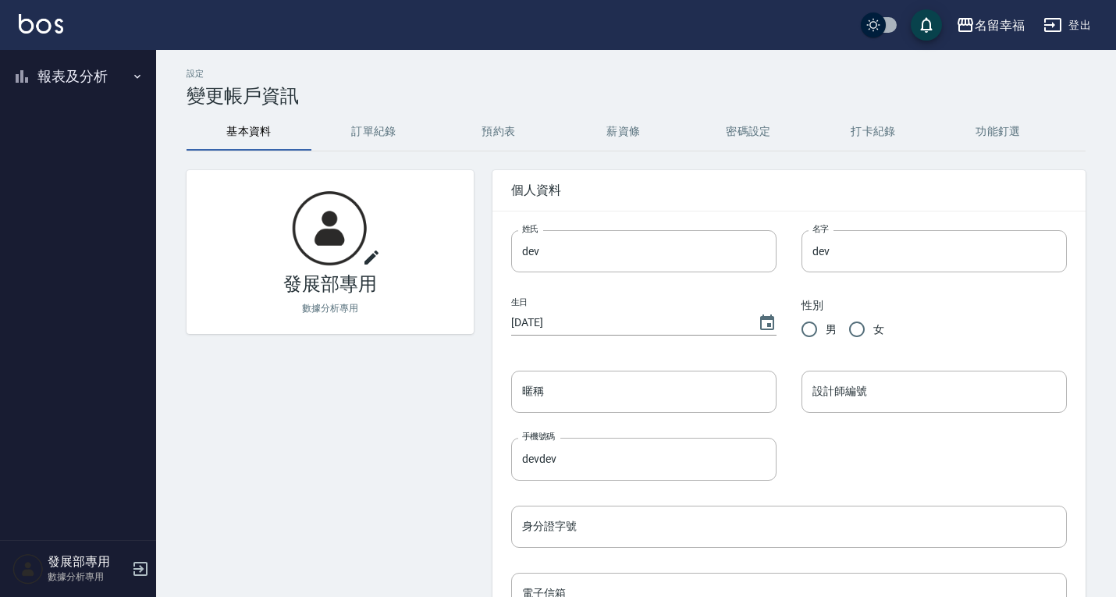
click at [87, 82] on button "報表及分析" at bounding box center [78, 76] width 144 height 41
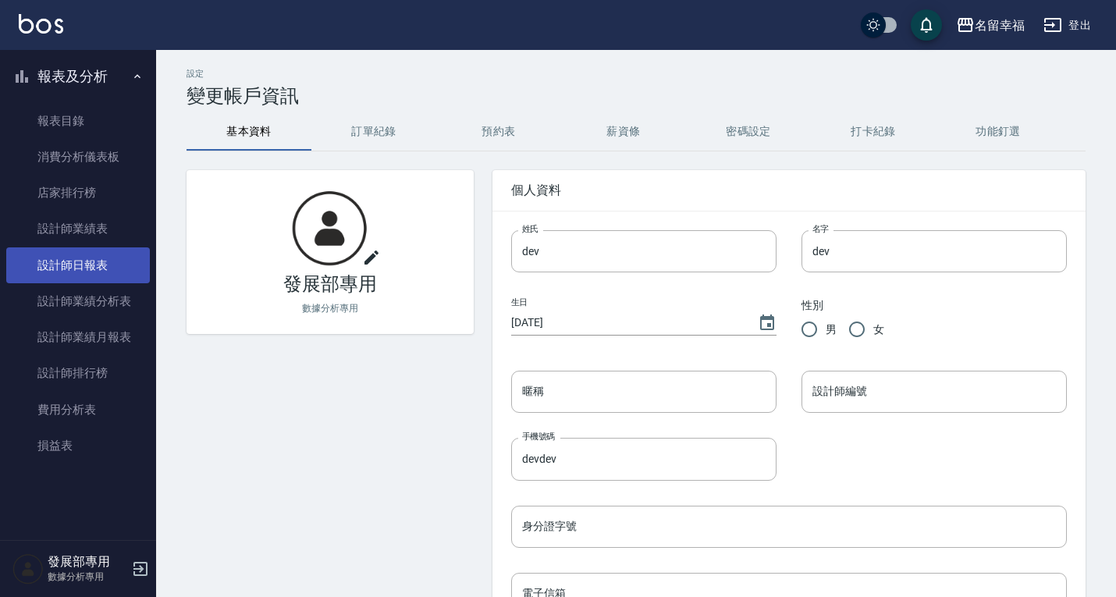
click at [81, 256] on link "設計師日報表" at bounding box center [78, 265] width 144 height 36
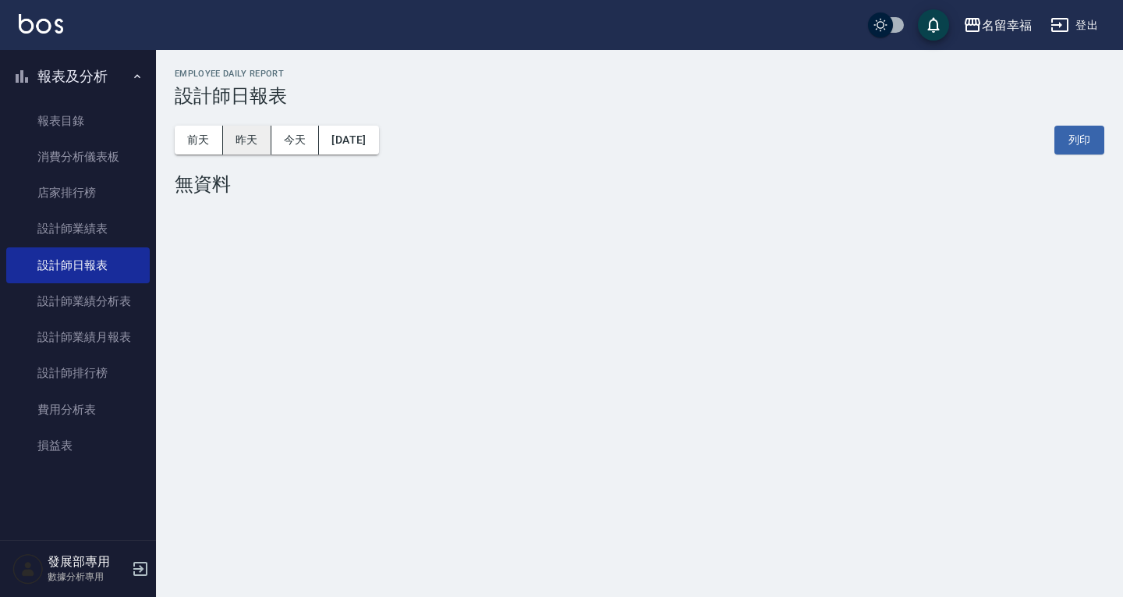
click at [236, 133] on button "昨天" at bounding box center [247, 140] width 48 height 29
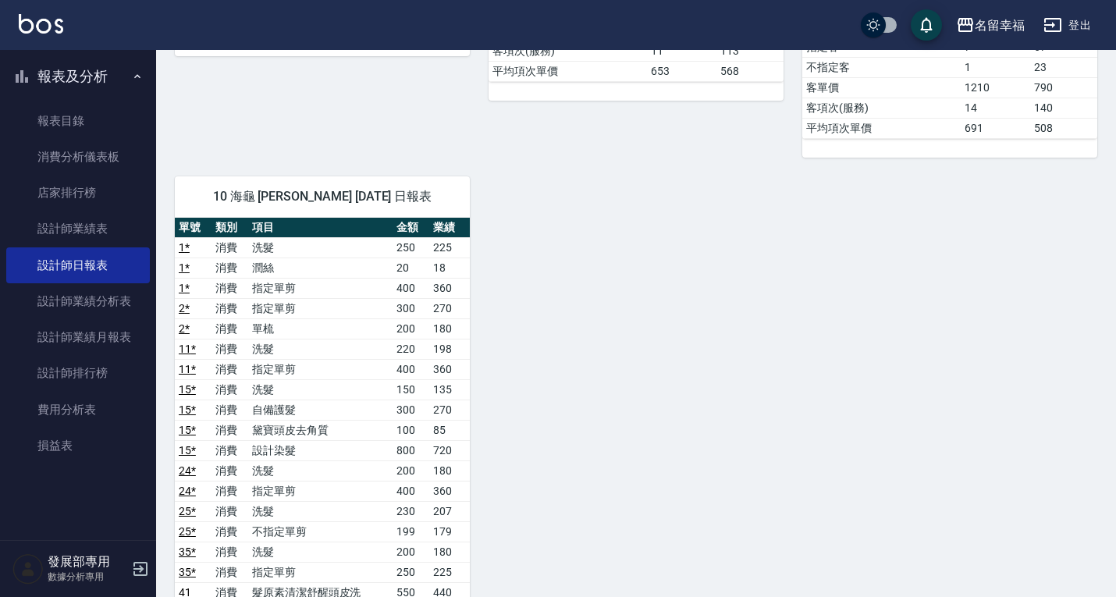
scroll to position [1248, 0]
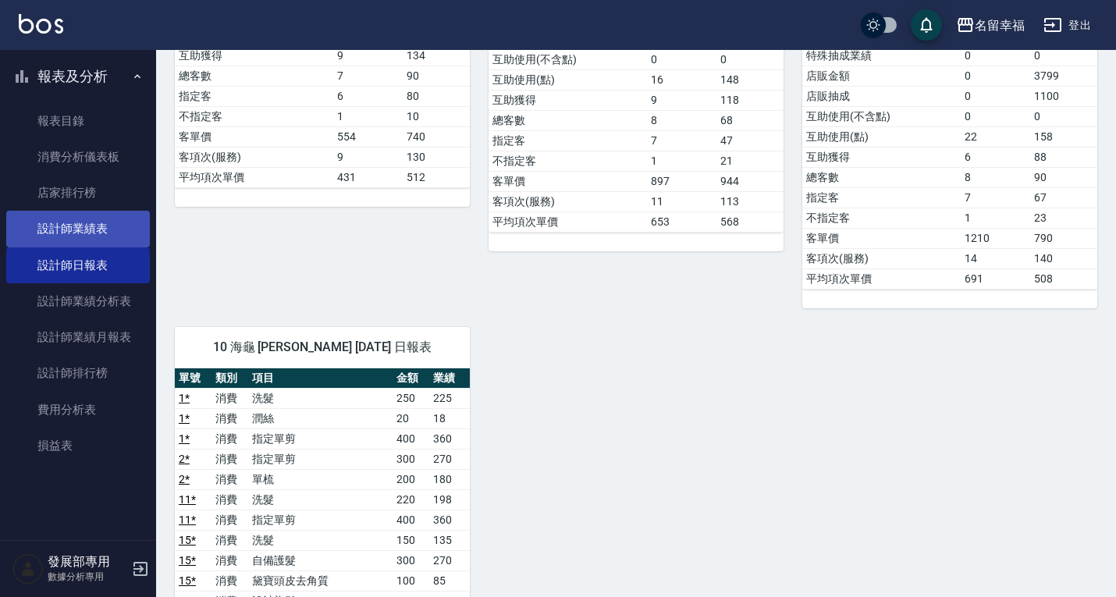
click at [94, 233] on link "設計師業績表" at bounding box center [78, 229] width 144 height 36
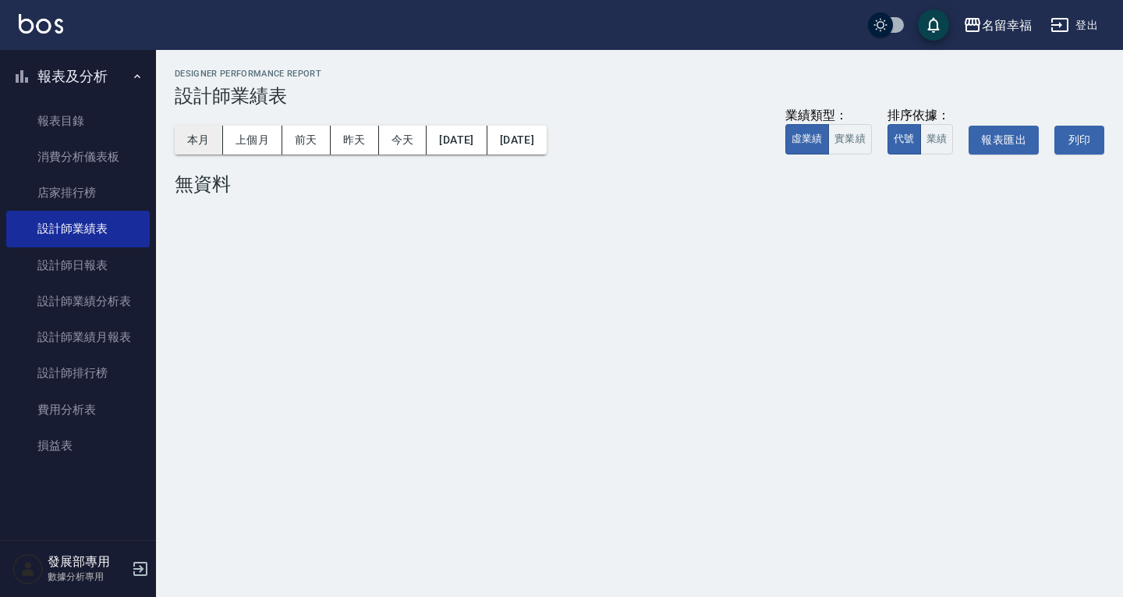
click at [203, 144] on button "本月" at bounding box center [199, 140] width 48 height 29
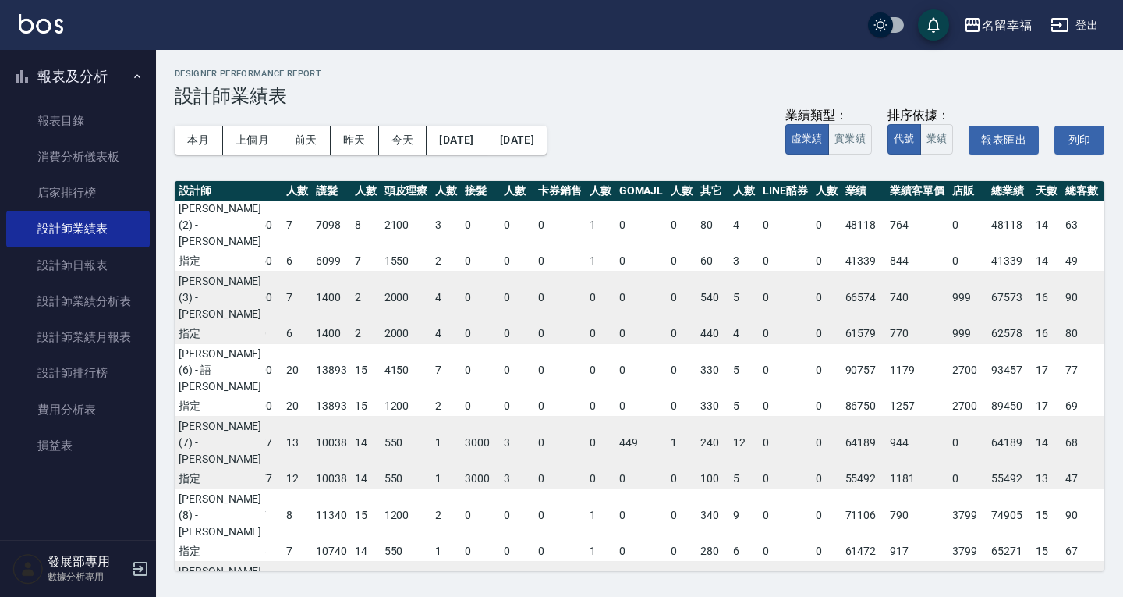
scroll to position [148, 240]
click at [999, 33] on div "名留幸福" at bounding box center [1007, 26] width 50 height 20
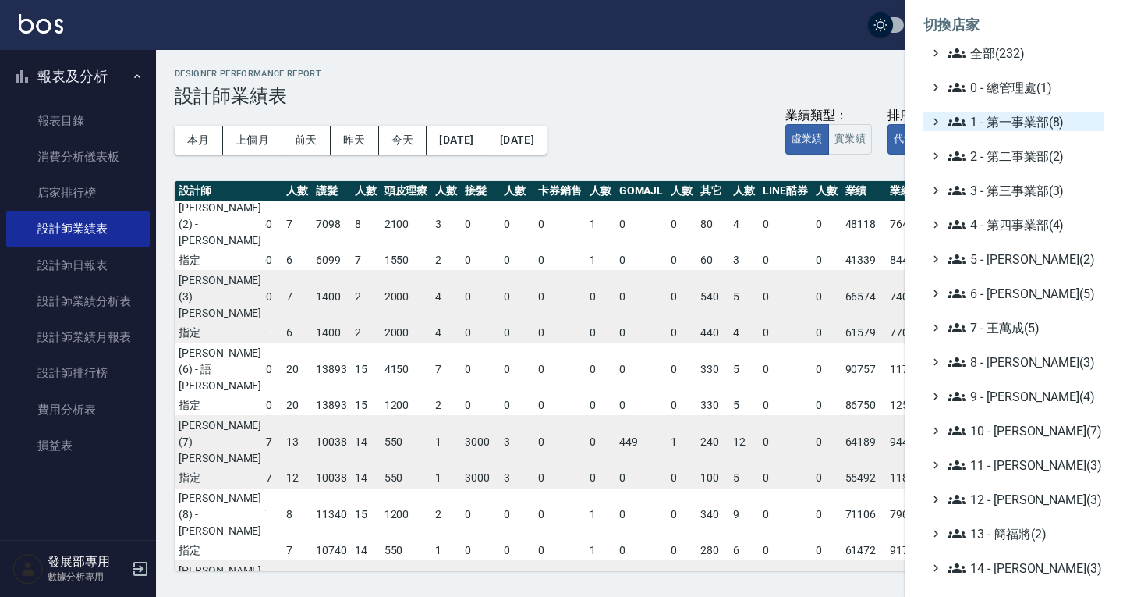
click at [1005, 112] on span "1 - 第一事業部(8)" at bounding box center [1023, 121] width 151 height 19
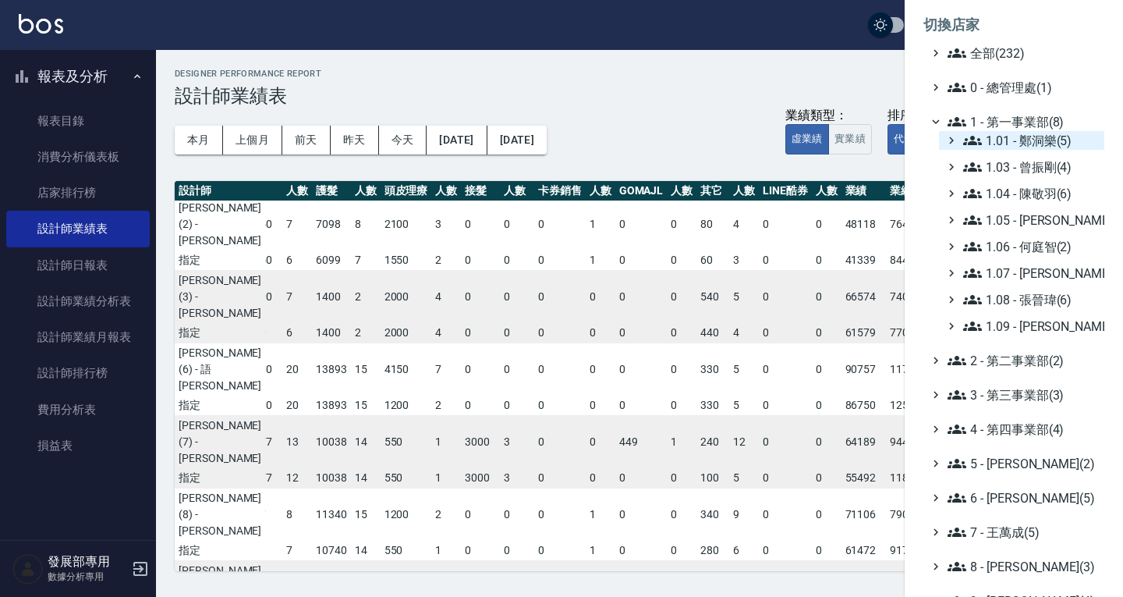
click at [1010, 141] on span "1.01 - 鄭洞樂(5)" at bounding box center [1031, 140] width 135 height 19
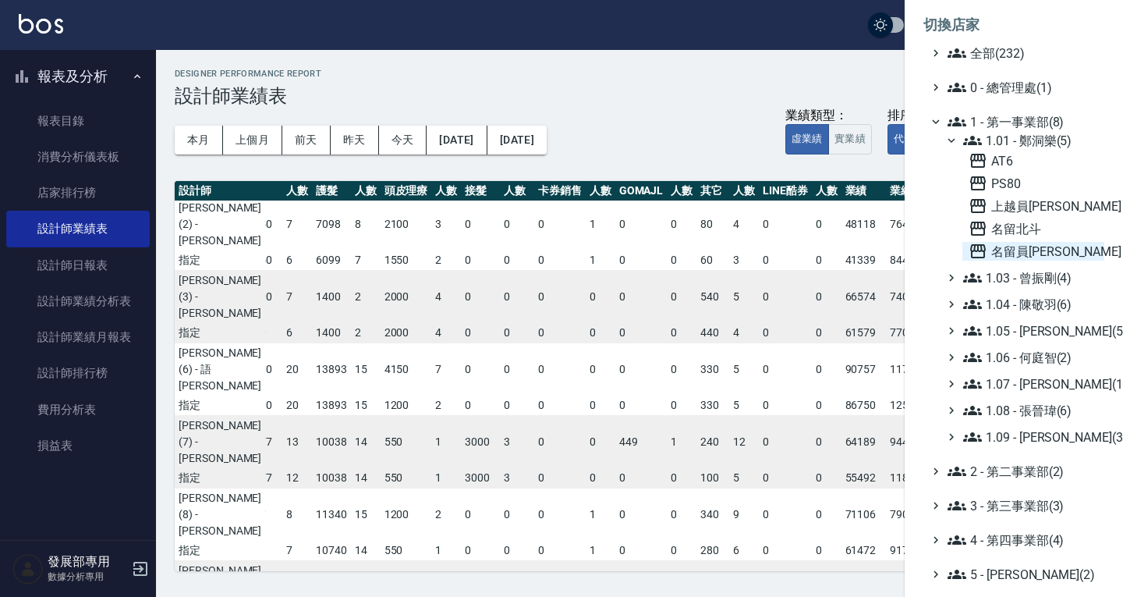
click at [1035, 250] on span "名留員林中正" at bounding box center [1034, 251] width 130 height 19
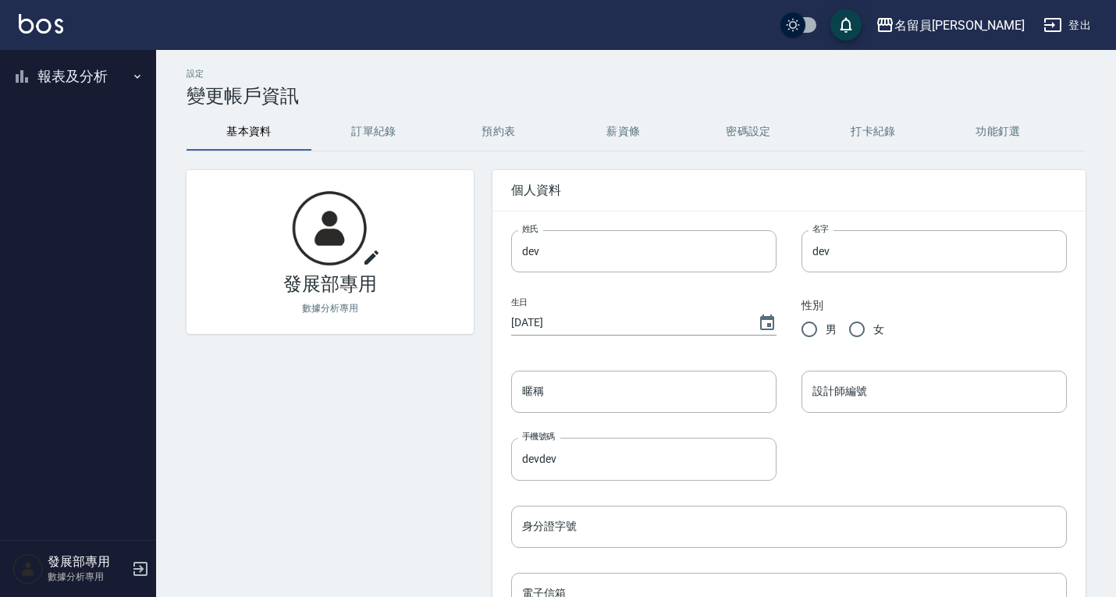
click at [85, 76] on button "報表及分析" at bounding box center [78, 76] width 144 height 41
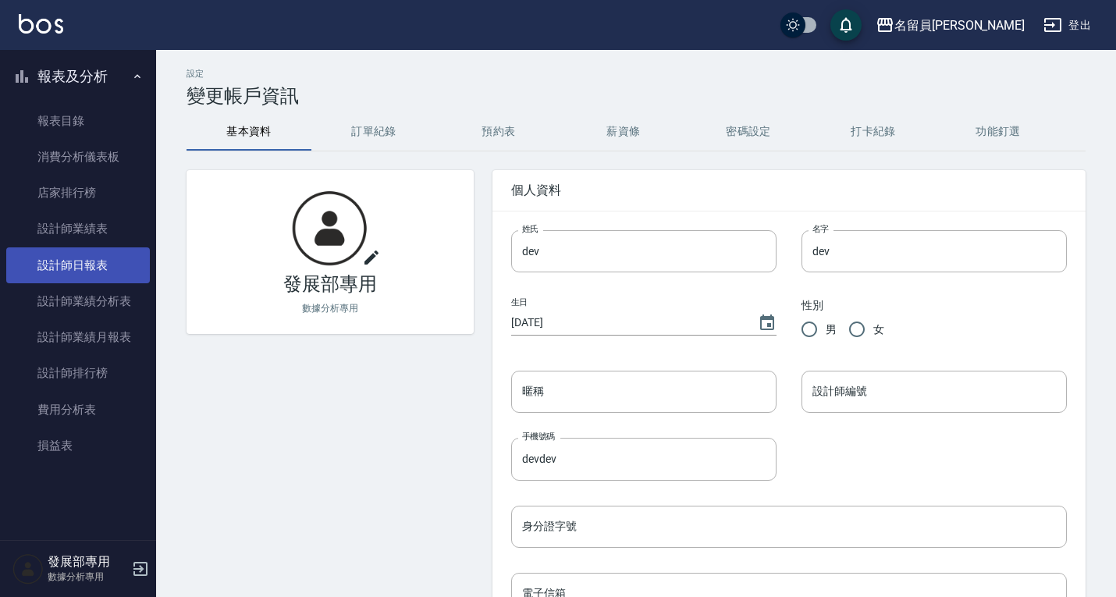
drag, startPoint x: 87, startPoint y: 266, endPoint x: 96, endPoint y: 256, distance: 13.8
click at [87, 266] on link "設計師日報表" at bounding box center [78, 265] width 144 height 36
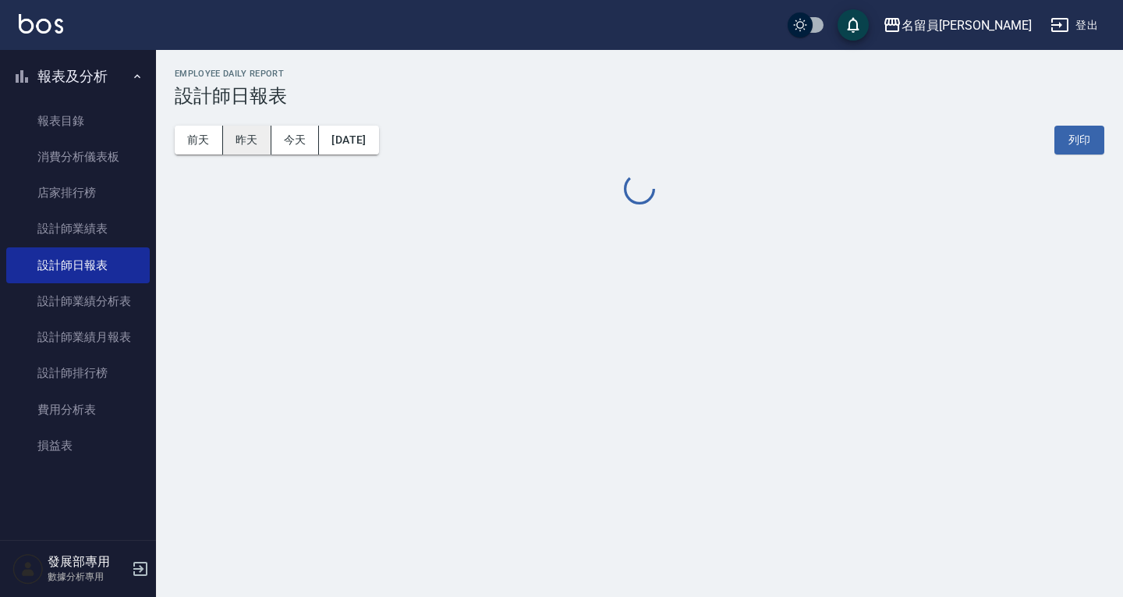
click at [254, 142] on button "昨天" at bounding box center [247, 140] width 48 height 29
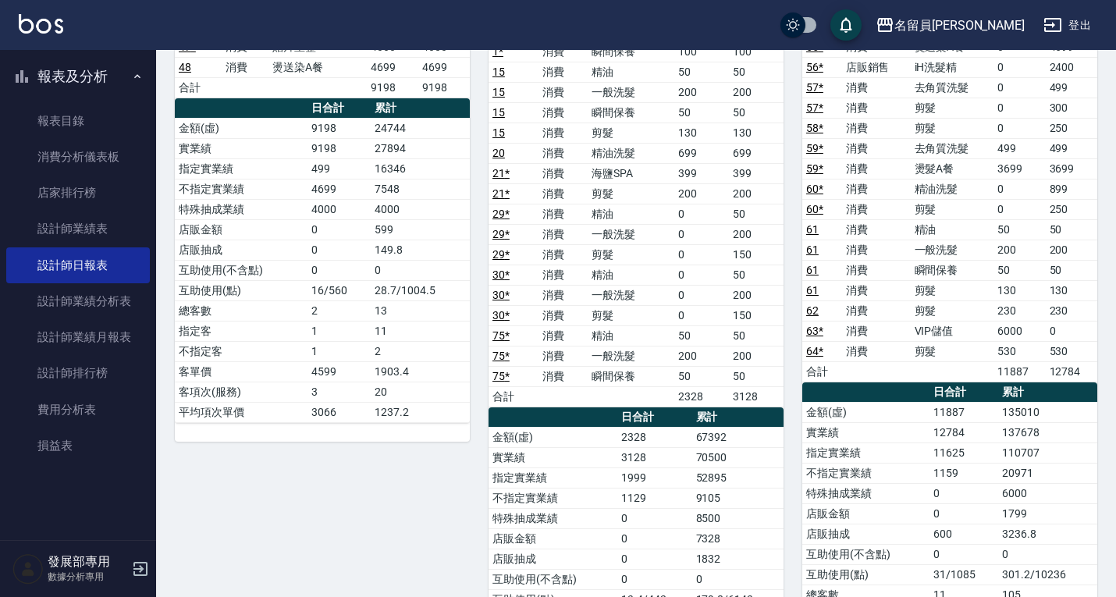
scroll to position [234, 0]
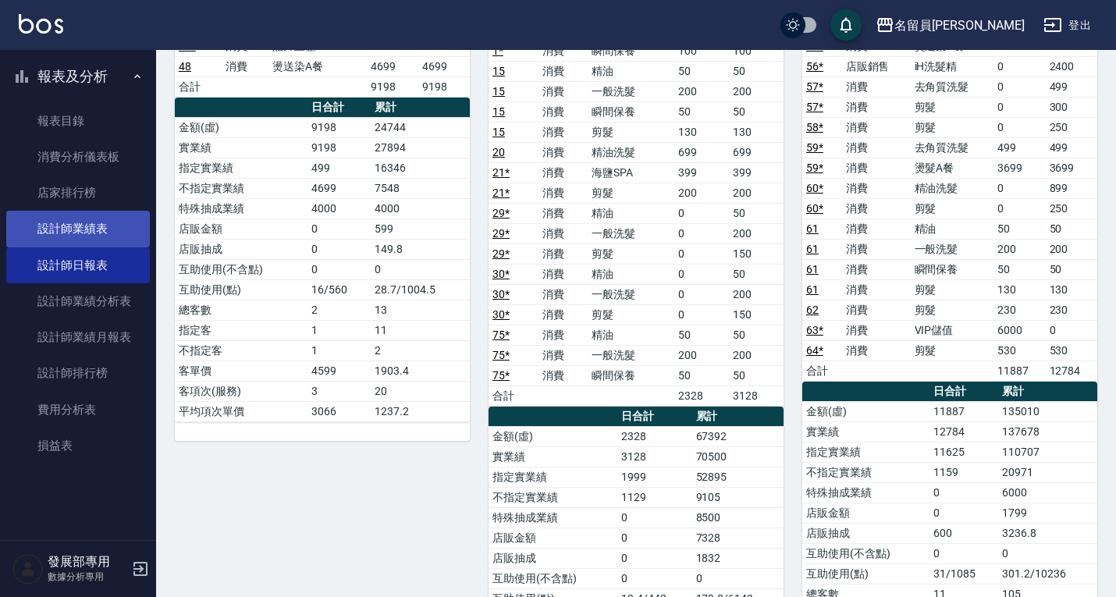
click at [70, 233] on link "設計師業績表" at bounding box center [78, 229] width 144 height 36
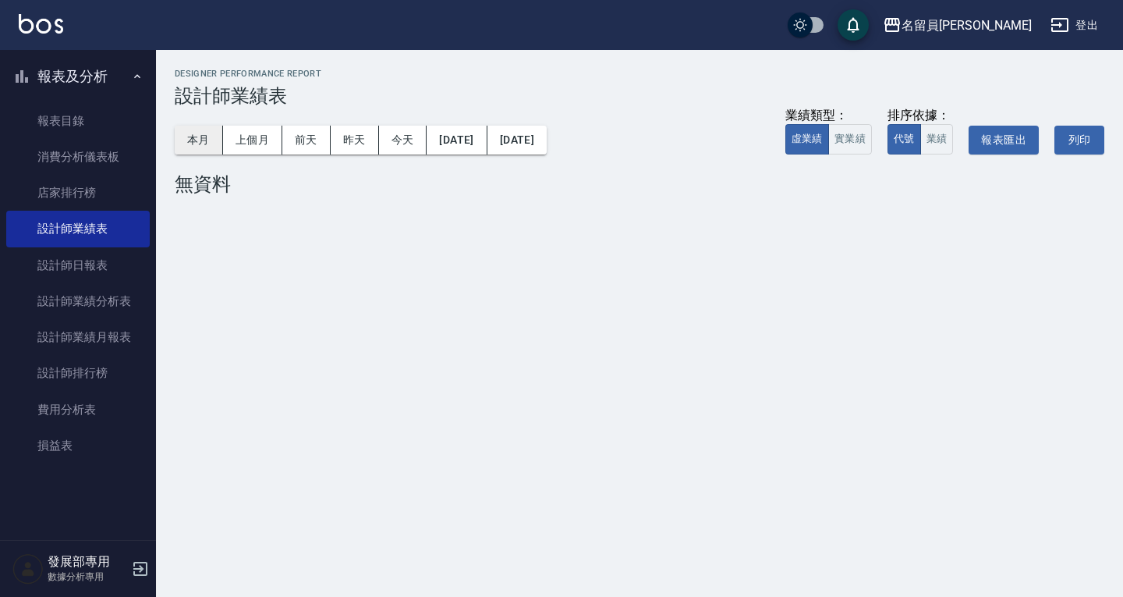
click at [222, 139] on button "本月" at bounding box center [199, 140] width 48 height 29
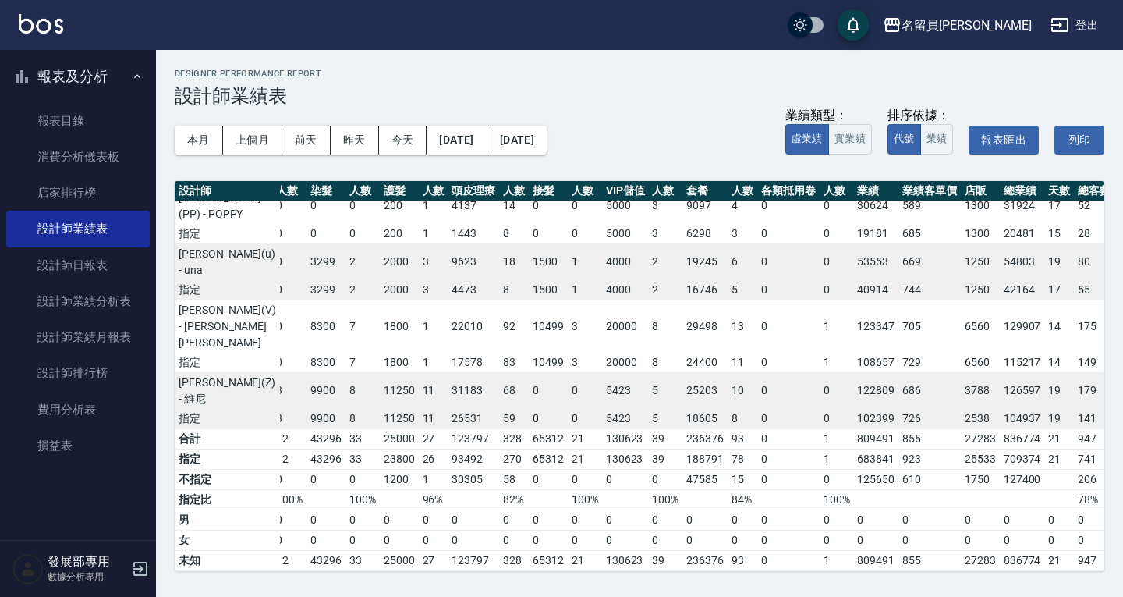
scroll to position [634, 183]
click at [1011, 16] on div "名留員[PERSON_NAME]" at bounding box center [967, 26] width 130 height 20
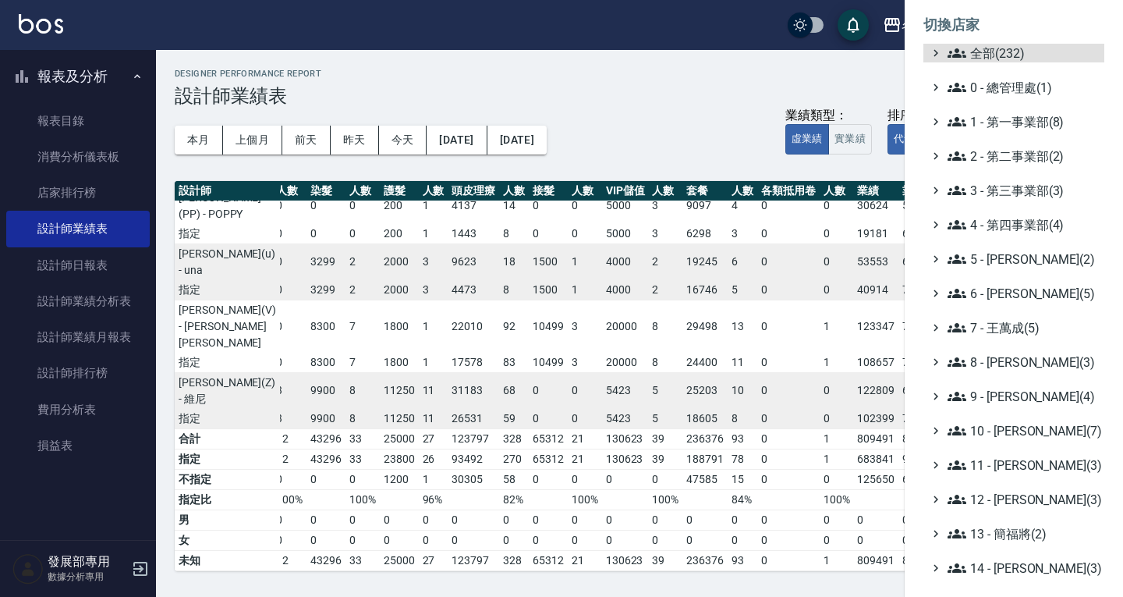
click at [1013, 131] on ul "全部(232) 0 - 總管理處(1) 1 - 第一事業部(8) 2 - 第二事業部(2) 3 - 第三事業部(3) 4 - 第四事業部(4) 5 - [PE…" at bounding box center [1014, 431] width 181 height 774
click at [1013, 122] on span "1 - 第一事業部(8)" at bounding box center [1023, 121] width 151 height 19
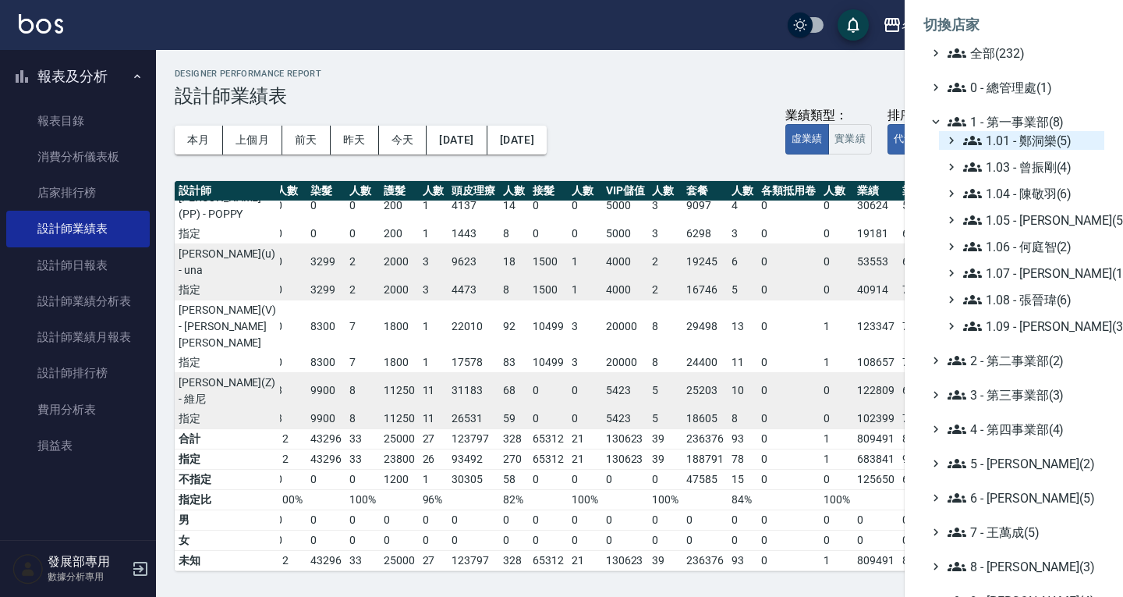
click at [1025, 139] on span "1.01 - 鄭洞樂(5)" at bounding box center [1031, 140] width 135 height 19
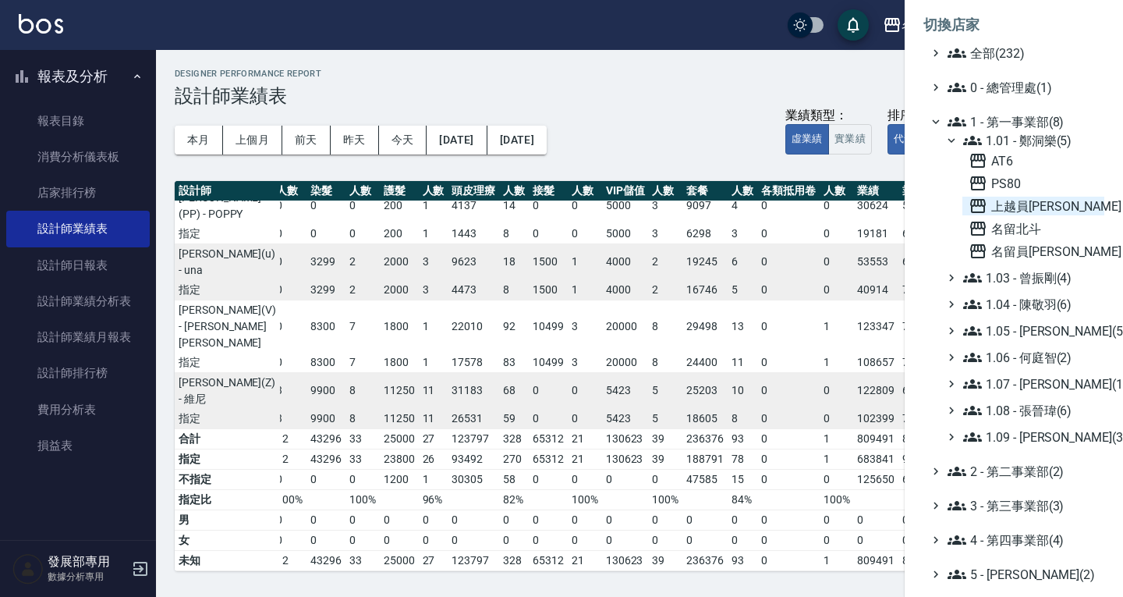
click at [1025, 198] on span "上越員[PERSON_NAME]" at bounding box center [1034, 206] width 130 height 19
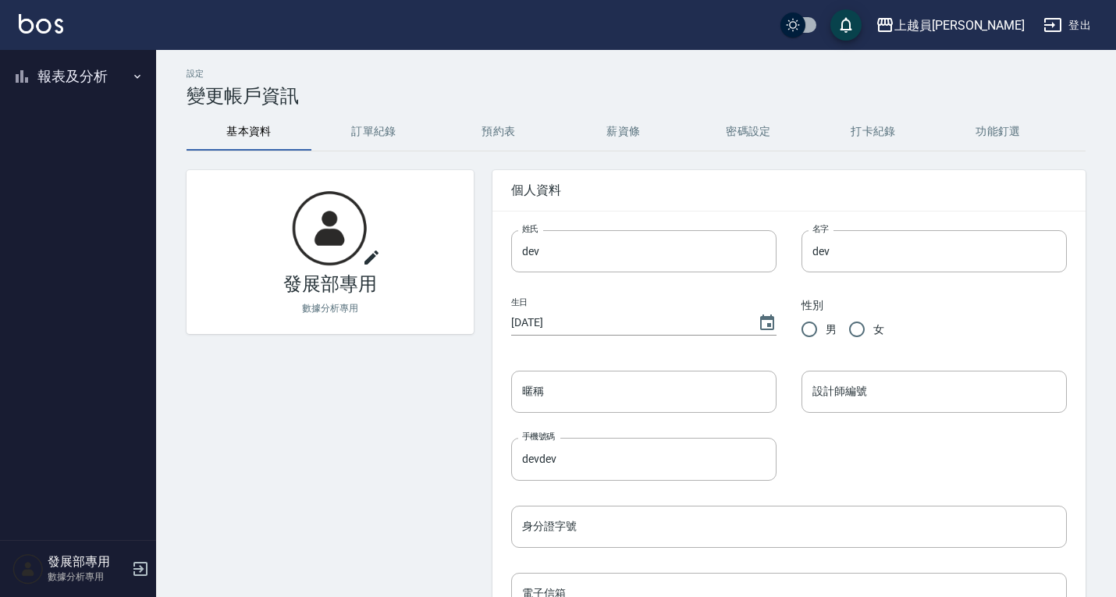
click at [67, 73] on button "報表及分析" at bounding box center [78, 76] width 144 height 41
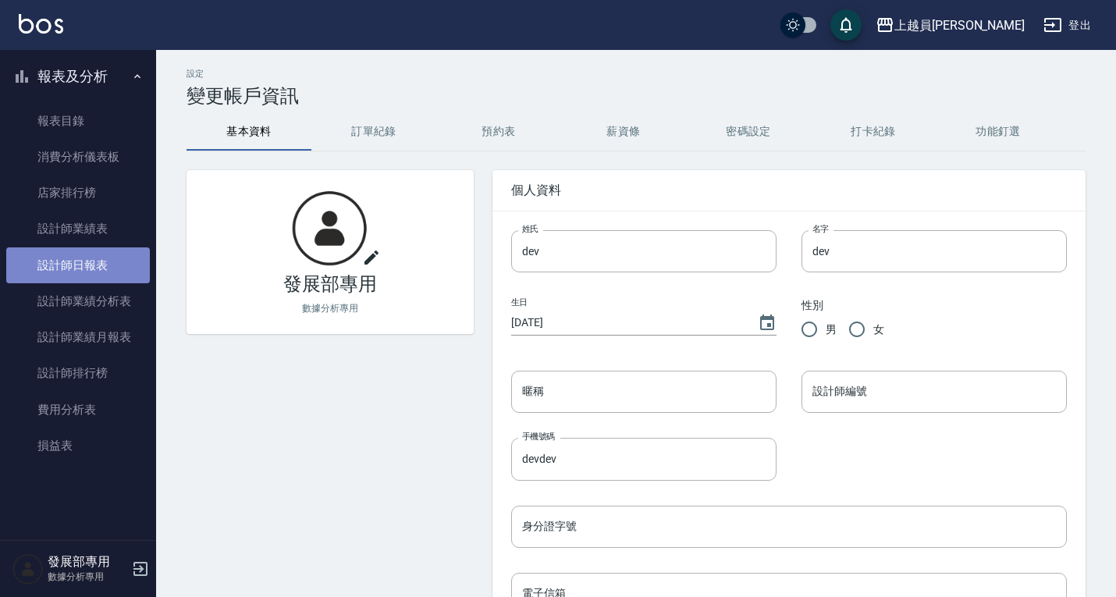
click at [86, 259] on link "設計師日報表" at bounding box center [78, 265] width 144 height 36
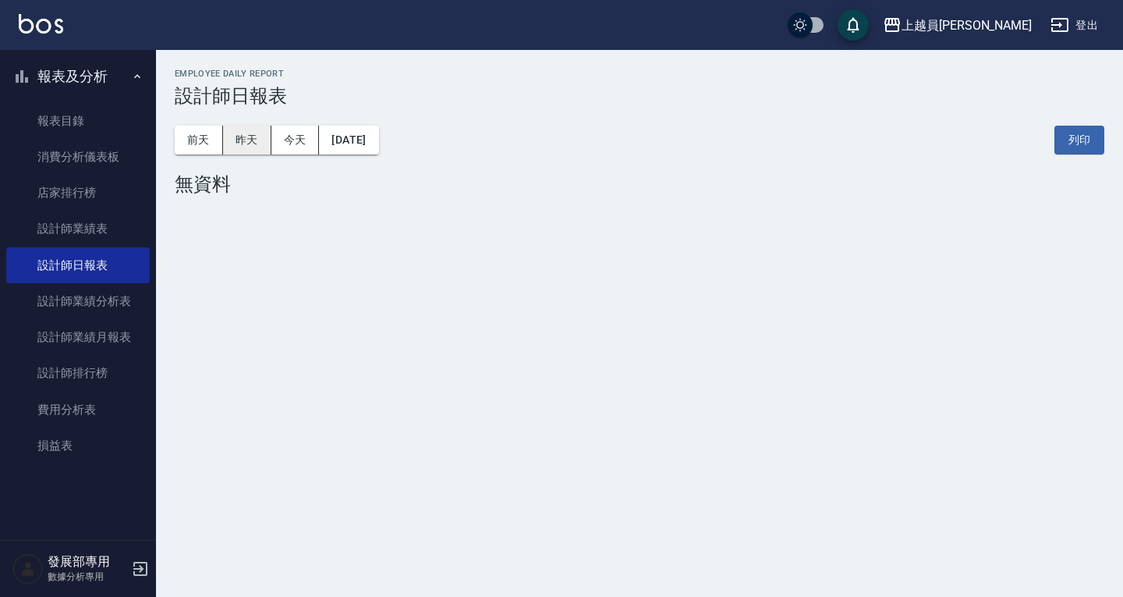
click at [254, 134] on button "昨天" at bounding box center [247, 140] width 48 height 29
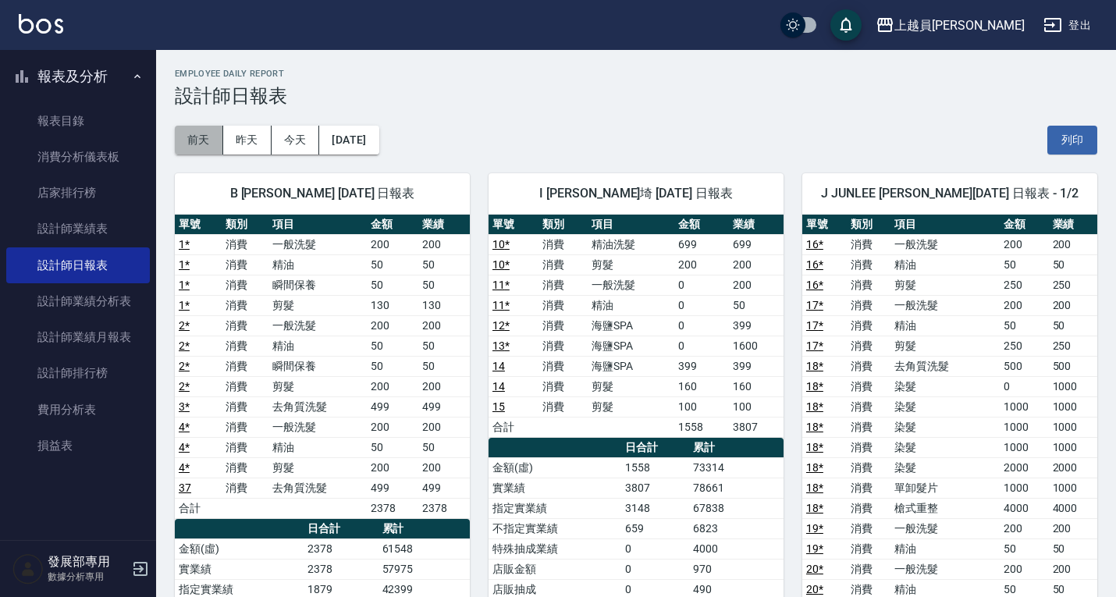
click at [209, 137] on button "前天" at bounding box center [199, 140] width 48 height 29
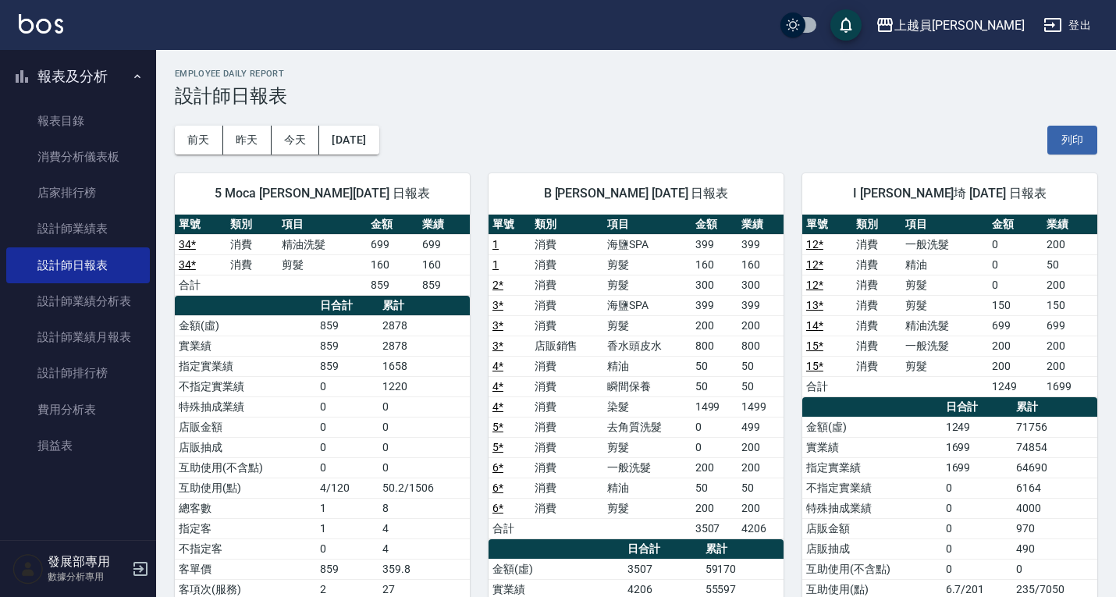
scroll to position [156, 0]
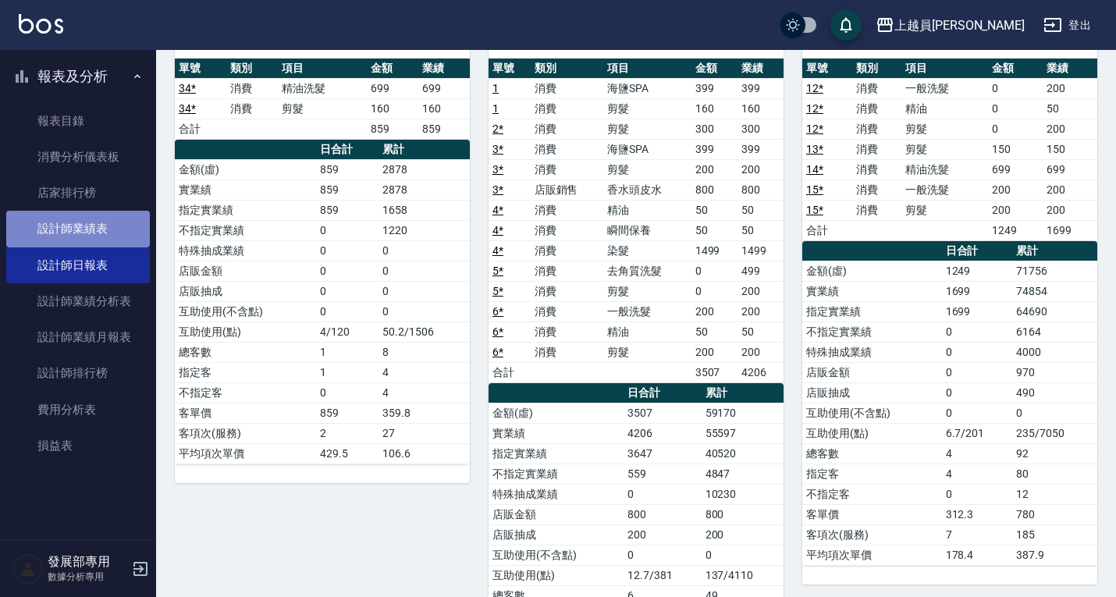
click at [98, 232] on link "設計師業績表" at bounding box center [78, 229] width 144 height 36
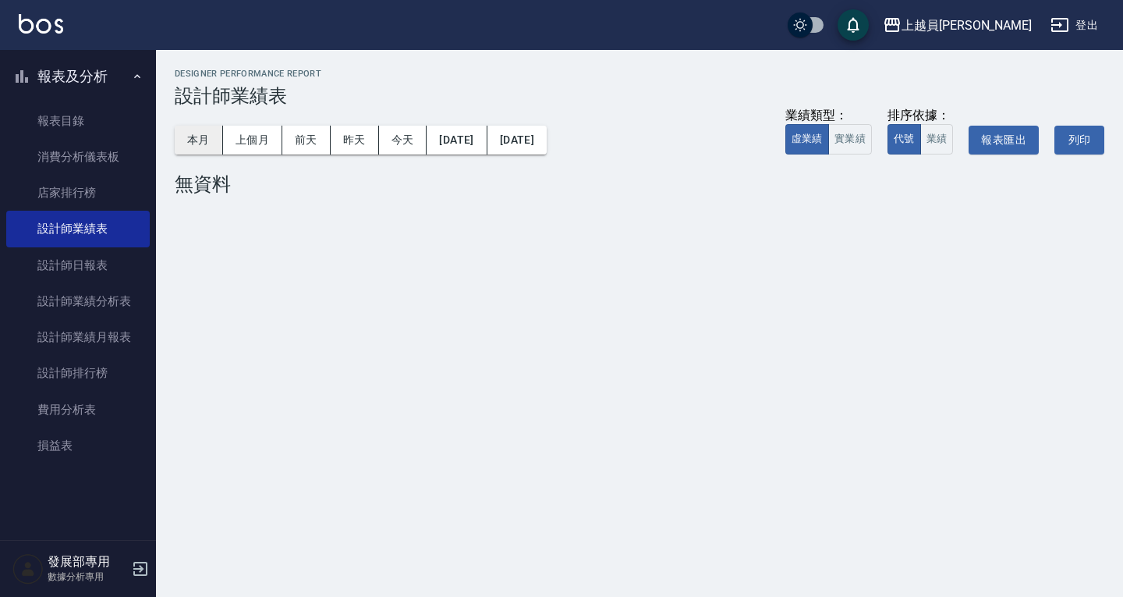
click at [208, 144] on button "本月" at bounding box center [199, 140] width 48 height 29
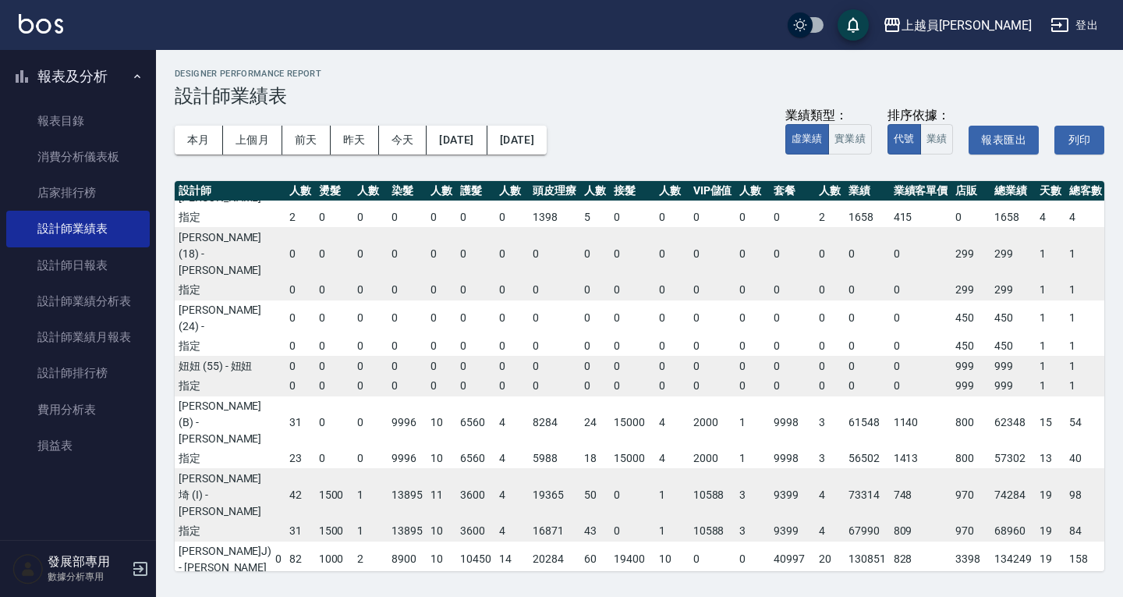
scroll to position [43, 98]
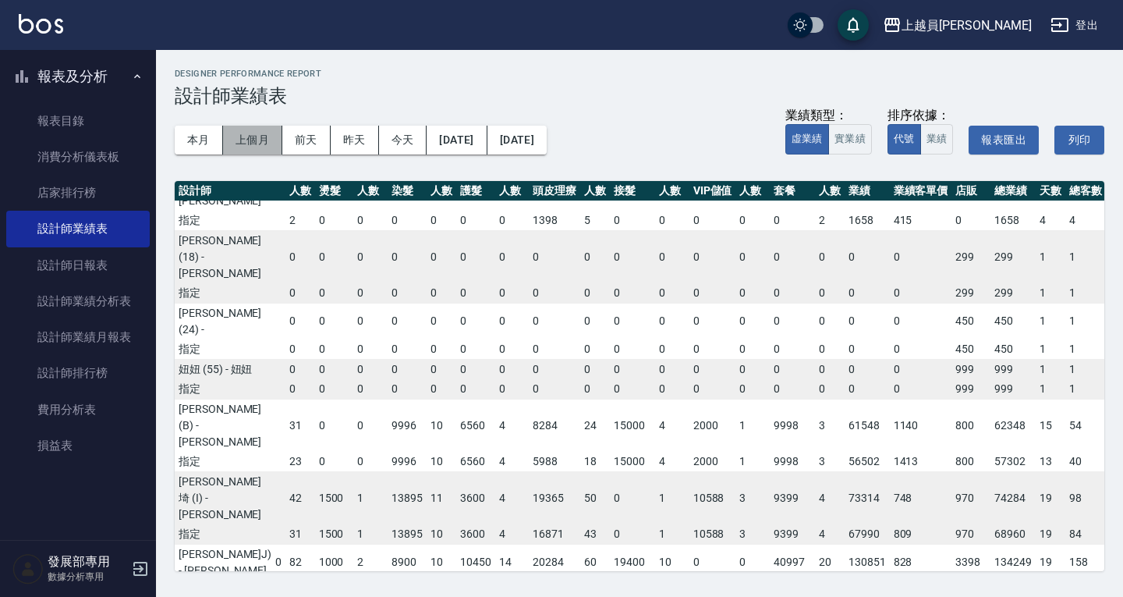
click at [261, 144] on button "上個月" at bounding box center [252, 140] width 59 height 29
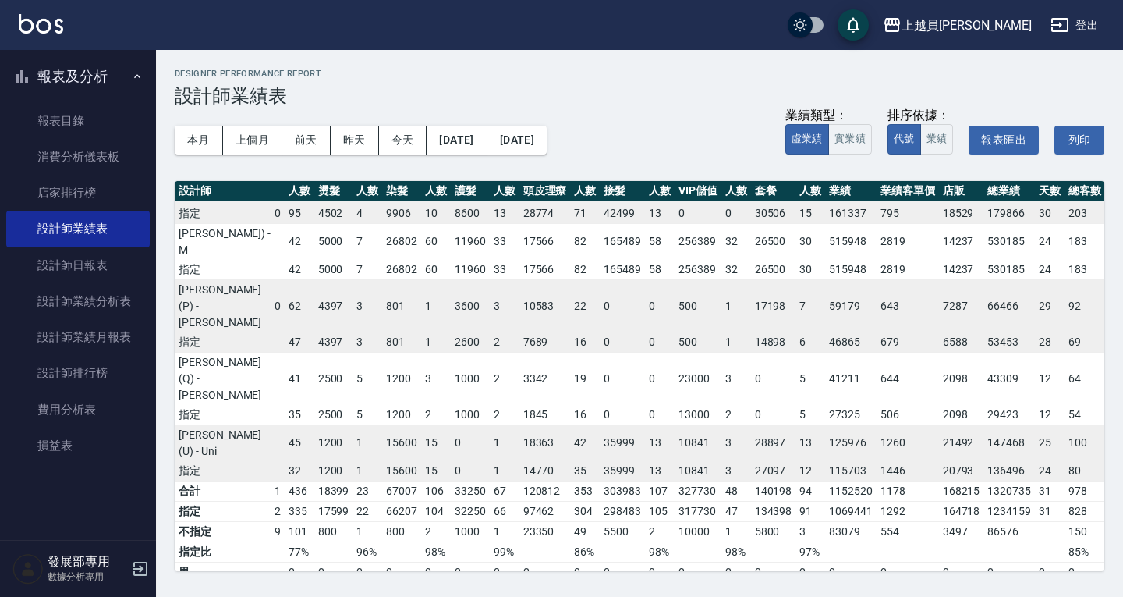
scroll to position [784, 98]
